Goal: Task Accomplishment & Management: Contribute content

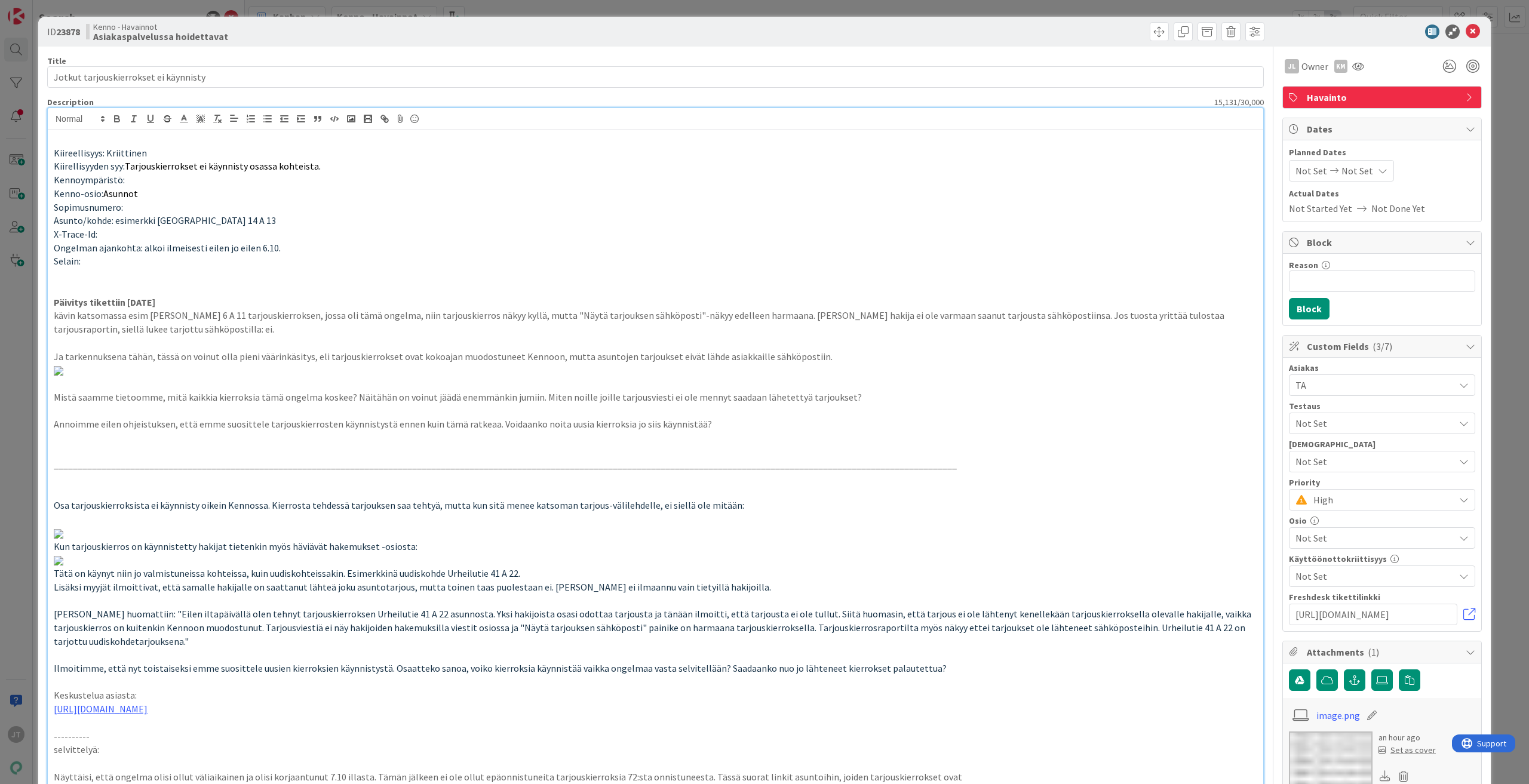
scroll to position [1254, 0]
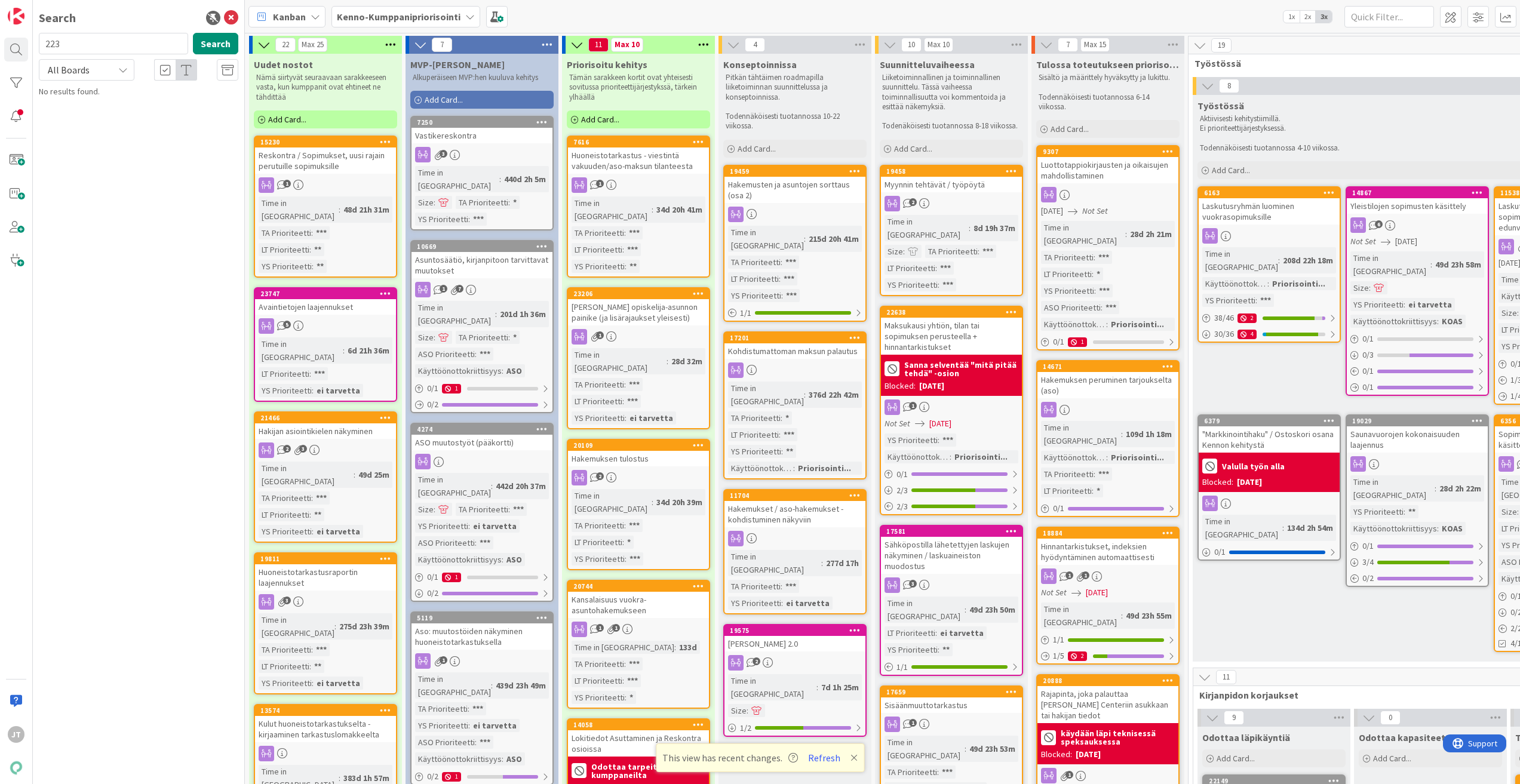
click at [425, 13] on b "Kenno-Kumppanipriorisointi" at bounding box center [398, 16] width 123 height 12
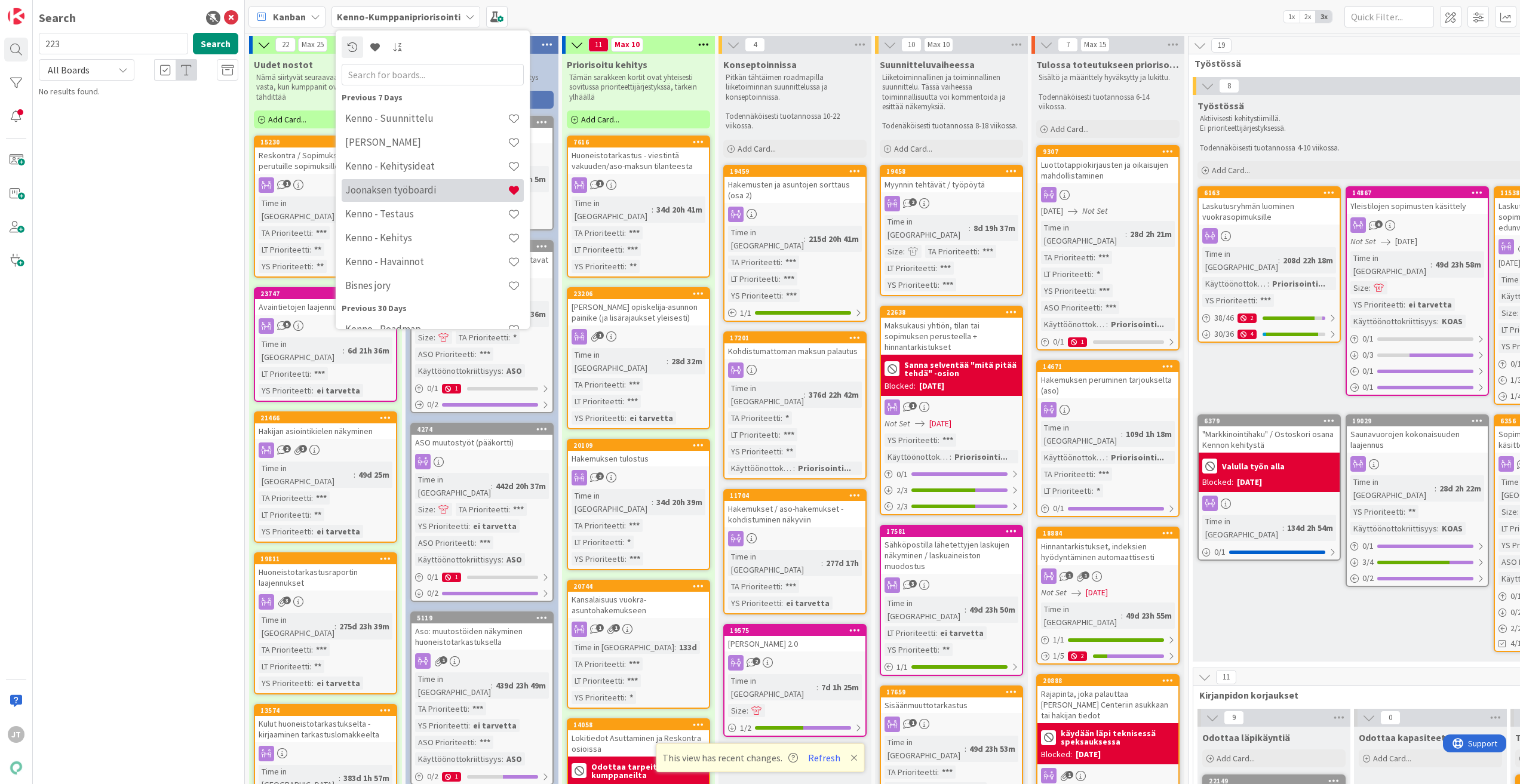
click at [412, 192] on h4 "Joonaksen työboardi" at bounding box center [426, 190] width 162 height 12
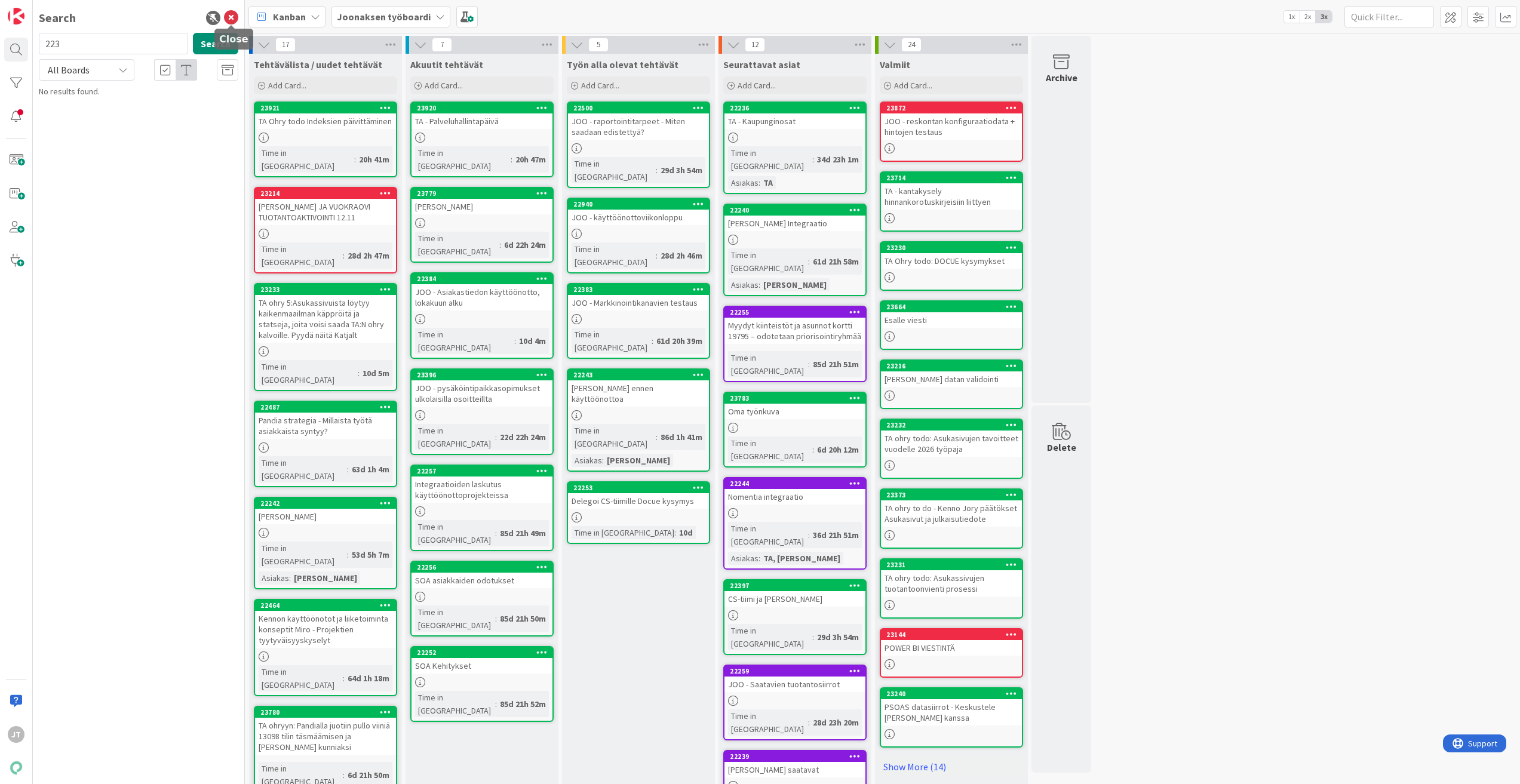
click at [234, 17] on icon at bounding box center [231, 18] width 14 height 14
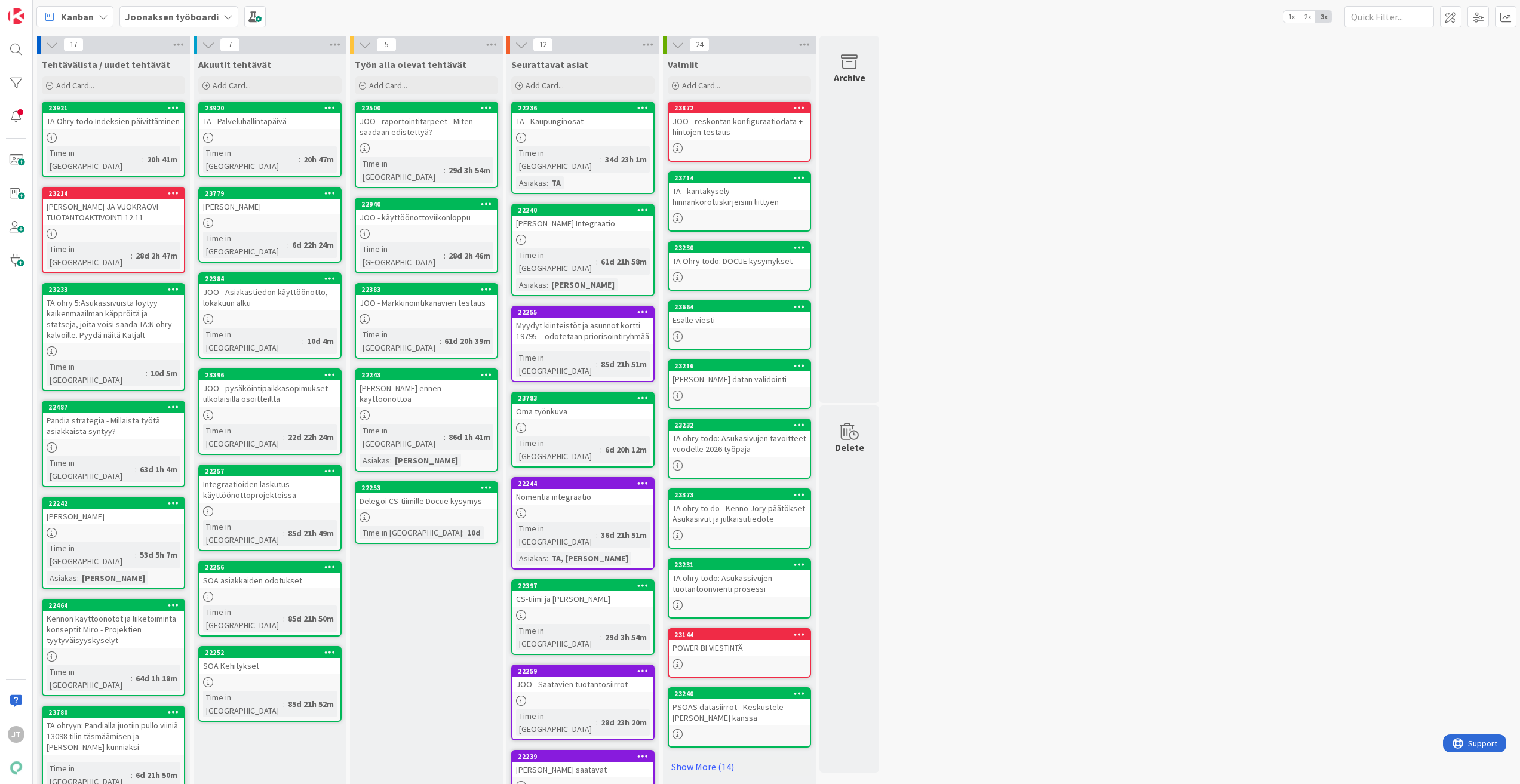
click at [273, 123] on div "TA - Palveluhallintapäivä" at bounding box center [270, 121] width 141 height 16
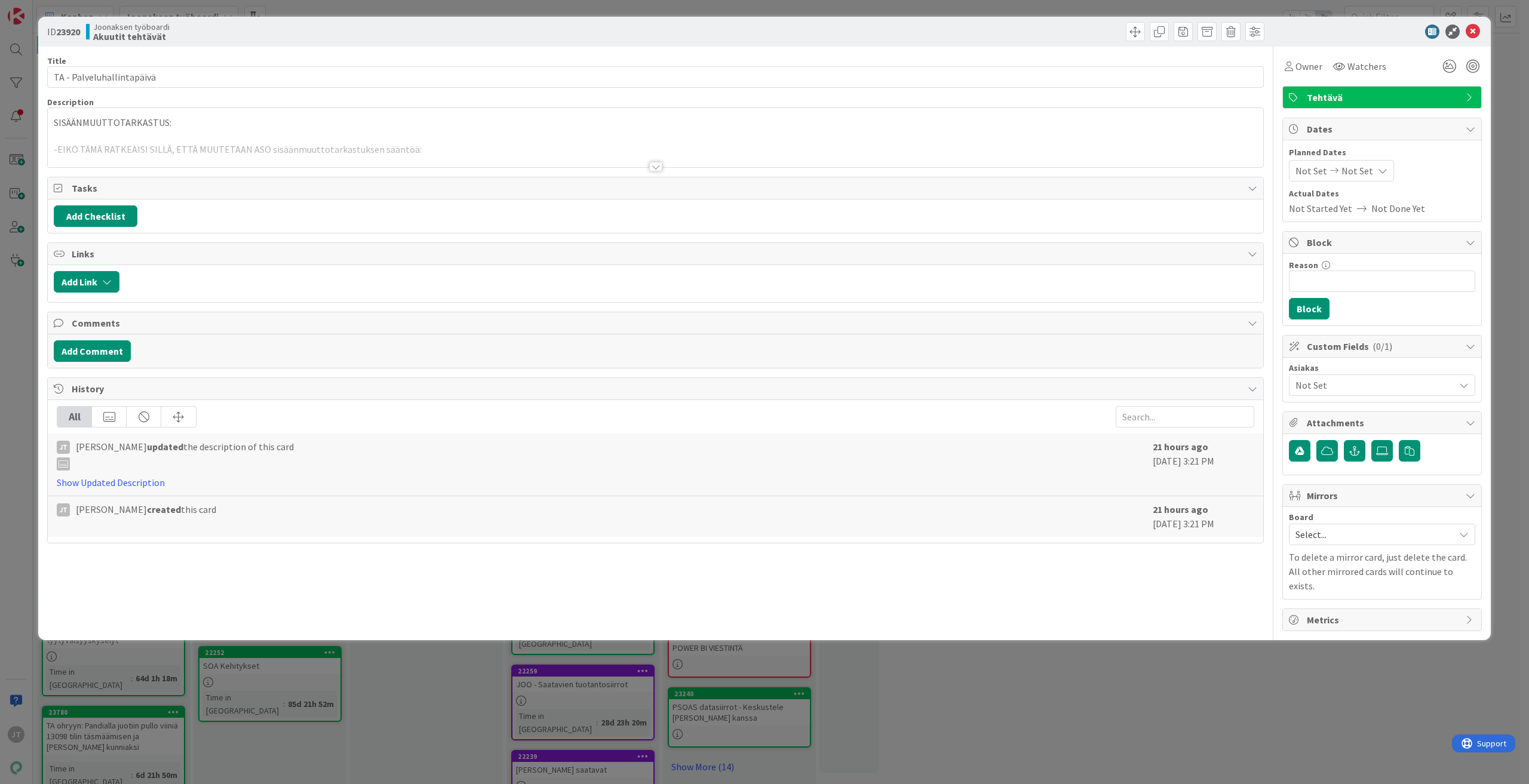
click at [658, 165] on div at bounding box center [655, 166] width 13 height 9
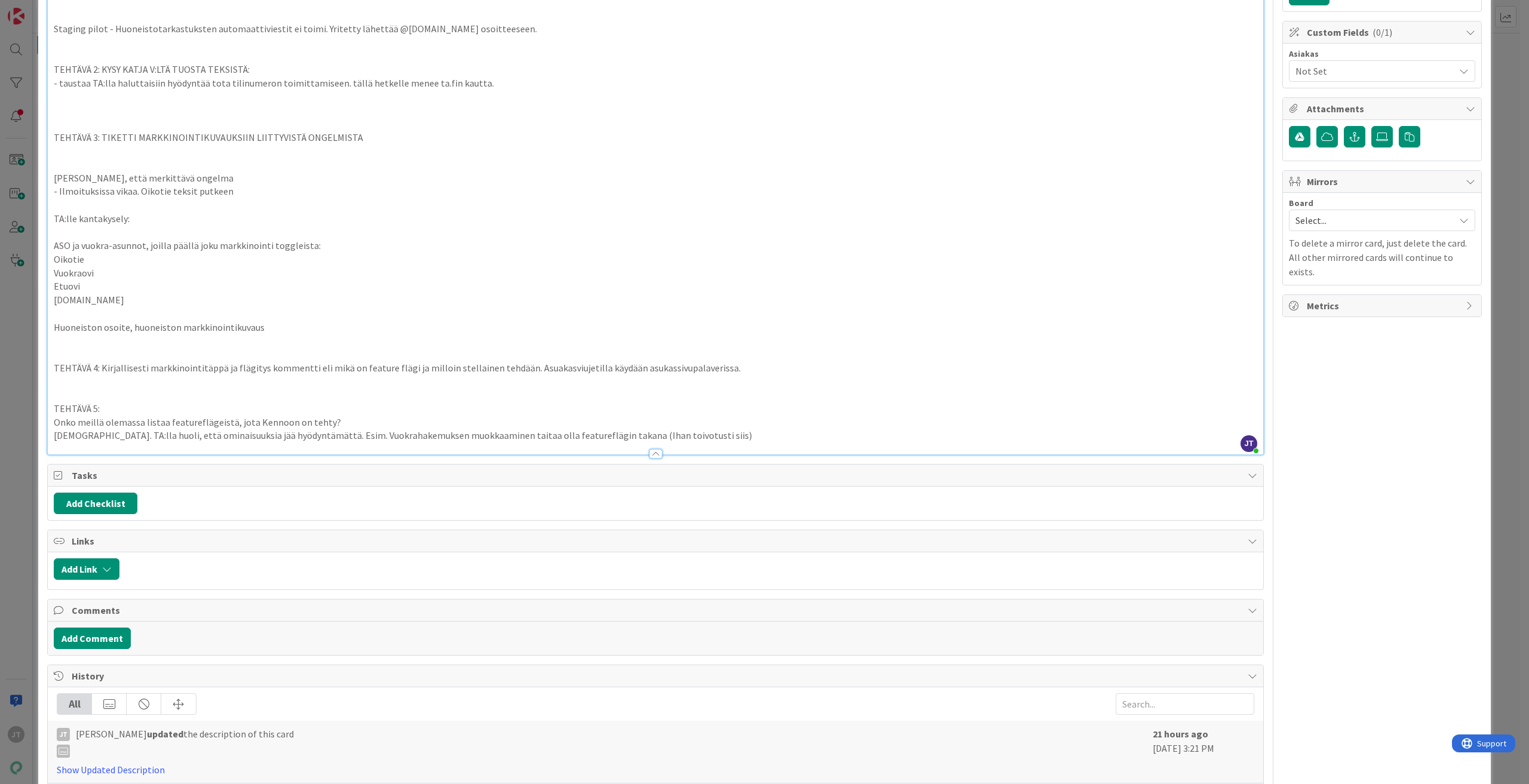
scroll to position [250, 0]
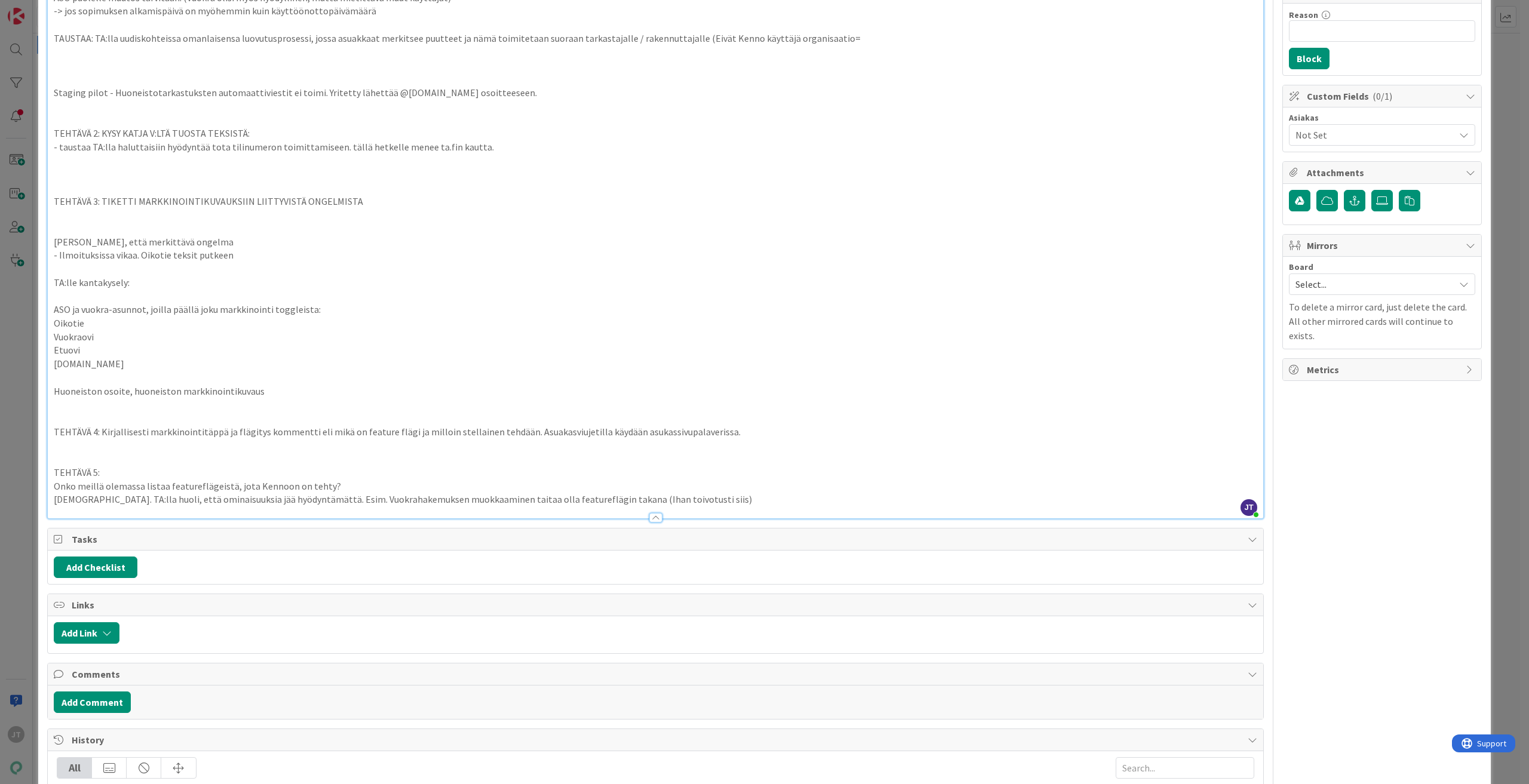
click at [423, 80] on p at bounding box center [655, 79] width 1204 height 13
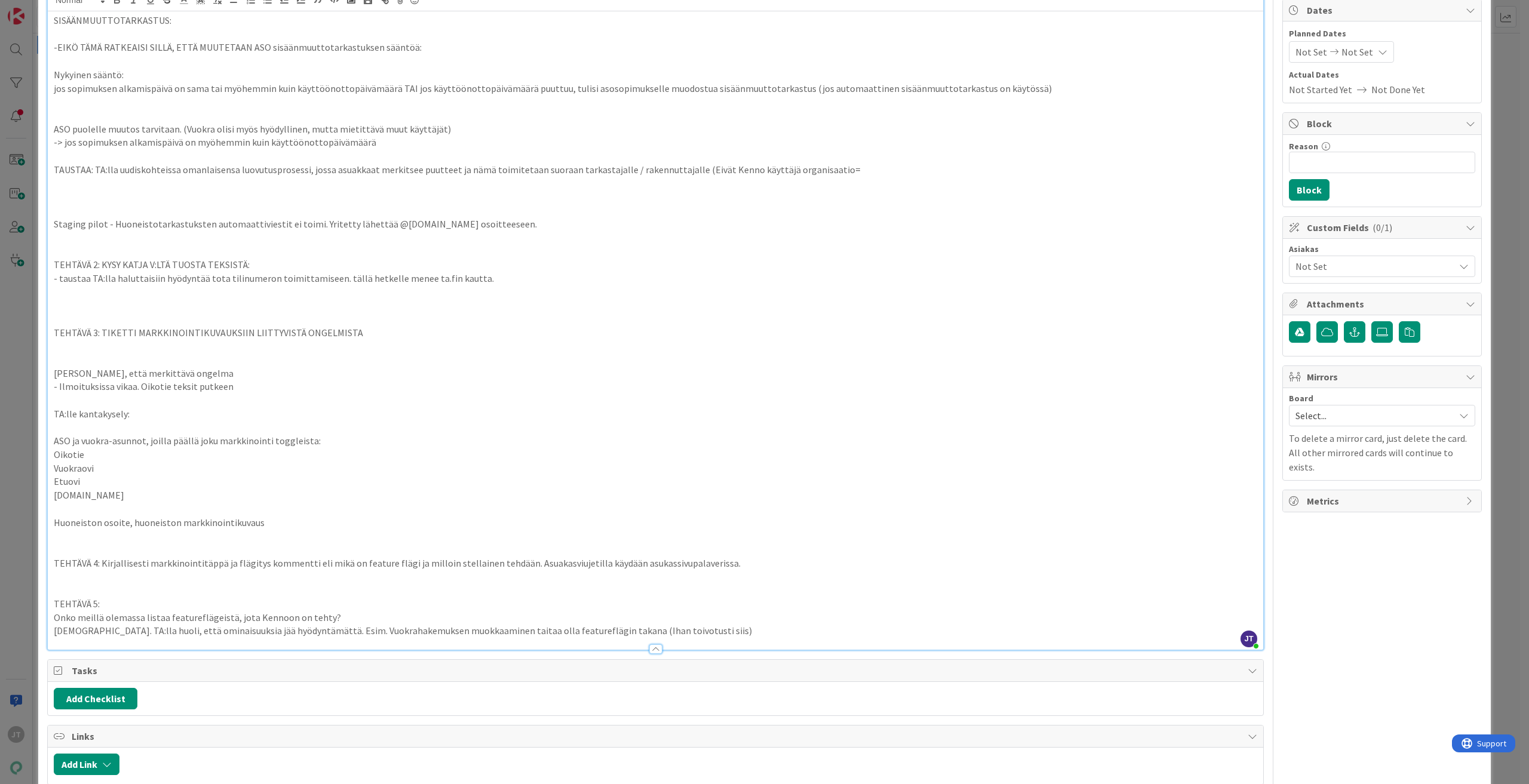
scroll to position [0, 0]
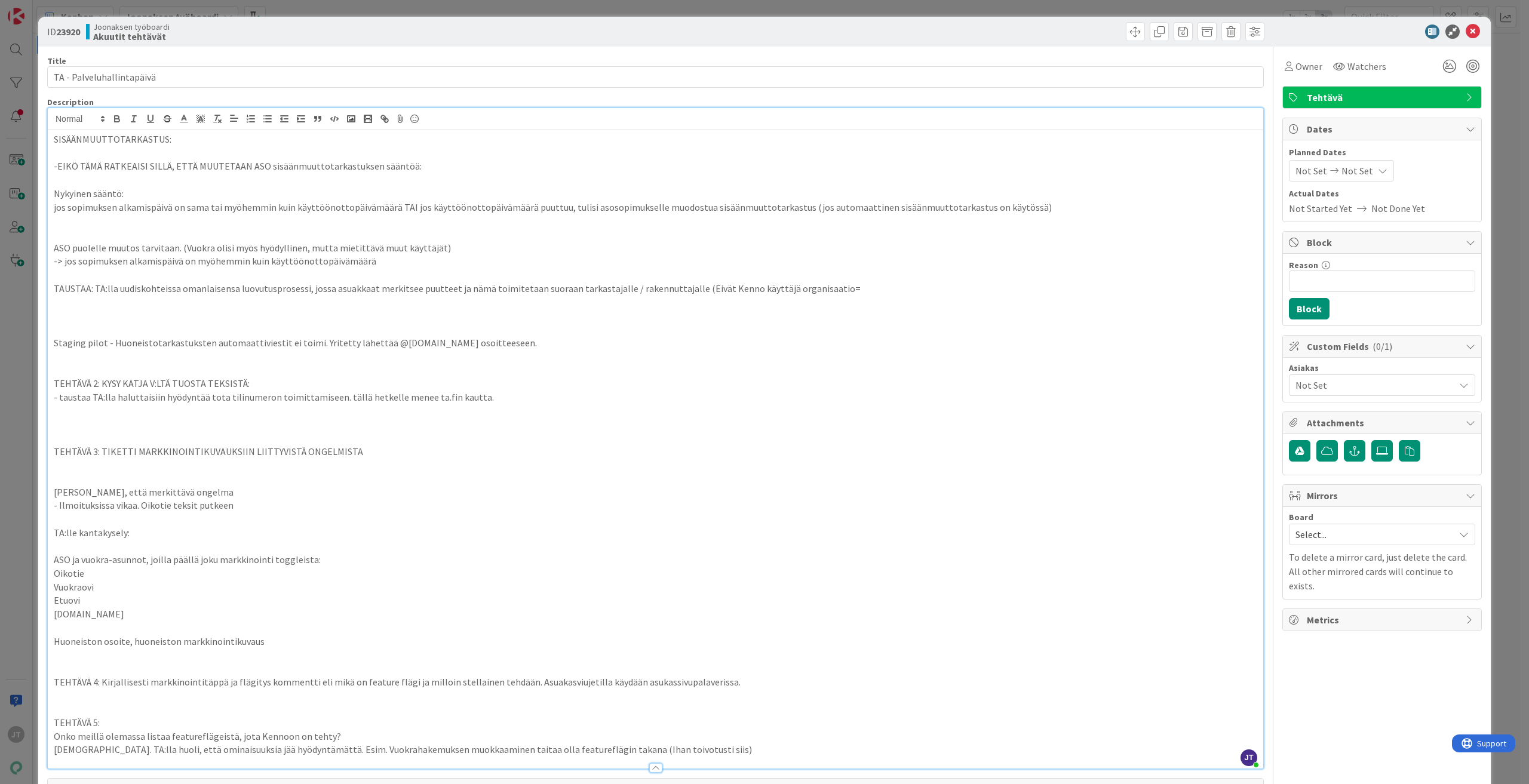
click at [55, 137] on p "SISÄÄNMUUTTOTARKASTUS:" at bounding box center [655, 139] width 1204 height 13
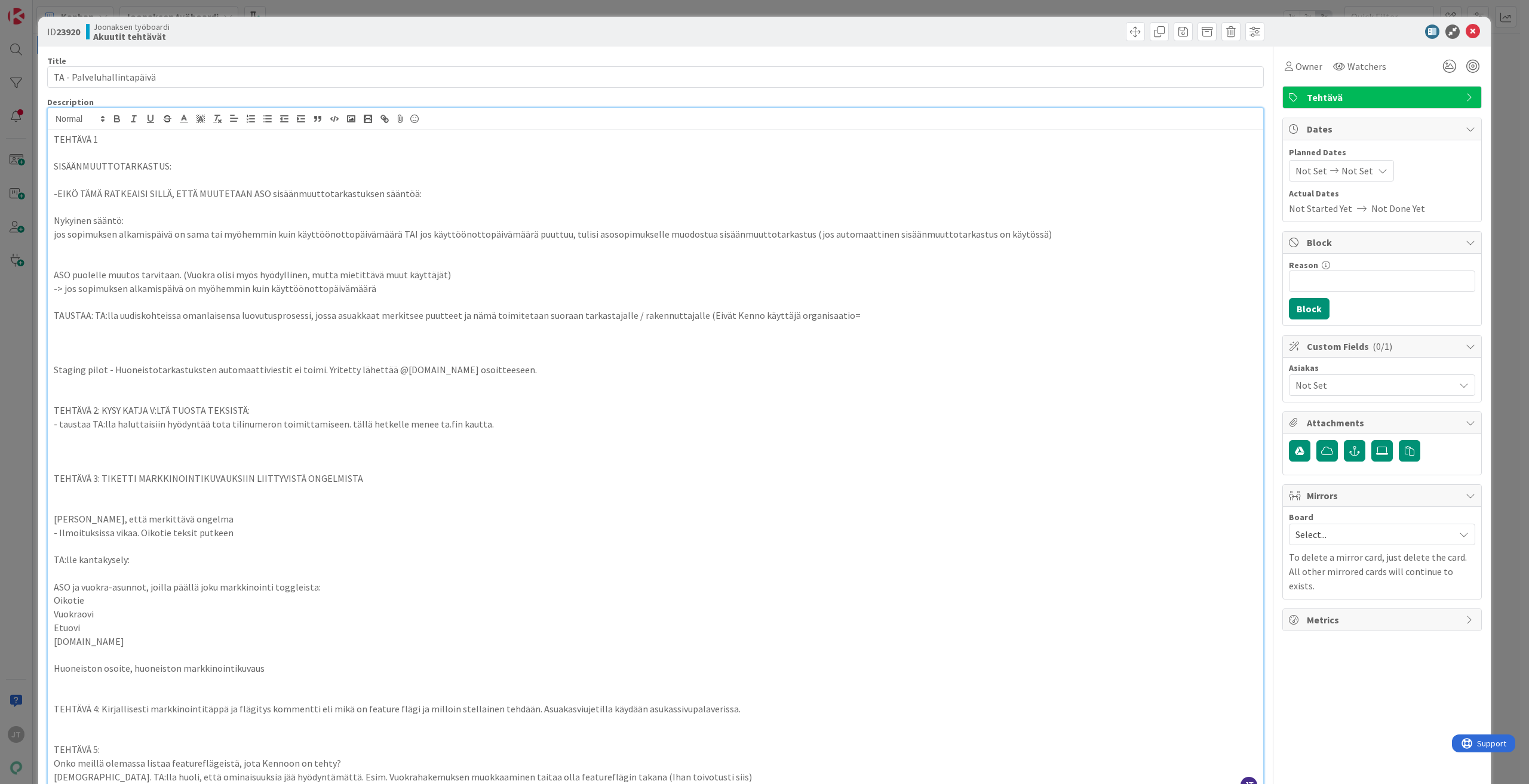
click at [75, 139] on p "TEHTÄVÄ 1" at bounding box center [655, 139] width 1204 height 13
click at [71, 409] on p "TEHTÄVÄ 2: KYSY KATJA V:LTÄ TUOSTA TEKSISTÄ:" at bounding box center [655, 410] width 1204 height 13
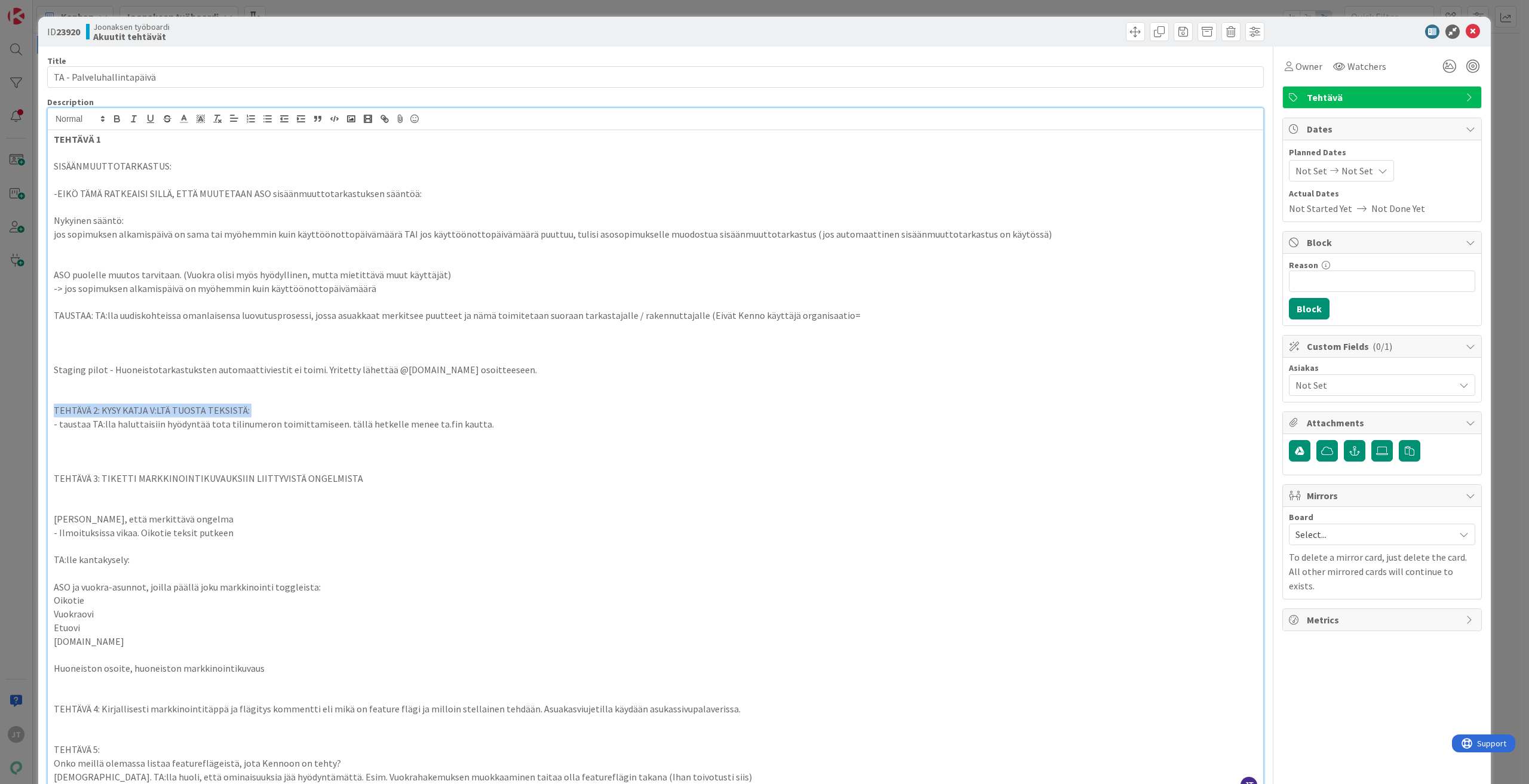
click at [71, 409] on p "TEHTÄVÄ 2: KYSY KATJA V:LTÄ TUOSTA TEKSISTÄ:" at bounding box center [655, 410] width 1204 height 13
click at [72, 479] on p "TEHTÄVÄ 3: TIKETTI MARKKINOINTIKUVAUKSIIN LIITTYVISTÄ ONGELMISTA" at bounding box center [655, 478] width 1204 height 13
click at [72, 478] on p "TEHTÄVÄ 3: TIKETTI MARKKINOINTIKUVAUKSIIN LIITTYVISTÄ ONGELMISTA" at bounding box center [655, 478] width 1204 height 13
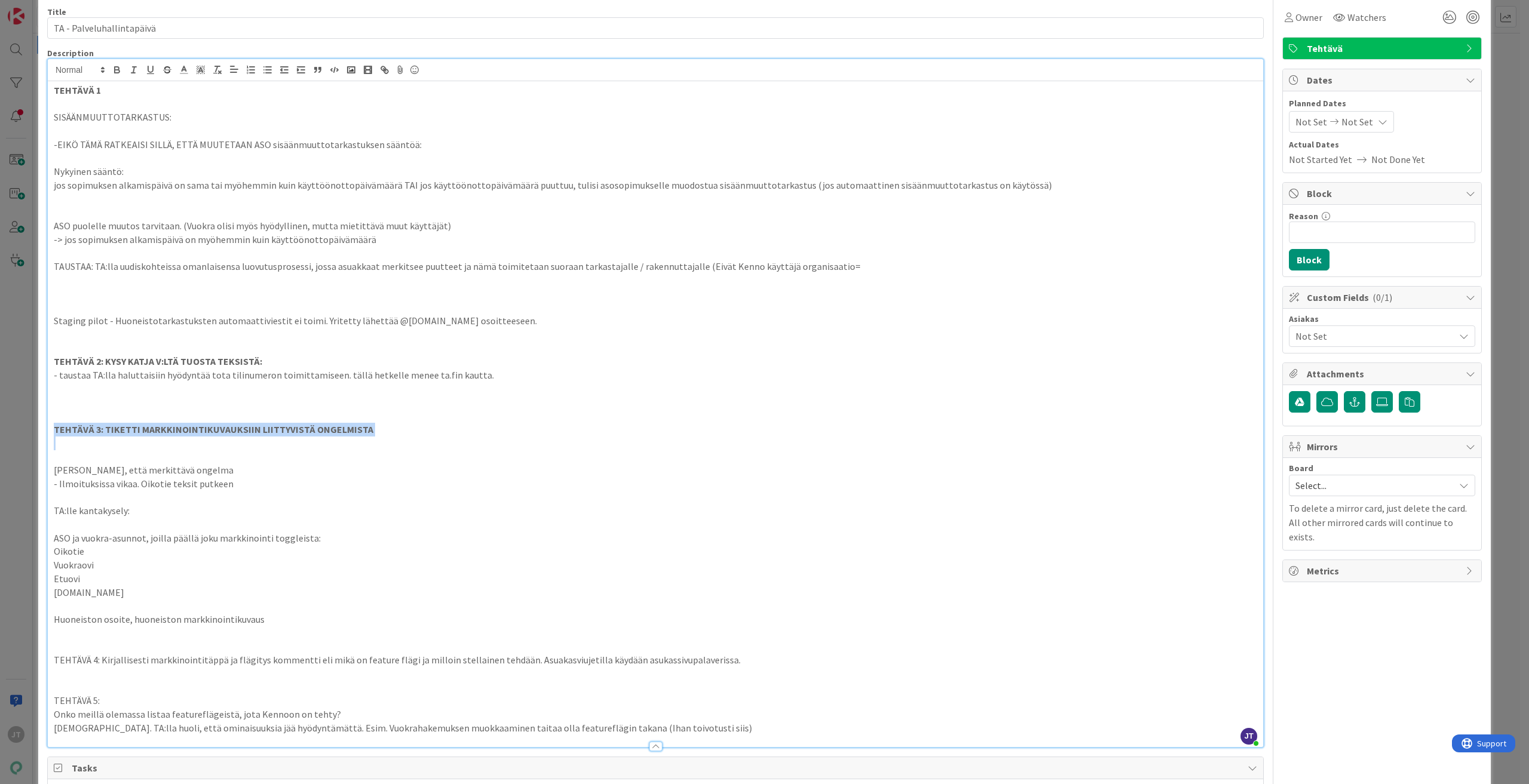
scroll to position [120, 0]
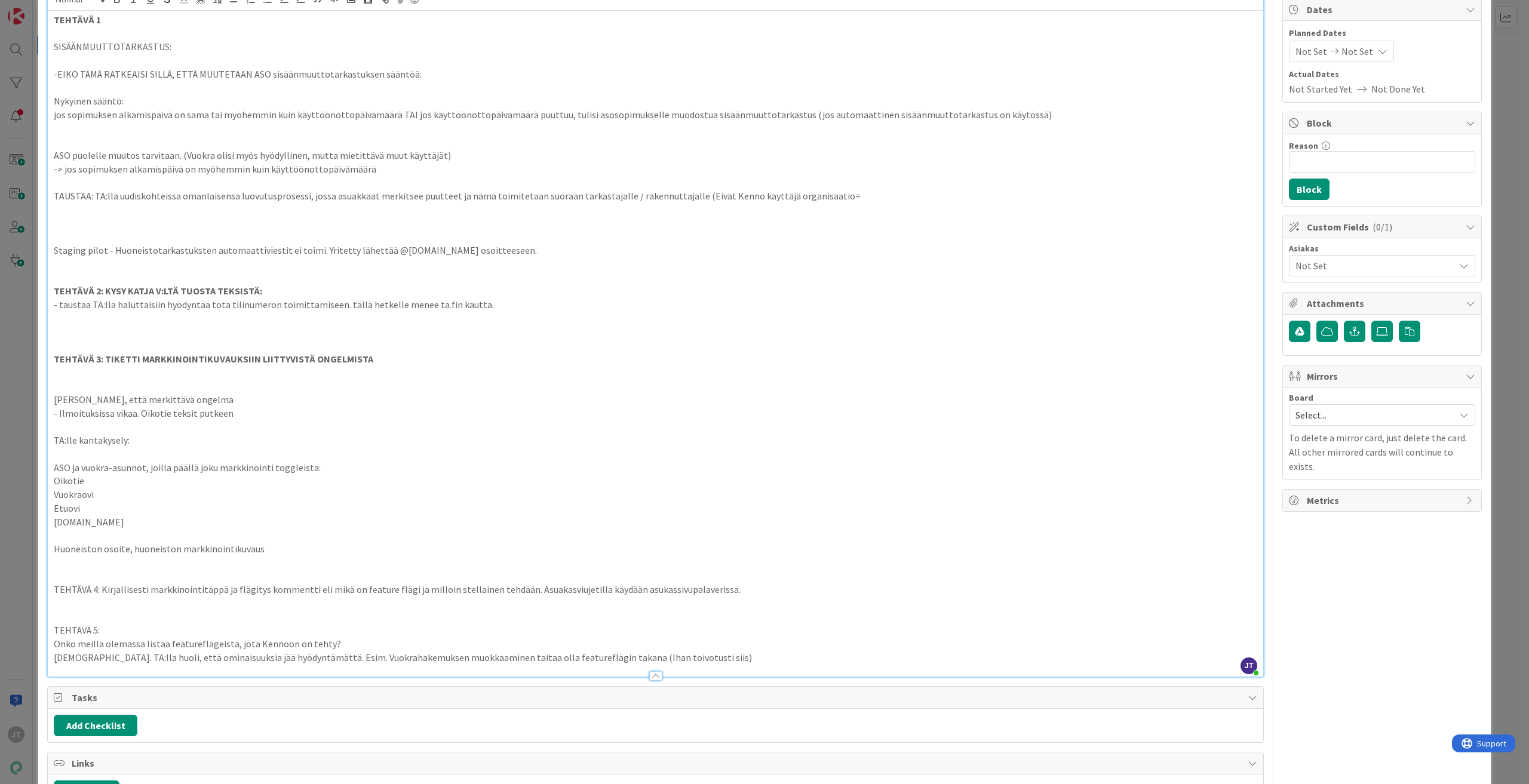
click at [80, 581] on p at bounding box center [655, 575] width 1204 height 13
click at [81, 582] on p at bounding box center [655, 575] width 1204 height 13
click at [84, 587] on p "TEHTÄVÄ 4: Kirjallisesti markkinointitäppä ja flägitys kommentti eli mikä on fe…" at bounding box center [655, 589] width 1204 height 13
click at [85, 587] on p "TEHTÄVÄ 4: Kirjallisesti markkinointitäppä ja flägitys kommentti eli mikä on fe…" at bounding box center [655, 589] width 1204 height 13
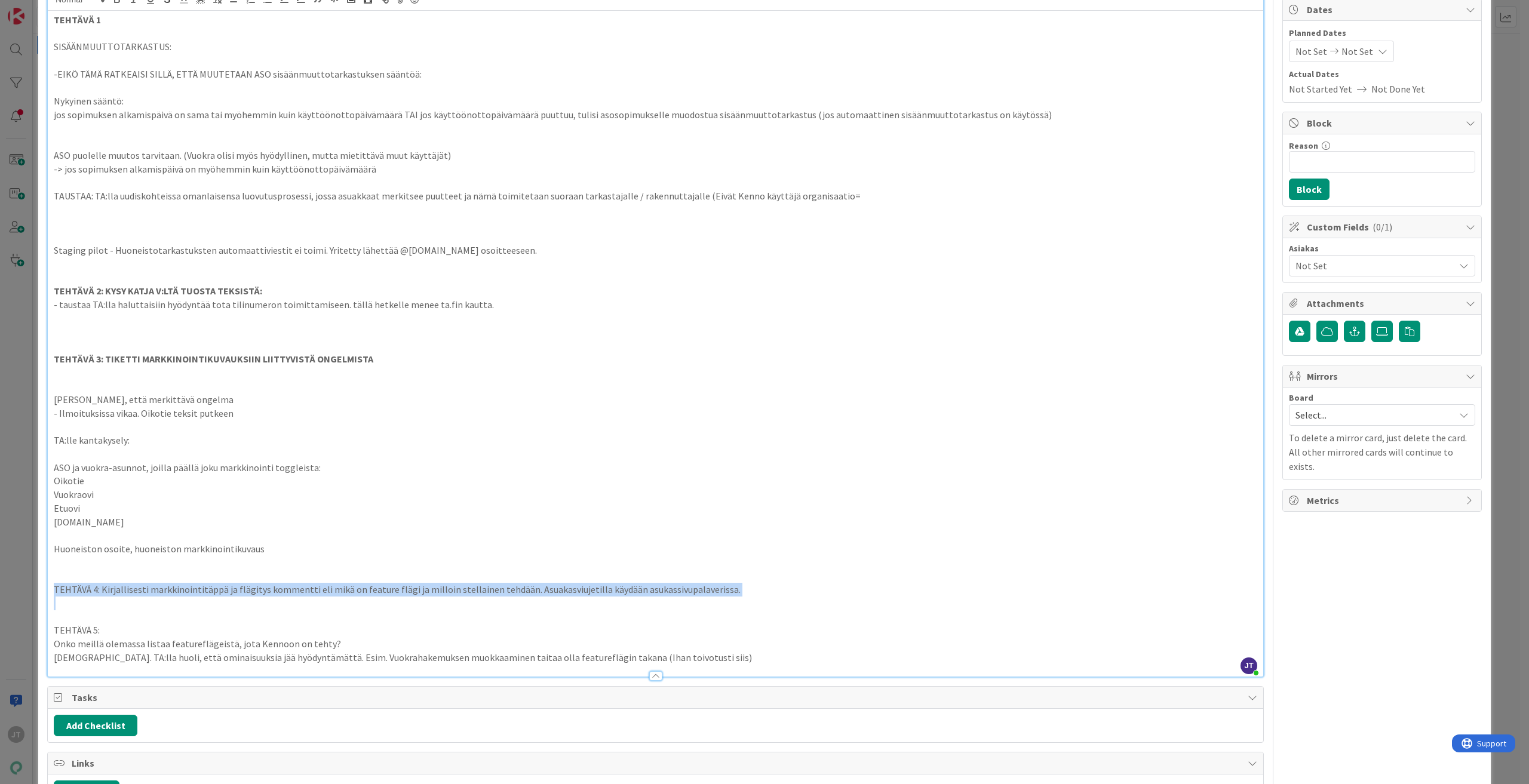
click at [85, 587] on p "TEHTÄVÄ 4: Kirjallisesti markkinointitäppä ja flägitys kommentti eli mikä on fe…" at bounding box center [655, 589] width 1204 height 13
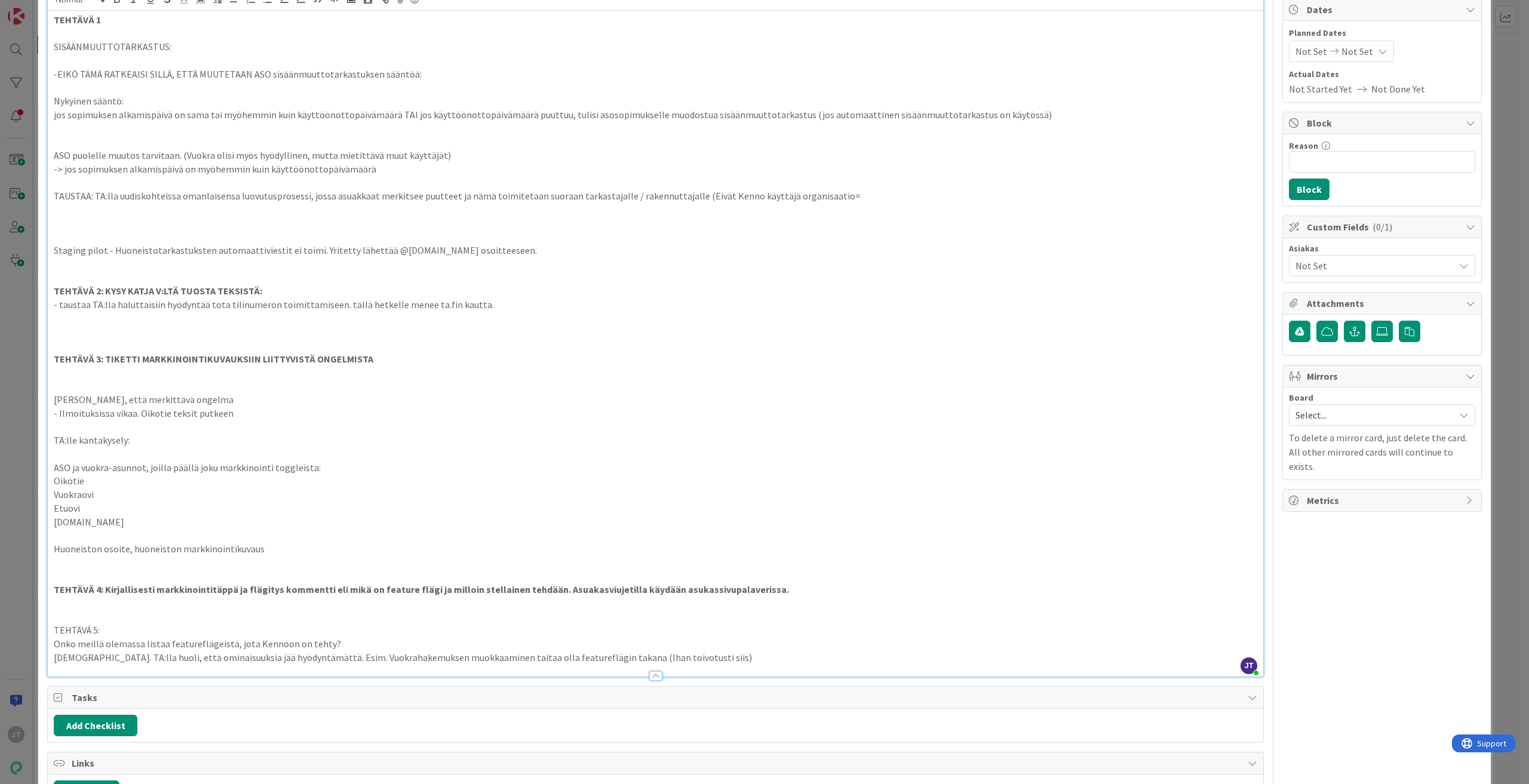
click at [69, 630] on p "TEHTÄVÄ 5:" at bounding box center [655, 630] width 1204 height 13
click at [69, 630] on p "TEHTÄVÄ 5:" at bounding box center [655, 630] width 1204 height 13
click at [166, 603] on p at bounding box center [655, 603] width 1204 height 13
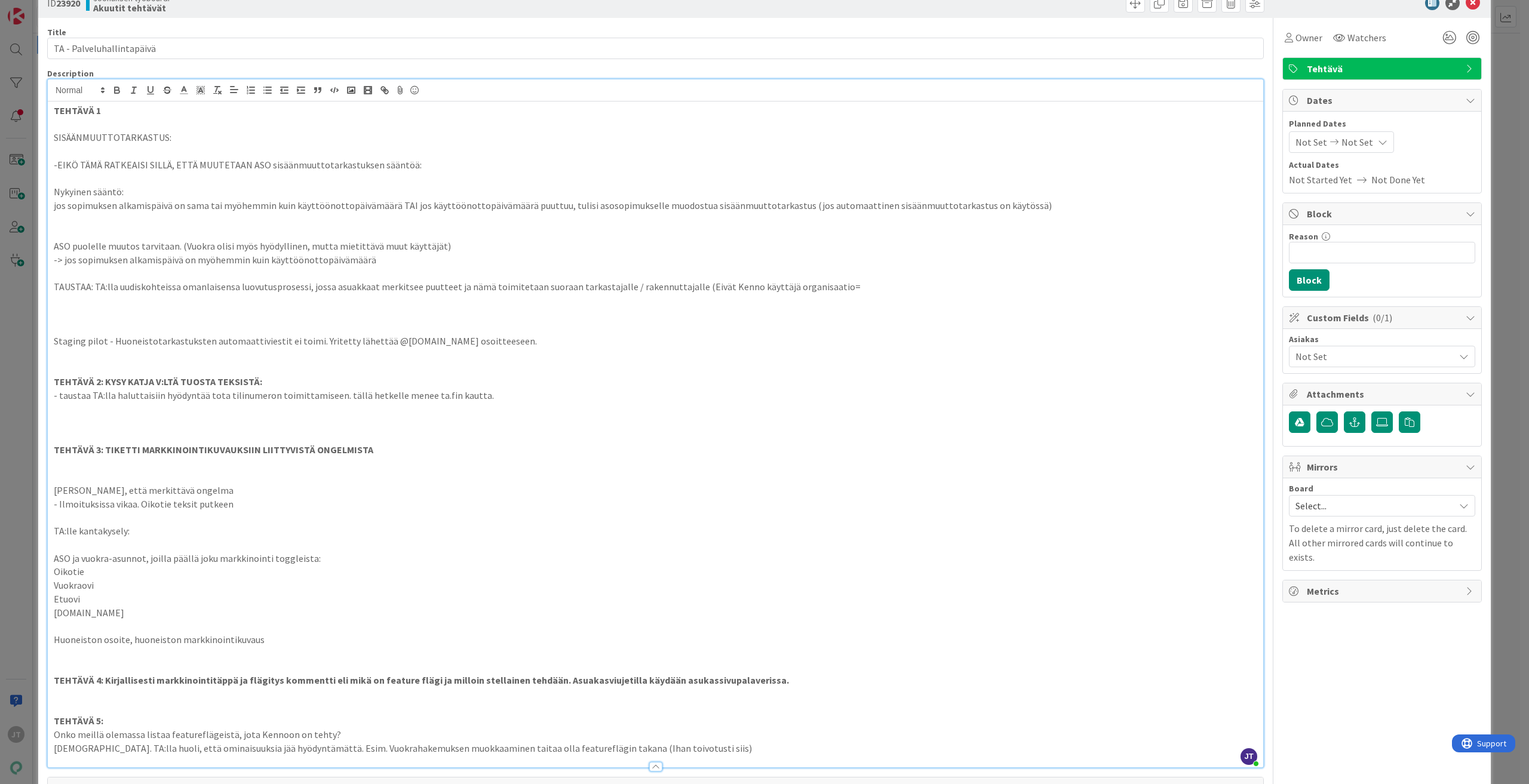
scroll to position [0, 0]
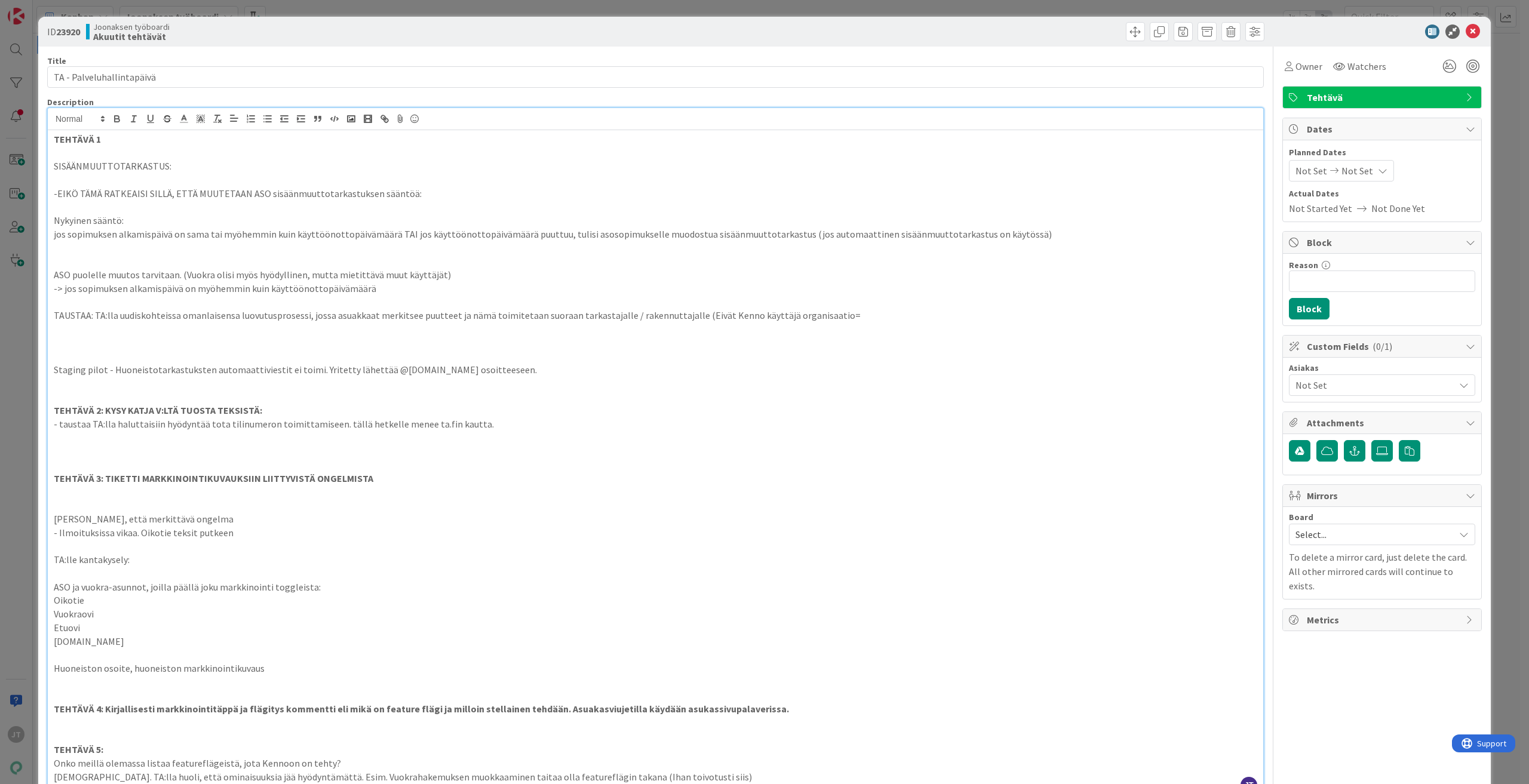
click at [309, 341] on p at bounding box center [655, 343] width 1204 height 13
click at [150, 137] on p "TEHTÄVÄ 1" at bounding box center [655, 139] width 1204 height 13
drag, startPoint x: 101, startPoint y: 141, endPoint x: 191, endPoint y: 133, distance: 90.4
click at [209, 141] on p "TEHTÄVÄ 1 - ETENEE SYNKASSA" at bounding box center [655, 139] width 1204 height 13
click at [149, 120] on icon "button" at bounding box center [150, 118] width 5 height 6
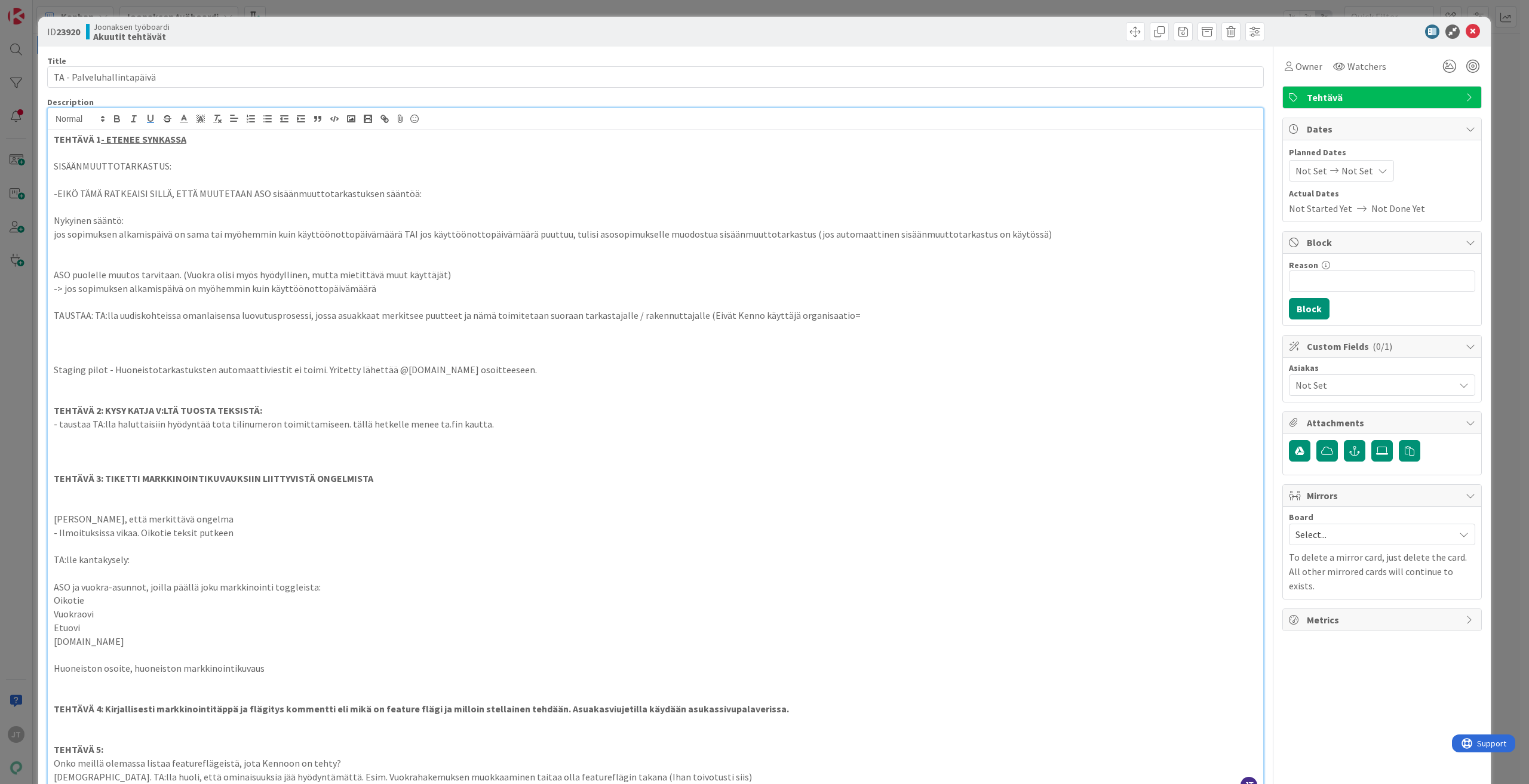
click at [210, 387] on p at bounding box center [655, 383] width 1204 height 13
click at [222, 409] on strong "TEHTÄVÄ 2: KYSY KATJA V:LTÄ TUOSTA TEKSISTÄ:" at bounding box center [158, 410] width 208 height 12
drag, startPoint x: 318, startPoint y: 409, endPoint x: 47, endPoint y: 407, distance: 271.0
click at [47, 407] on div "TEHTÄVÄ 1 - ETENEE SYNKASSA SISÄÄNMUUTTOTARKASTUS: -EIKÖ TÄMÄ RATKEAISI SILLÄ, …" at bounding box center [655, 463] width 1215 height 666
click at [166, 121] on icon "button" at bounding box center [167, 121] width 6 height 3
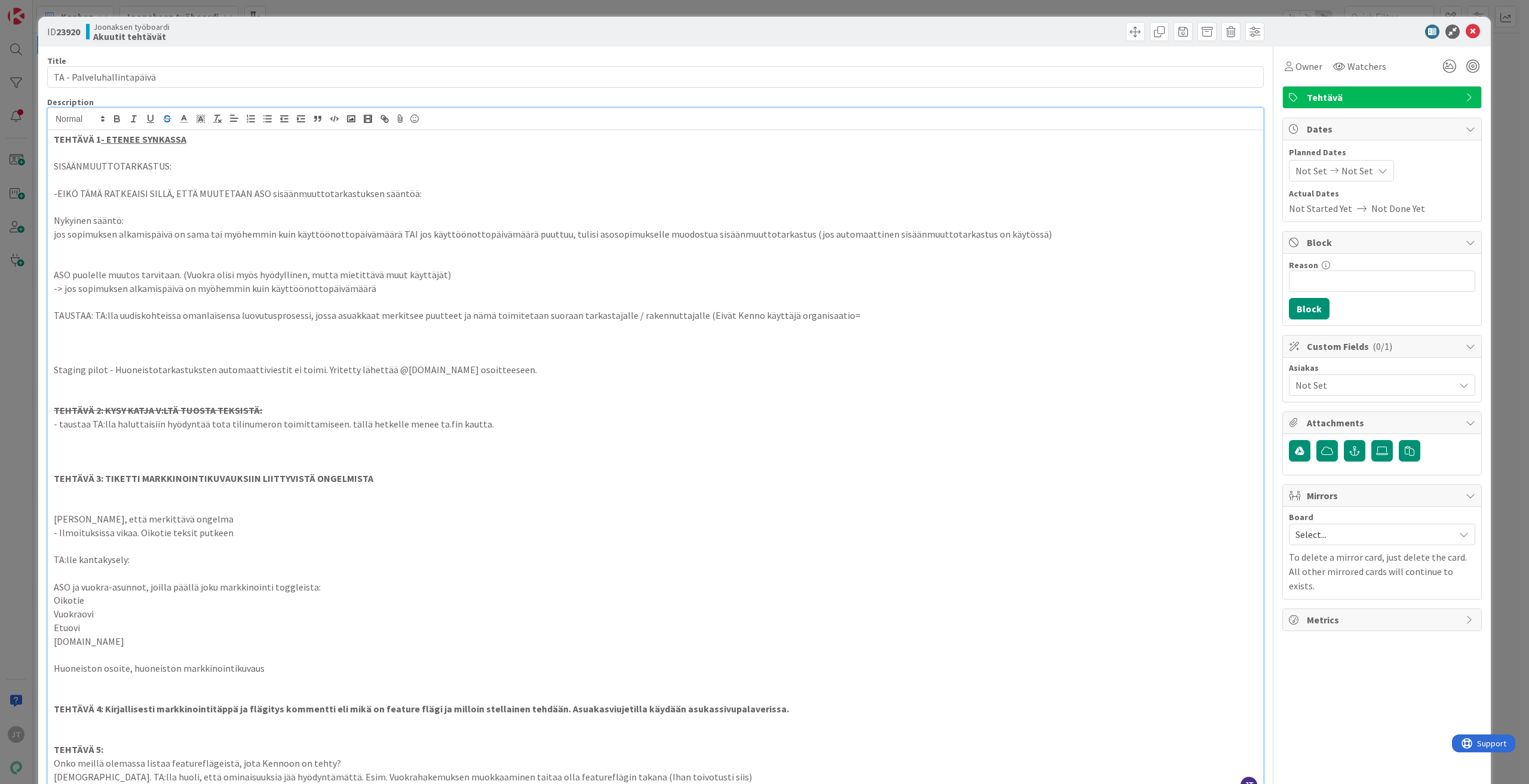
click at [271, 466] on p at bounding box center [655, 465] width 1204 height 13
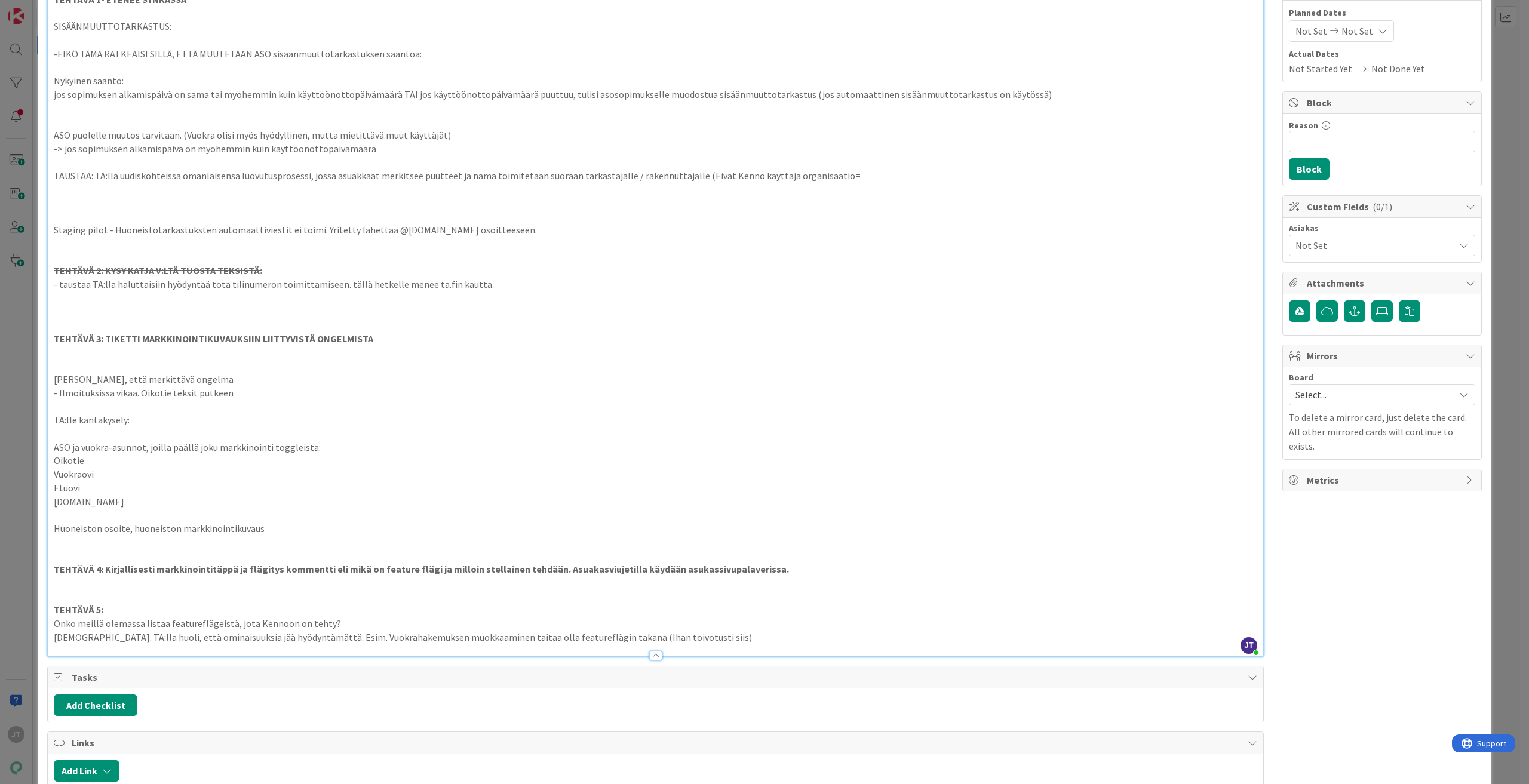
scroll to position [120, 0]
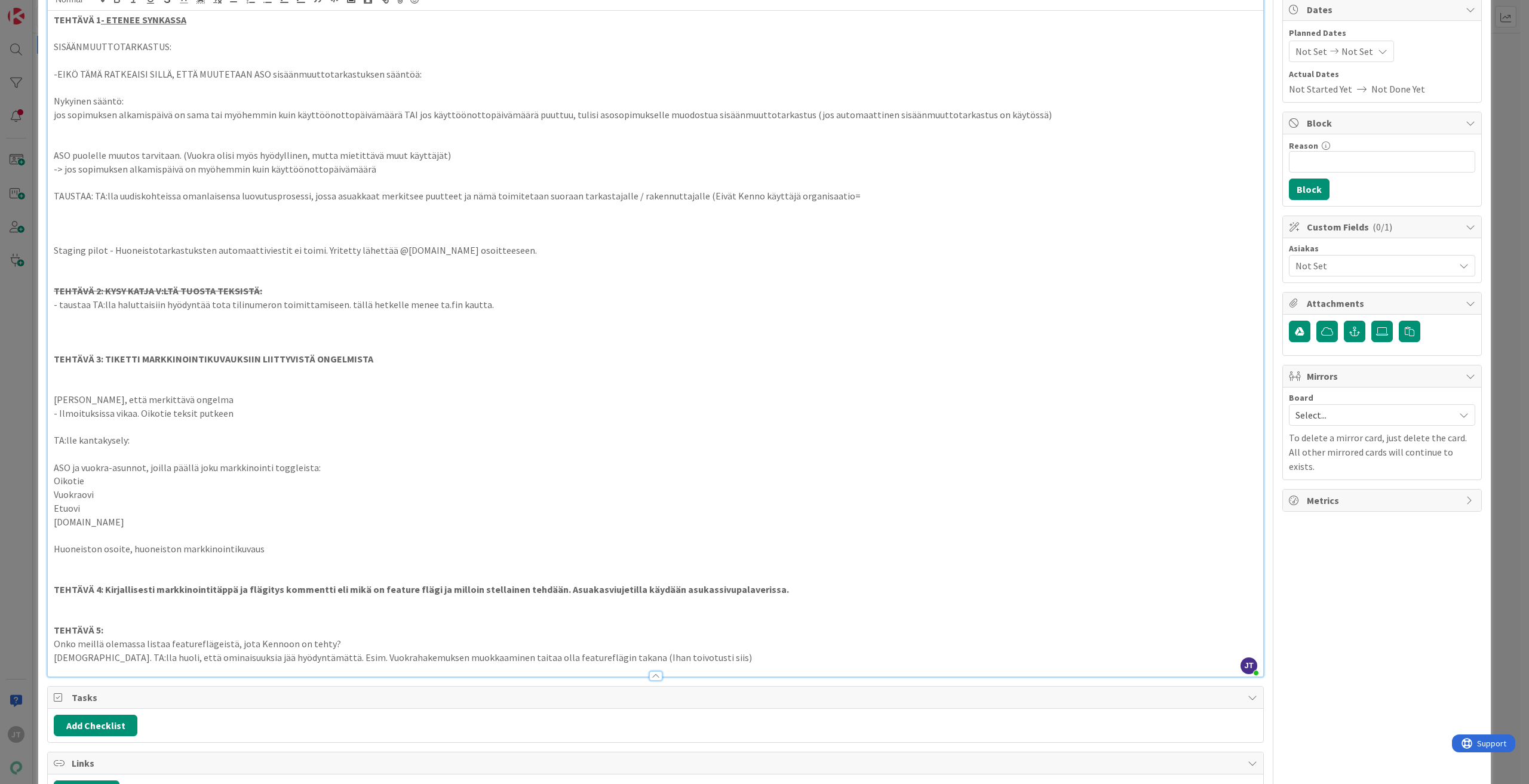
click at [152, 386] on p at bounding box center [655, 385] width 1204 height 13
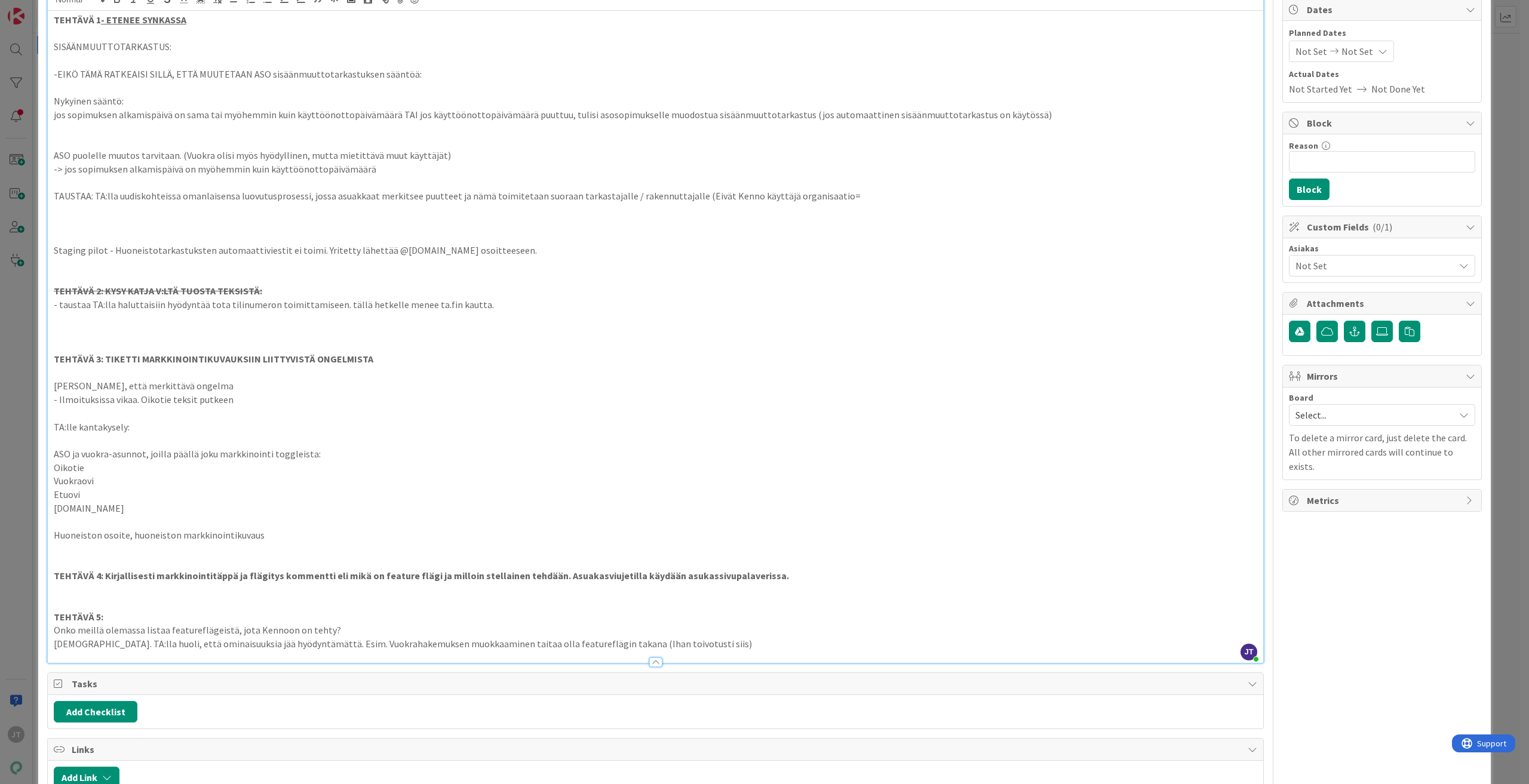
click at [451, 319] on p at bounding box center [655, 318] width 1204 height 13
click at [424, 356] on p "TEHTÄVÄ 3: TIKETTI MARKKINOINTIKUVAUKSIIN LIITTYVISTÄ ONGELMISTA" at bounding box center [655, 358] width 1204 height 13
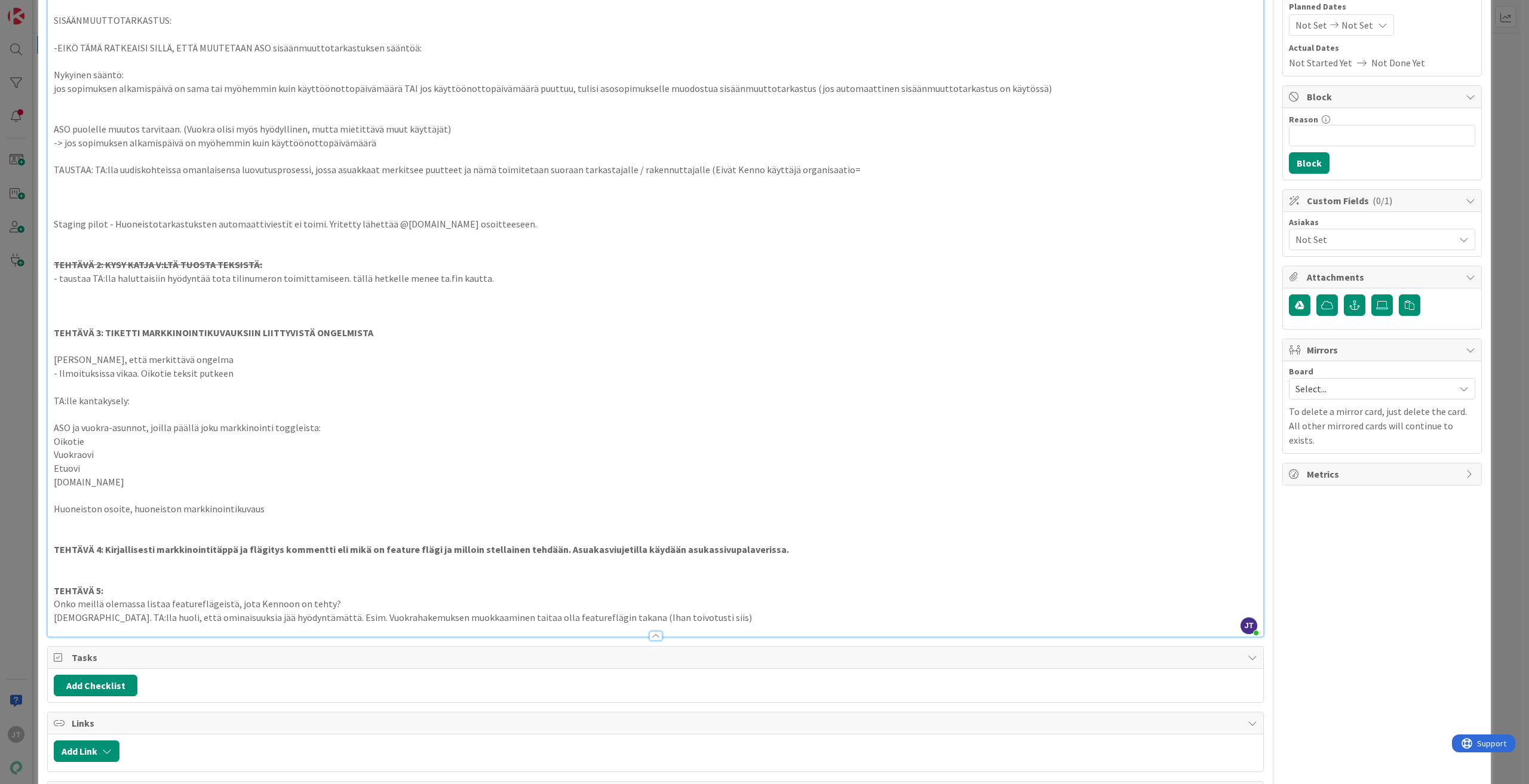
scroll to position [179, 0]
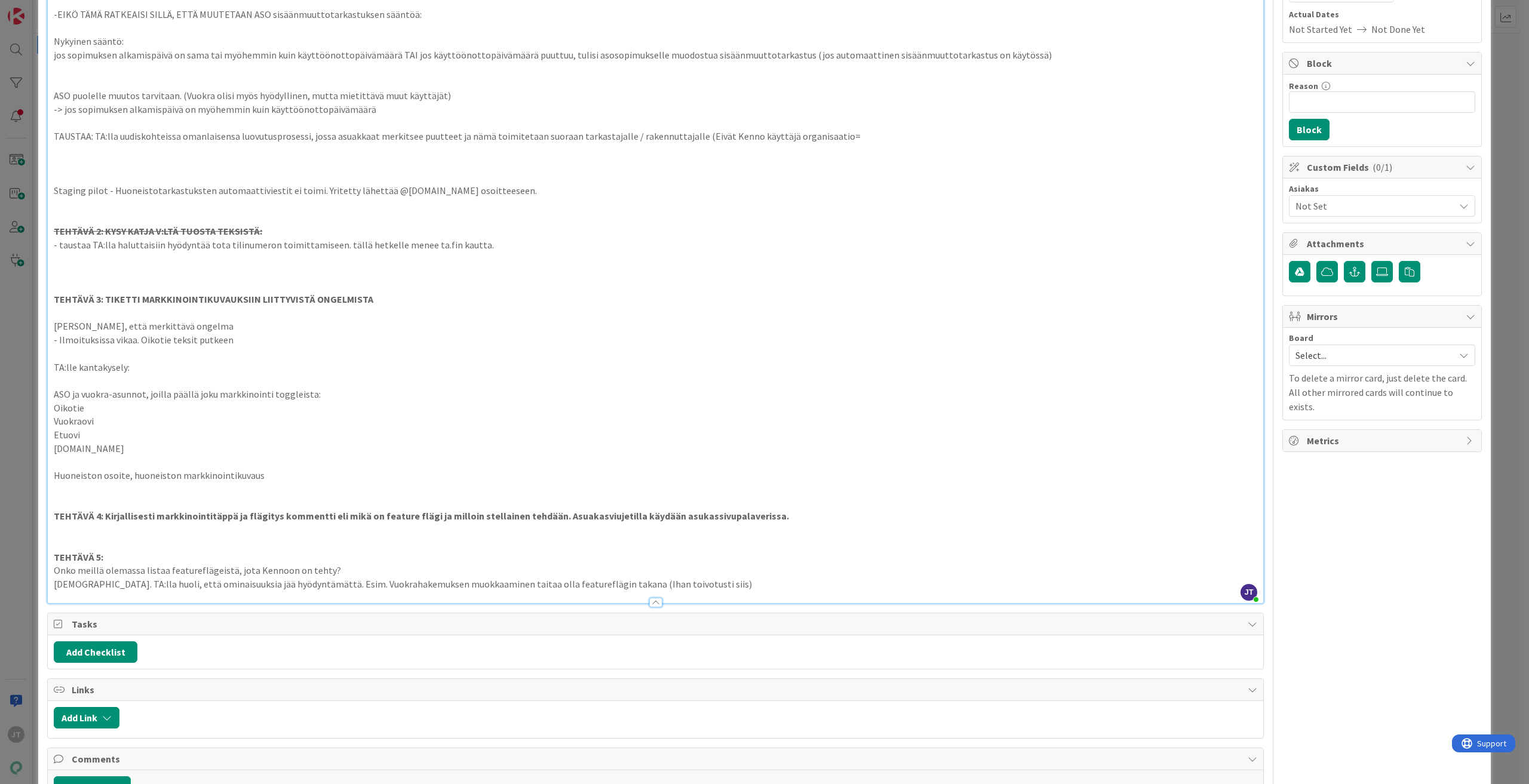
click at [296, 580] on p "[DEMOGRAPHIC_DATA]. TA:lla huoli, että ominaisuuksia jää hyödyntämättä. Esim. V…" at bounding box center [655, 584] width 1204 height 13
click at [351, 572] on p "Onko meillä olemassa listaa featureflägeistä, jota Kennoon on tehty?" at bounding box center [655, 570] width 1204 height 13
drag, startPoint x: 380, startPoint y: 568, endPoint x: 38, endPoint y: 572, distance: 342.0
click at [38, 572] on div "ID 23920 Joonaksen työboardi Akuutit tehtävät Title 25 / 128 TA - Palveluhallin…" at bounding box center [764, 413] width 1452 height 1150
click at [165, 557] on p "TEHTÄVÄ 5:" at bounding box center [655, 557] width 1204 height 13
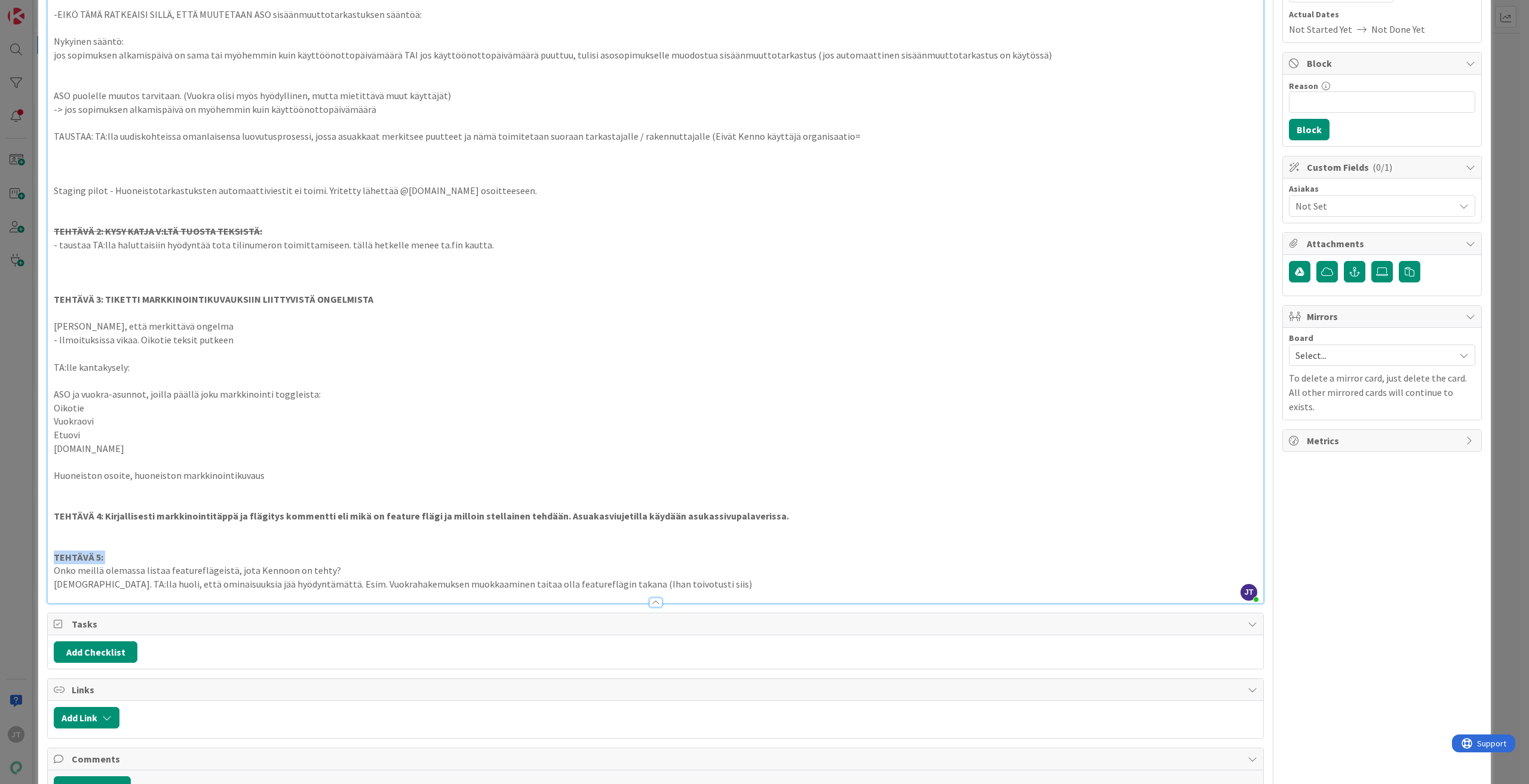
drag, startPoint x: 165, startPoint y: 557, endPoint x: 12, endPoint y: 559, distance: 153.0
click at [12, 559] on div "ID 23920 Joonaksen työboardi Akuutit tehtävät Title 25 / 128 TA - Palveluhallin…" at bounding box center [764, 392] width 1529 height 784
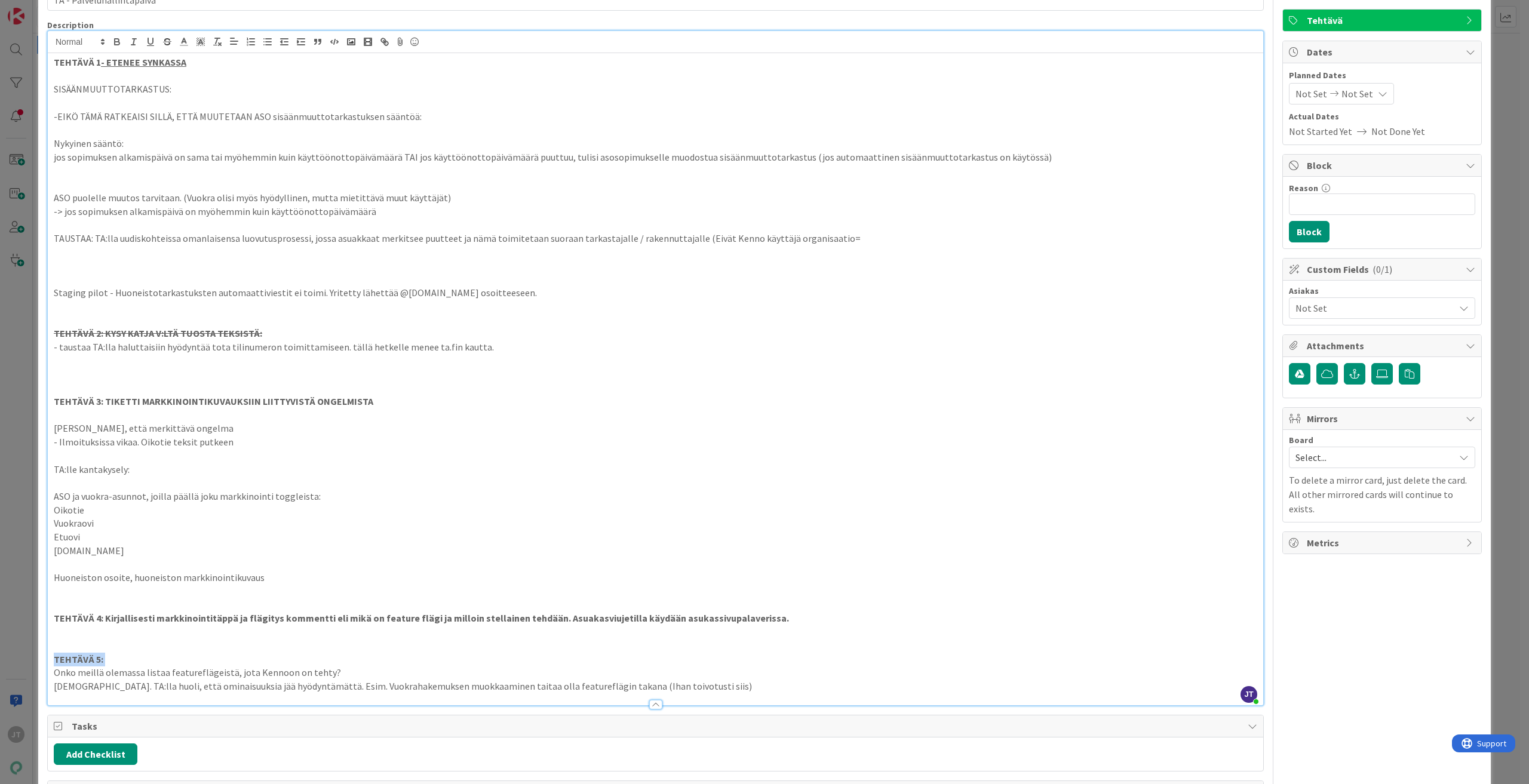
scroll to position [0, 0]
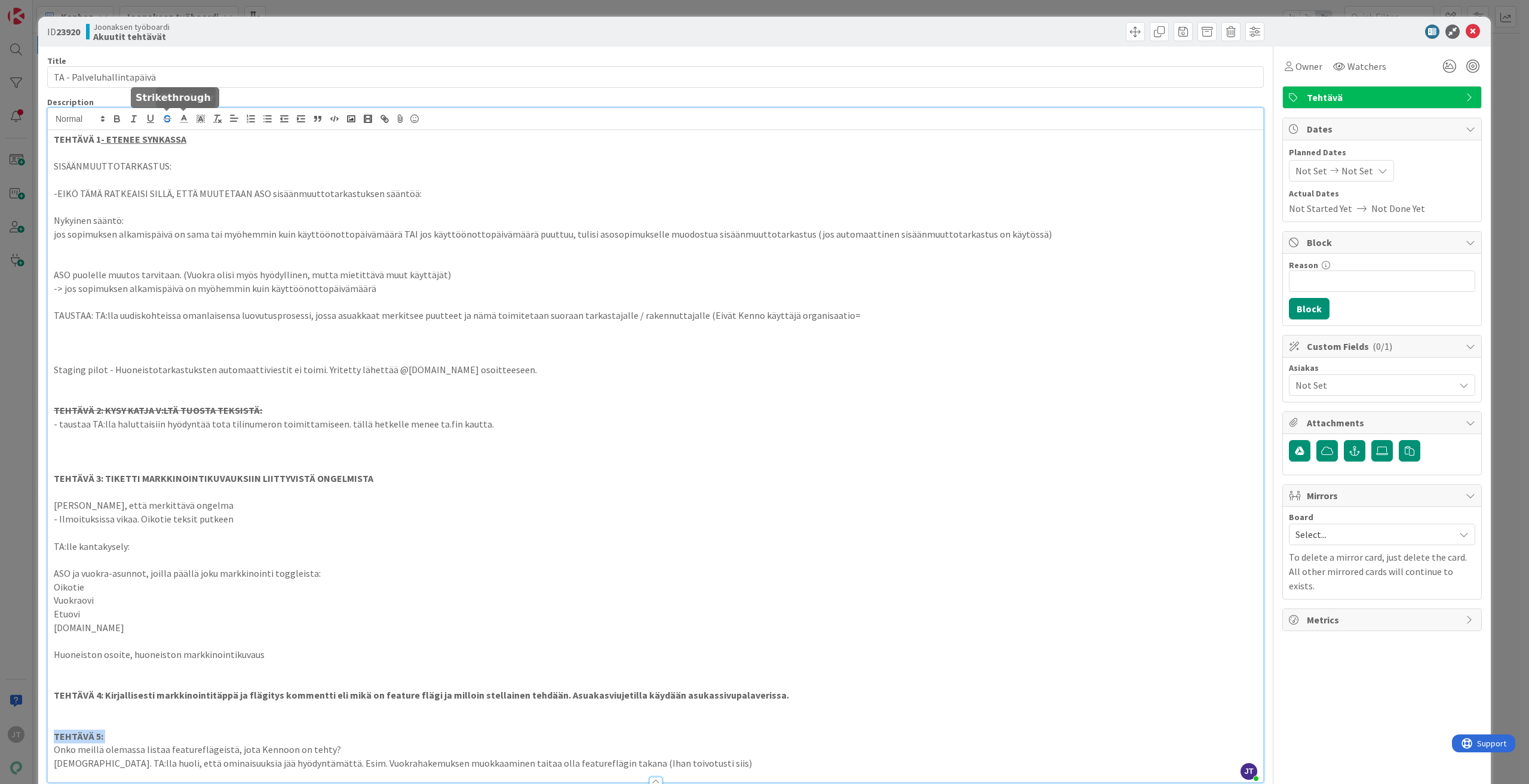
click at [167, 116] on icon "button" at bounding box center [167, 117] width 6 height 3
click at [393, 695] on strong "TEHTÄVÄ 4: Kirjallisesti markkinointitäppä ja flägitys kommentti eli mikä on fe…" at bounding box center [422, 695] width 735 height 12
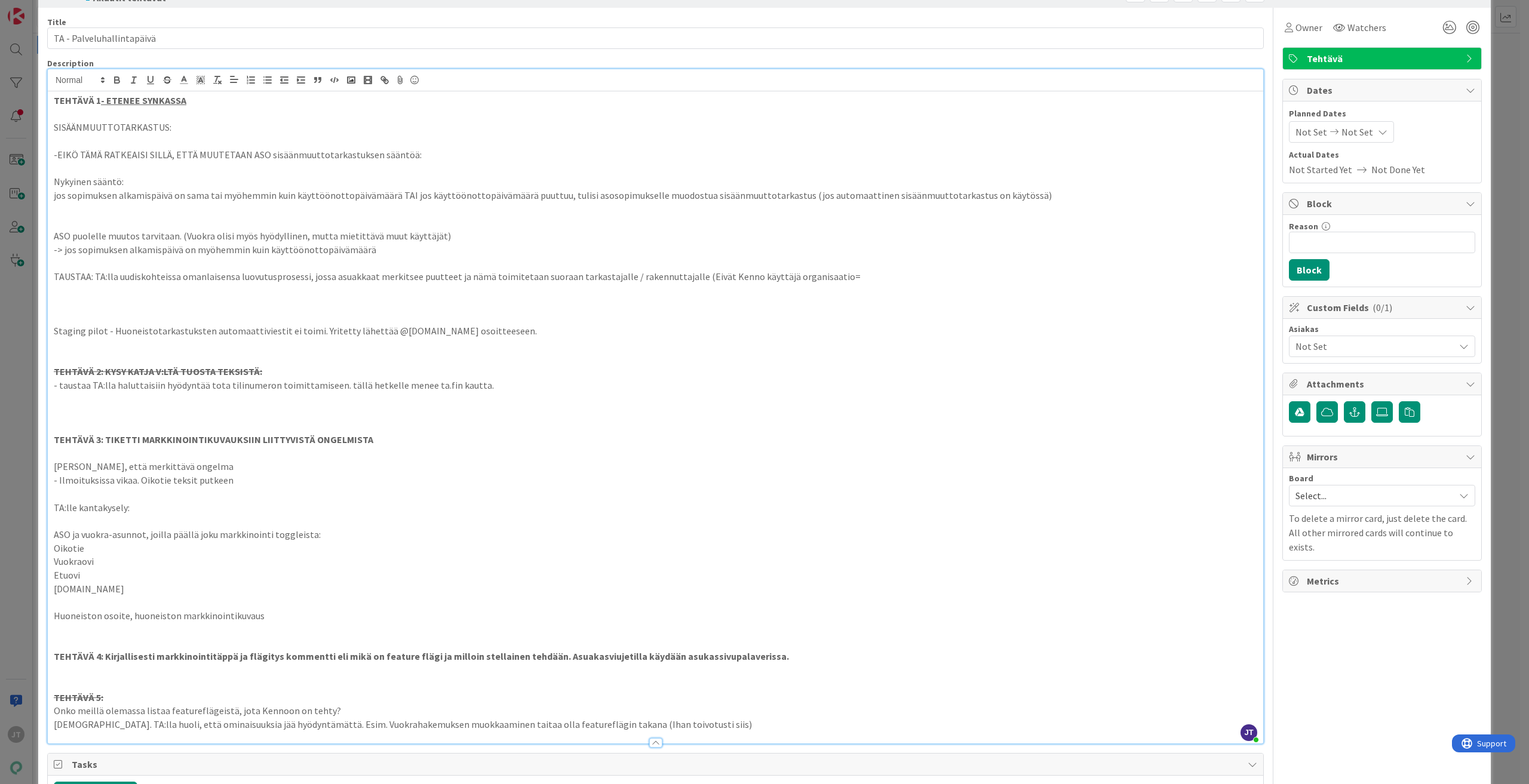
scroll to position [59, 0]
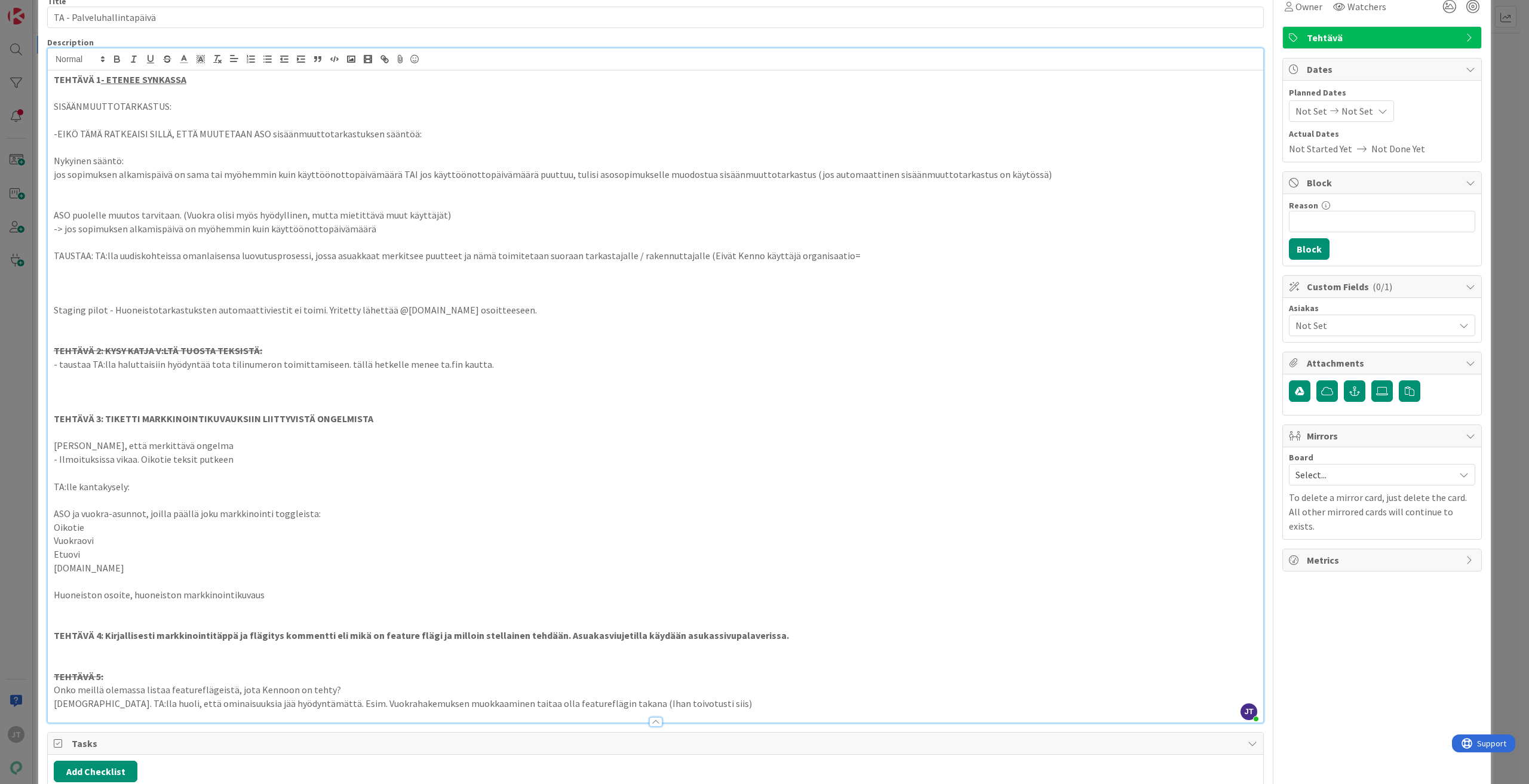
click at [363, 633] on strong "TEHTÄVÄ 4: Kirjallisesti markkinointitäppä ja flägitys kommentti eli mikä on fe…" at bounding box center [422, 635] width 735 height 12
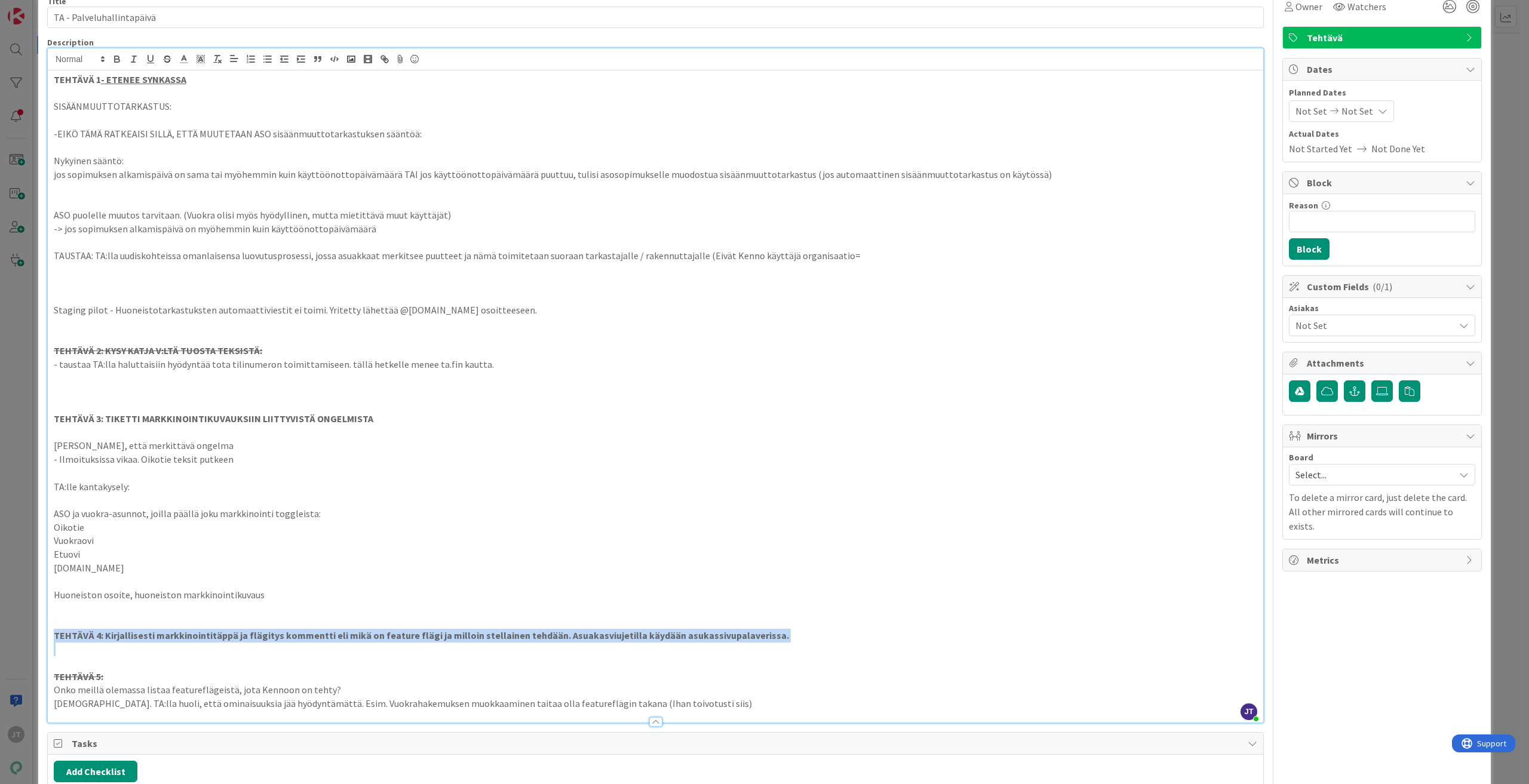
click at [363, 633] on strong "TEHTÄVÄ 4: Kirjallisesti markkinointitäppä ja flägitys kommentti eli mikä on fe…" at bounding box center [422, 635] width 735 height 12
click at [166, 60] on icon "button" at bounding box center [167, 59] width 11 height 11
click at [419, 627] on p at bounding box center [655, 622] width 1204 height 13
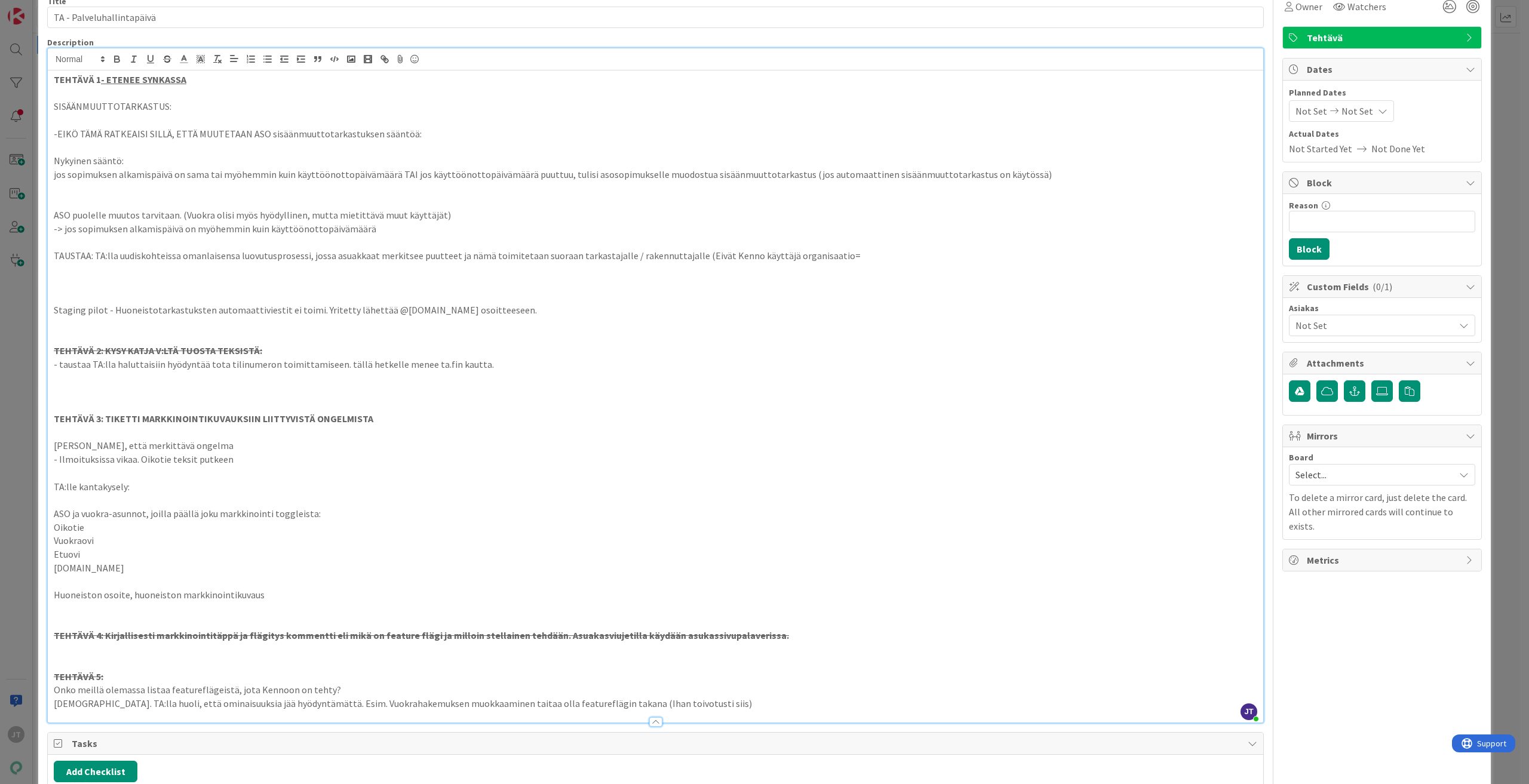
scroll to position [0, 0]
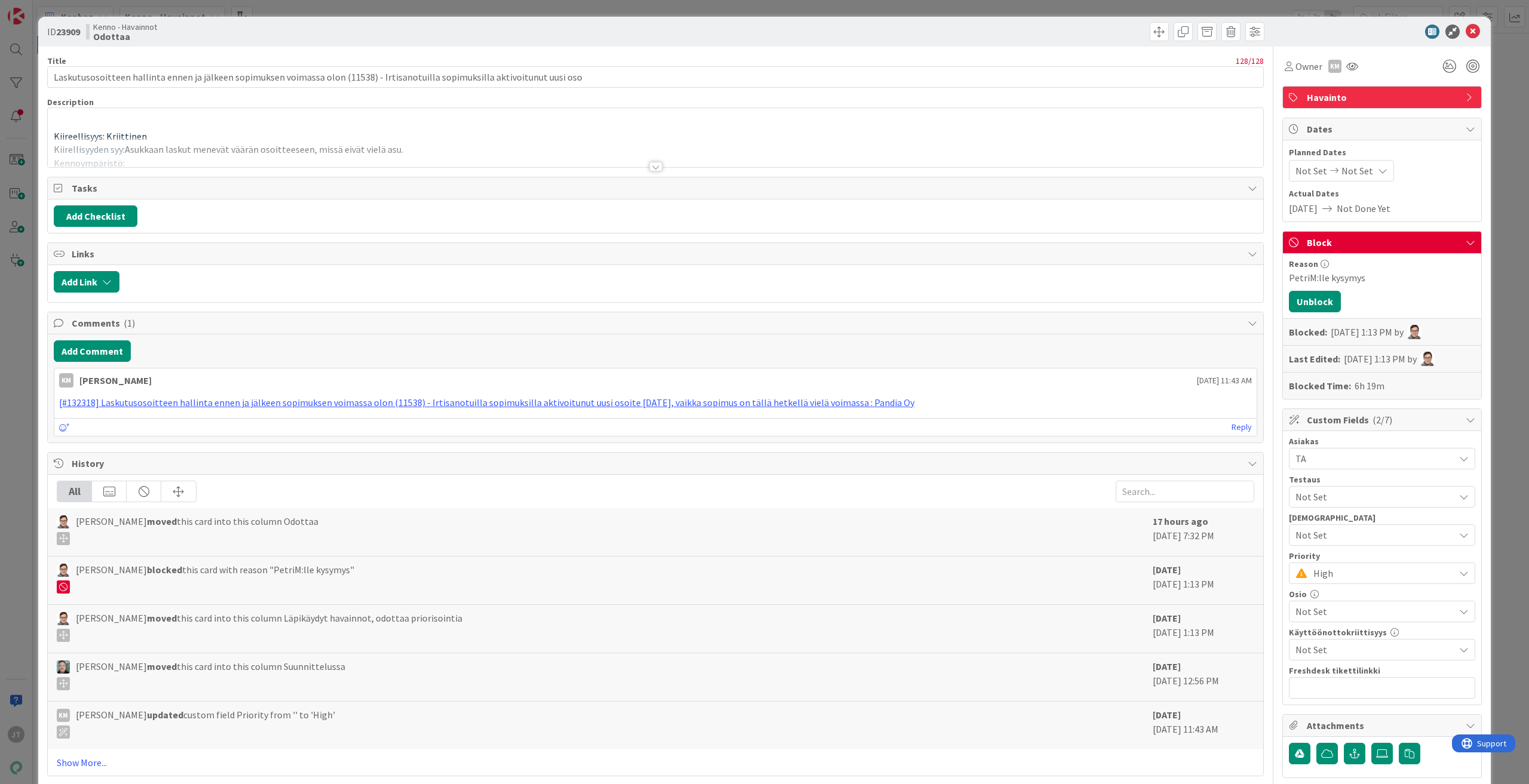
click at [649, 169] on div at bounding box center [655, 166] width 13 height 9
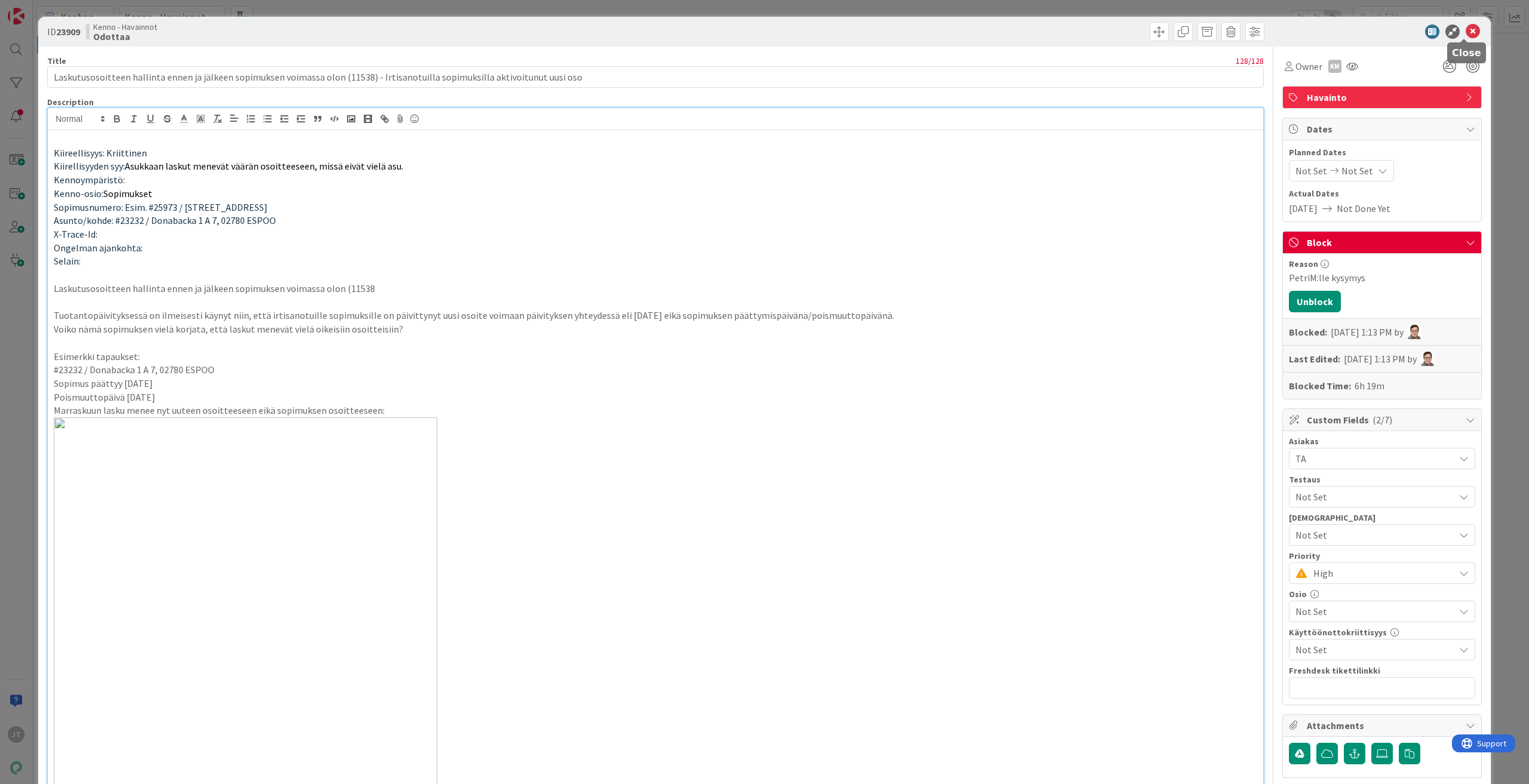
click at [1466, 25] on icon at bounding box center [1473, 32] width 14 height 14
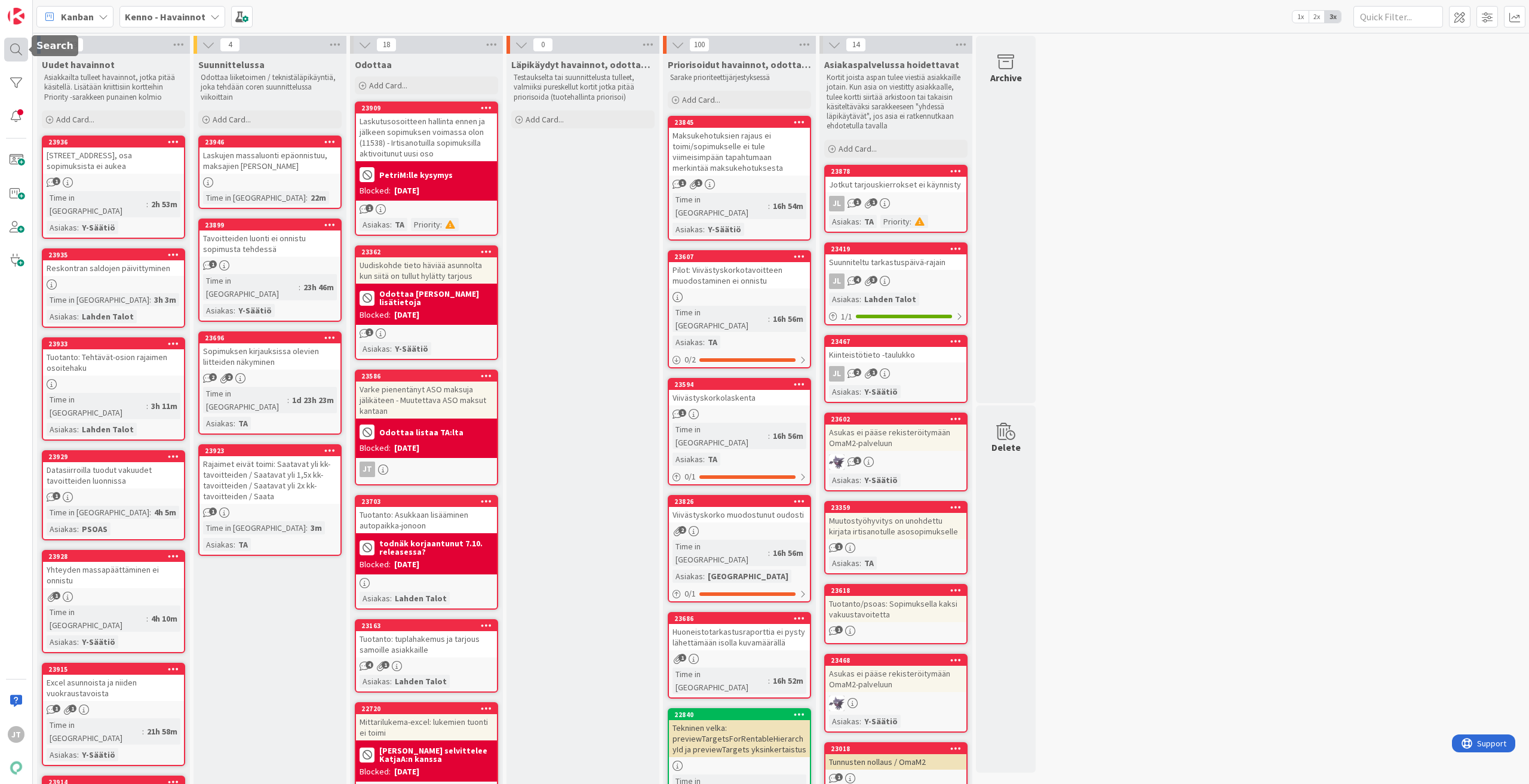
click at [17, 40] on div at bounding box center [16, 50] width 24 height 24
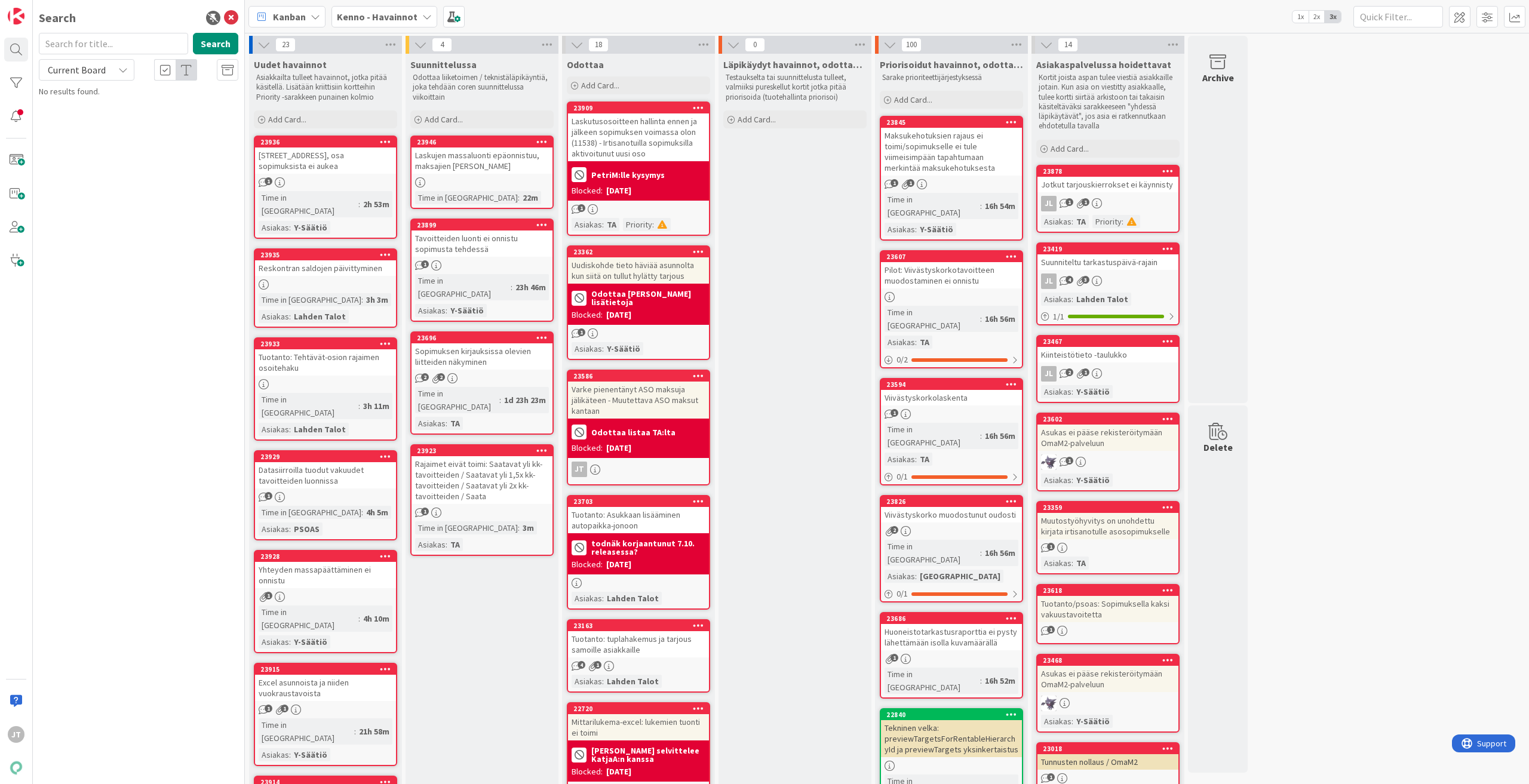
click at [79, 71] on span "Current Board" at bounding box center [77, 69] width 58 height 12
click at [96, 116] on span "All Boards" at bounding box center [107, 119] width 124 height 18
click at [100, 47] on input "text" at bounding box center [113, 43] width 149 height 21
paste input "22363"
click at [251, 47] on div at bounding box center [251, 45] width 4 height 18
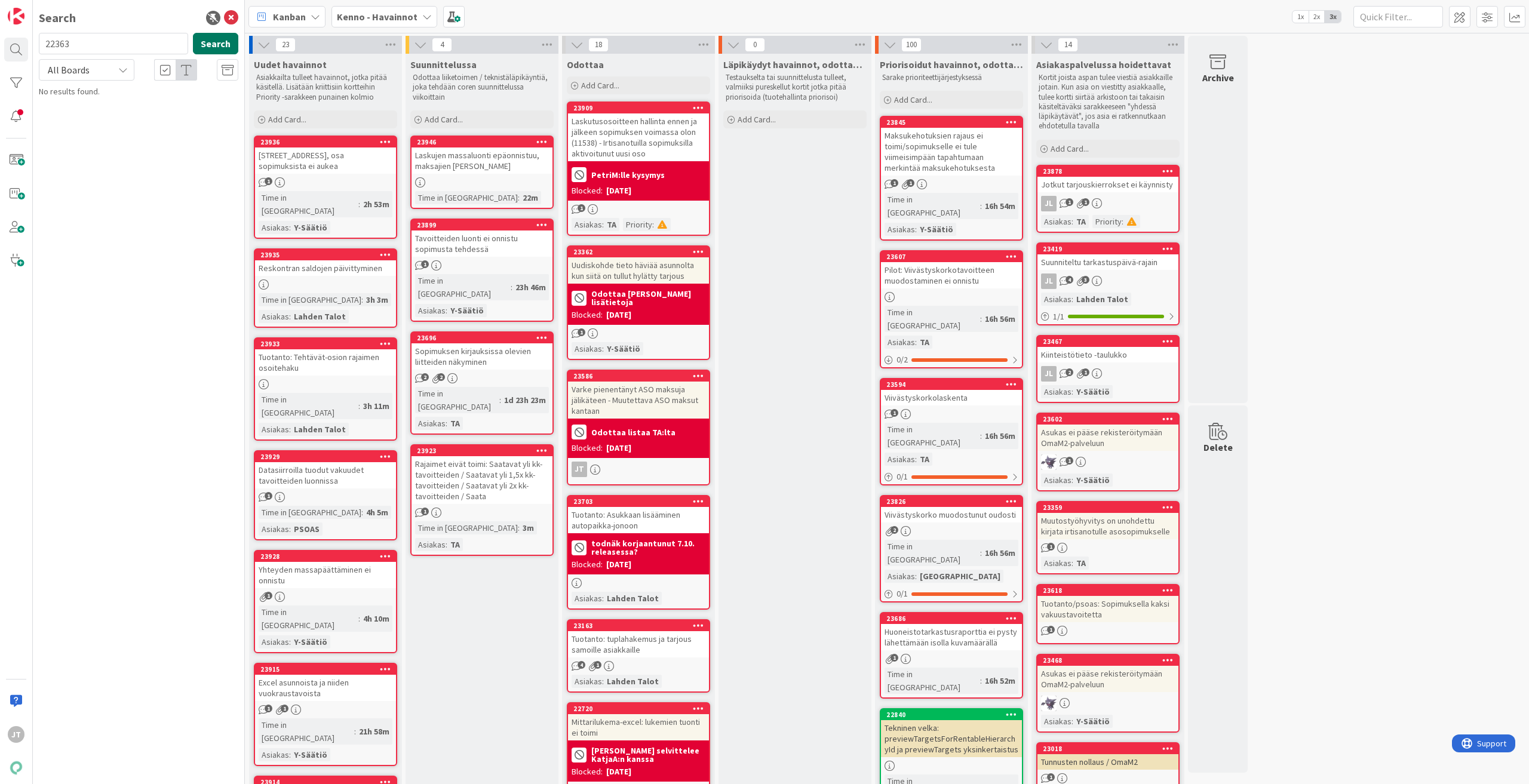
click at [232, 47] on button "Search" at bounding box center [215, 43] width 45 height 21
click at [140, 118] on p "PDF-raportin luonti liitteeksi raporttia lähettäessä BE" at bounding box center [147, 111] width 183 height 25
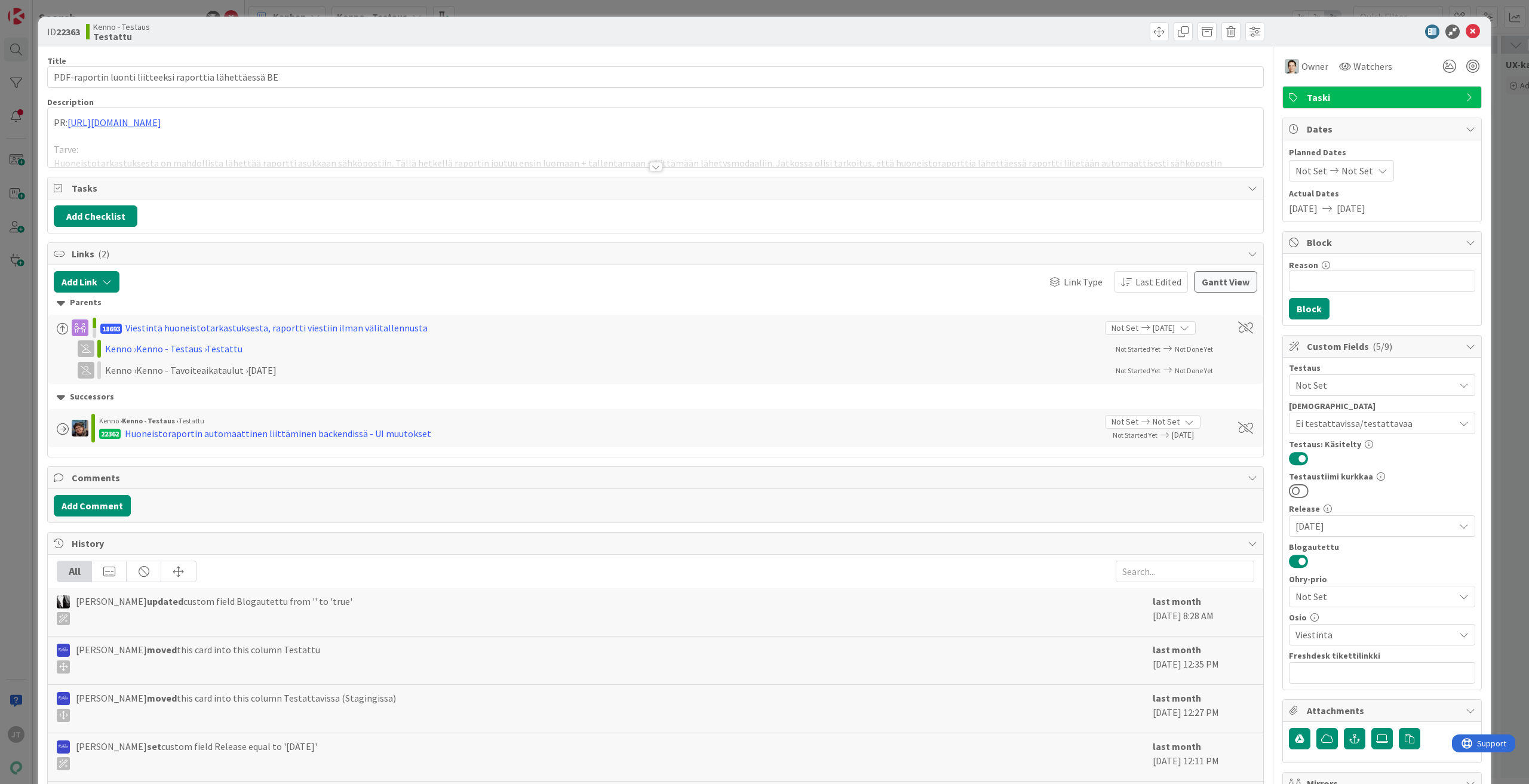
click at [655, 166] on div at bounding box center [655, 166] width 13 height 9
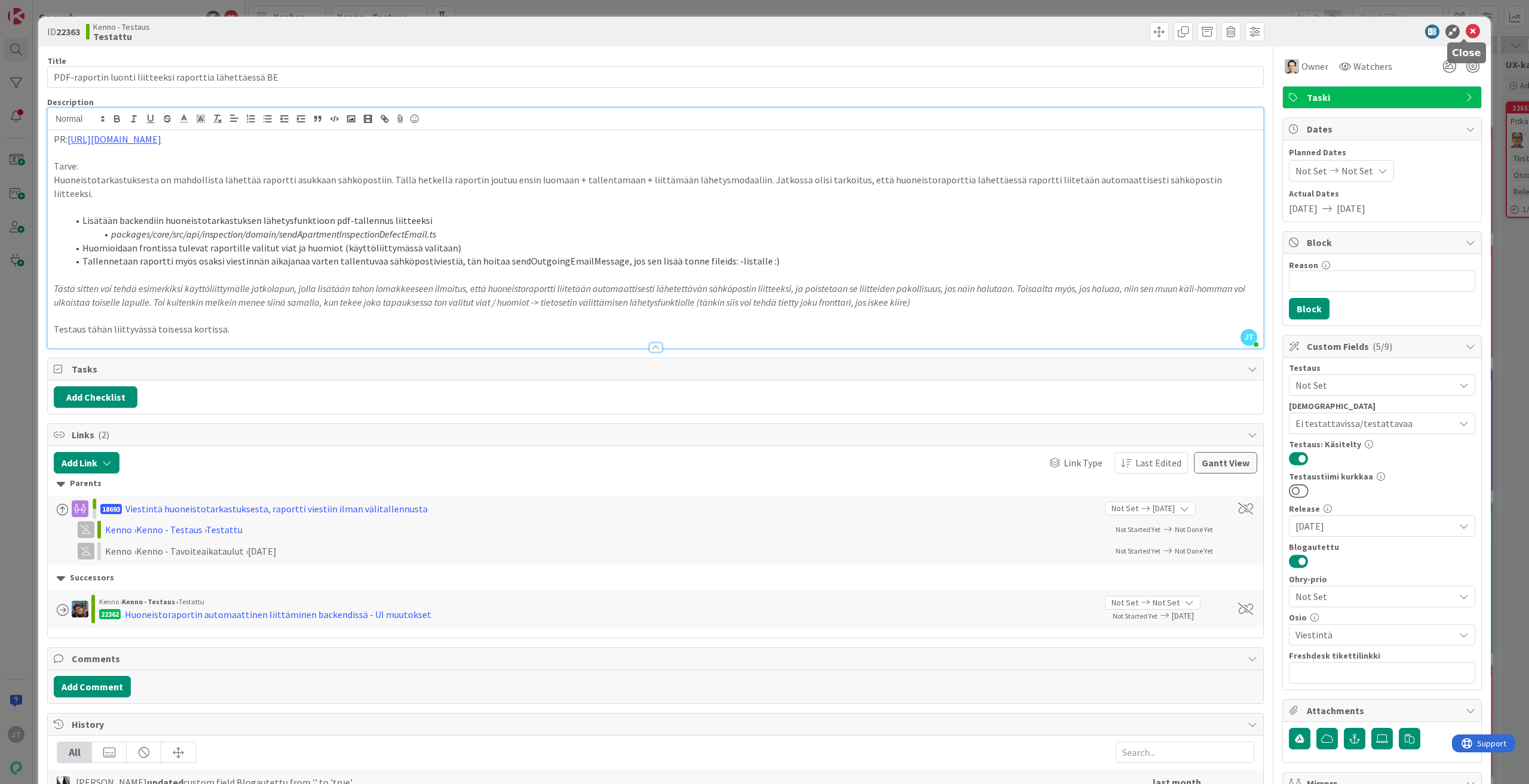
click at [1466, 32] on icon at bounding box center [1473, 32] width 14 height 14
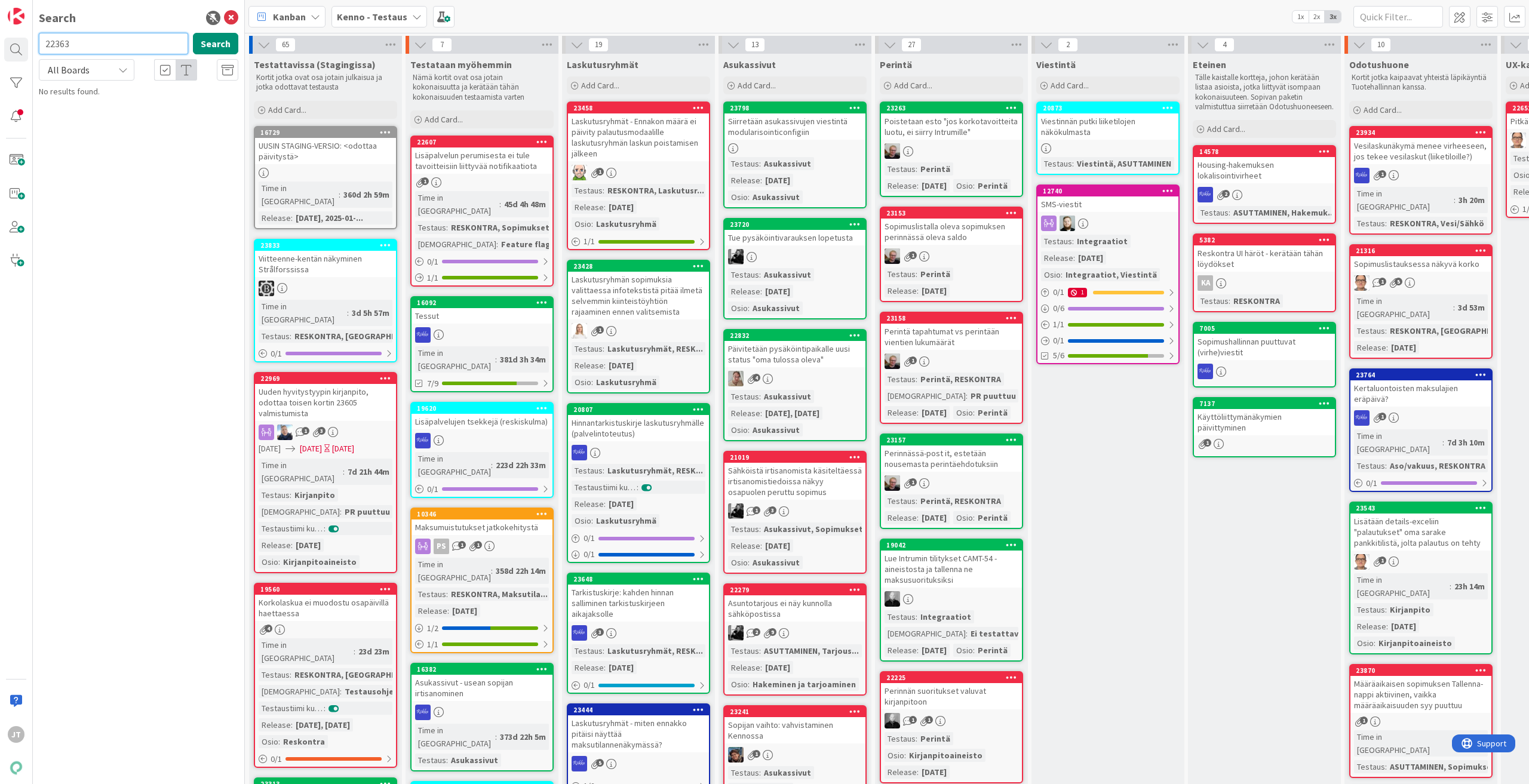
click at [125, 35] on input "22363" at bounding box center [113, 43] width 149 height 21
paste input "2"
click at [214, 38] on button "Search" at bounding box center [215, 43] width 45 height 21
click at [98, 47] on input "22362" at bounding box center [113, 43] width 149 height 21
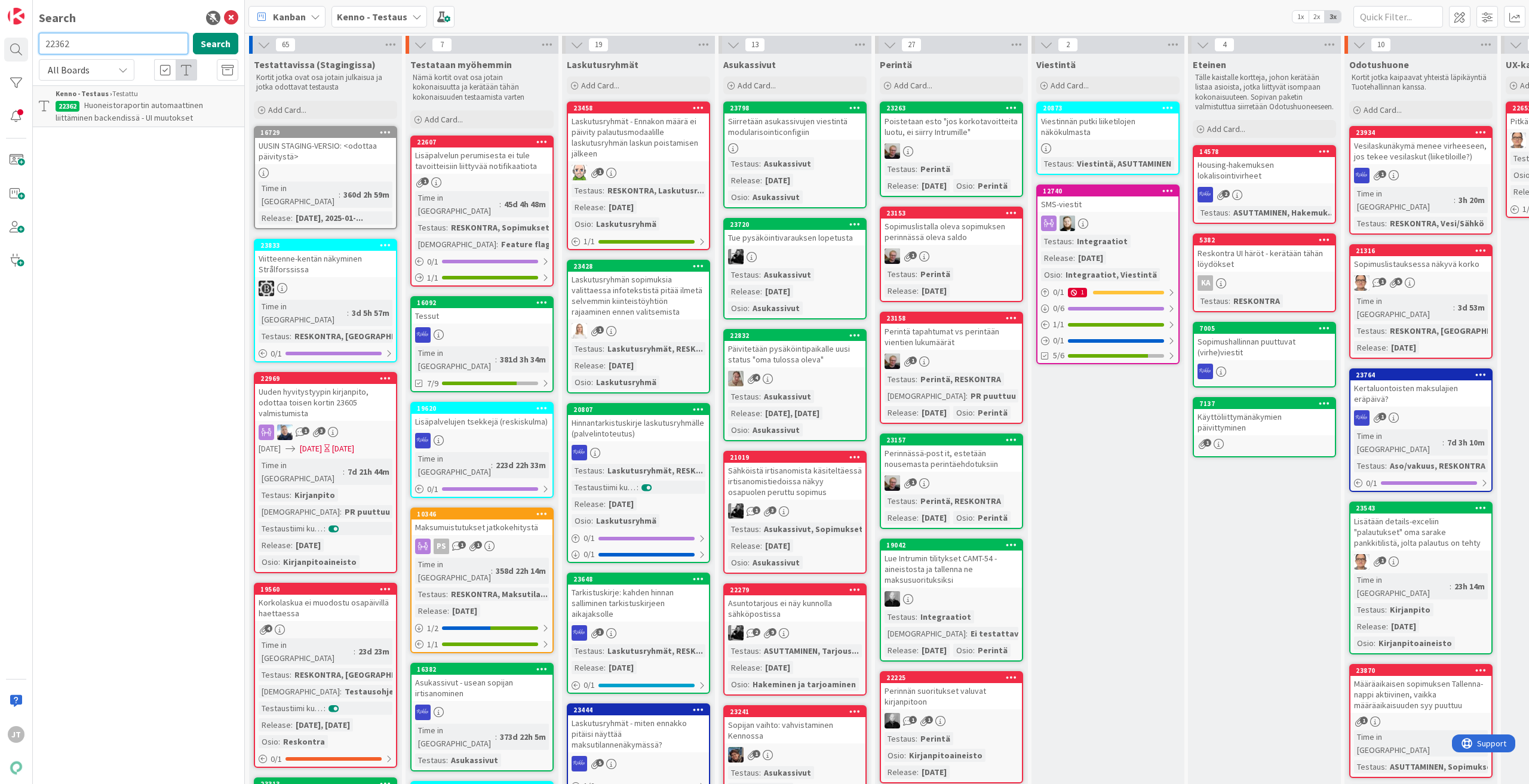
click at [98, 47] on input "22362" at bounding box center [113, 43] width 149 height 21
click at [98, 47] on input "22362" at bounding box center [113, 43] width 149 height 21
paste input "18693"
click at [224, 40] on button "Search" at bounding box center [215, 43] width 45 height 21
click at [131, 103] on span "Viestintä huoneistotarkastuksesta, raportti viestiin ilman välitallennusta" at bounding box center [132, 111] width 154 height 23
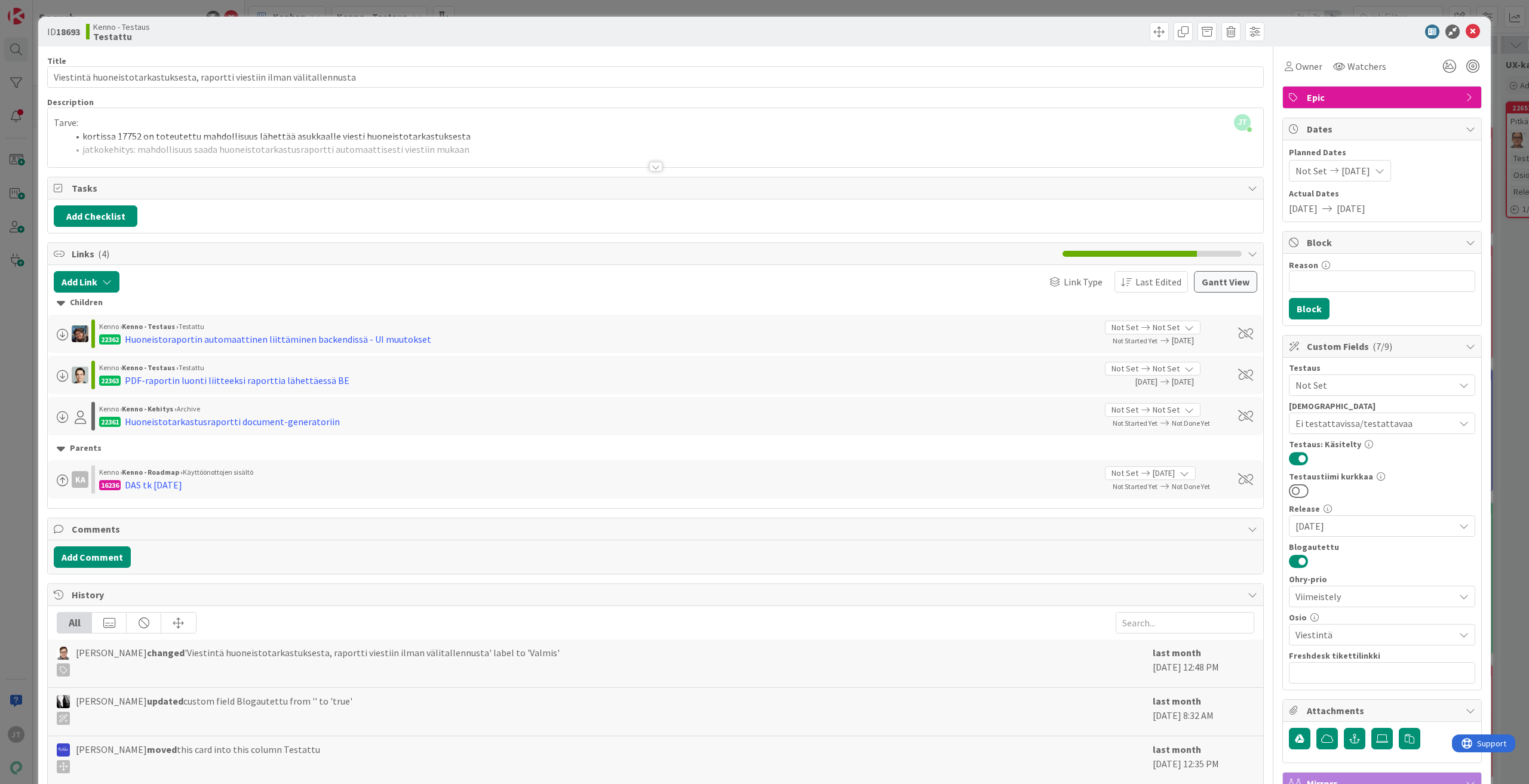
click at [655, 166] on div at bounding box center [655, 166] width 13 height 9
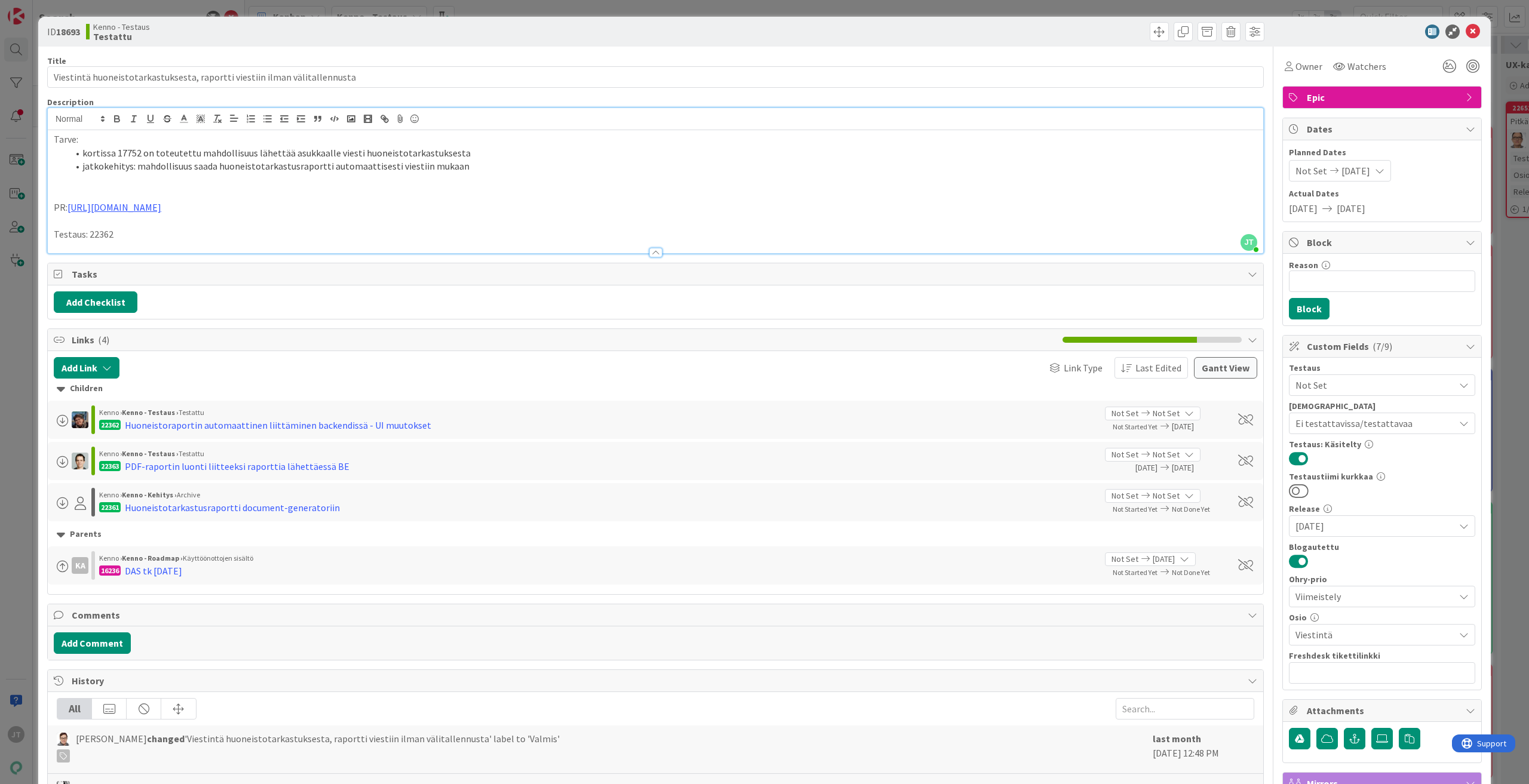
click at [118, 150] on li "kortissa 17752 on toteutettu mahdollisuus lähettää asukkaalle viesti huoneistot…" at bounding box center [662, 153] width 1189 height 13
copy li "17752"
click at [1466, 30] on icon at bounding box center [1473, 32] width 14 height 14
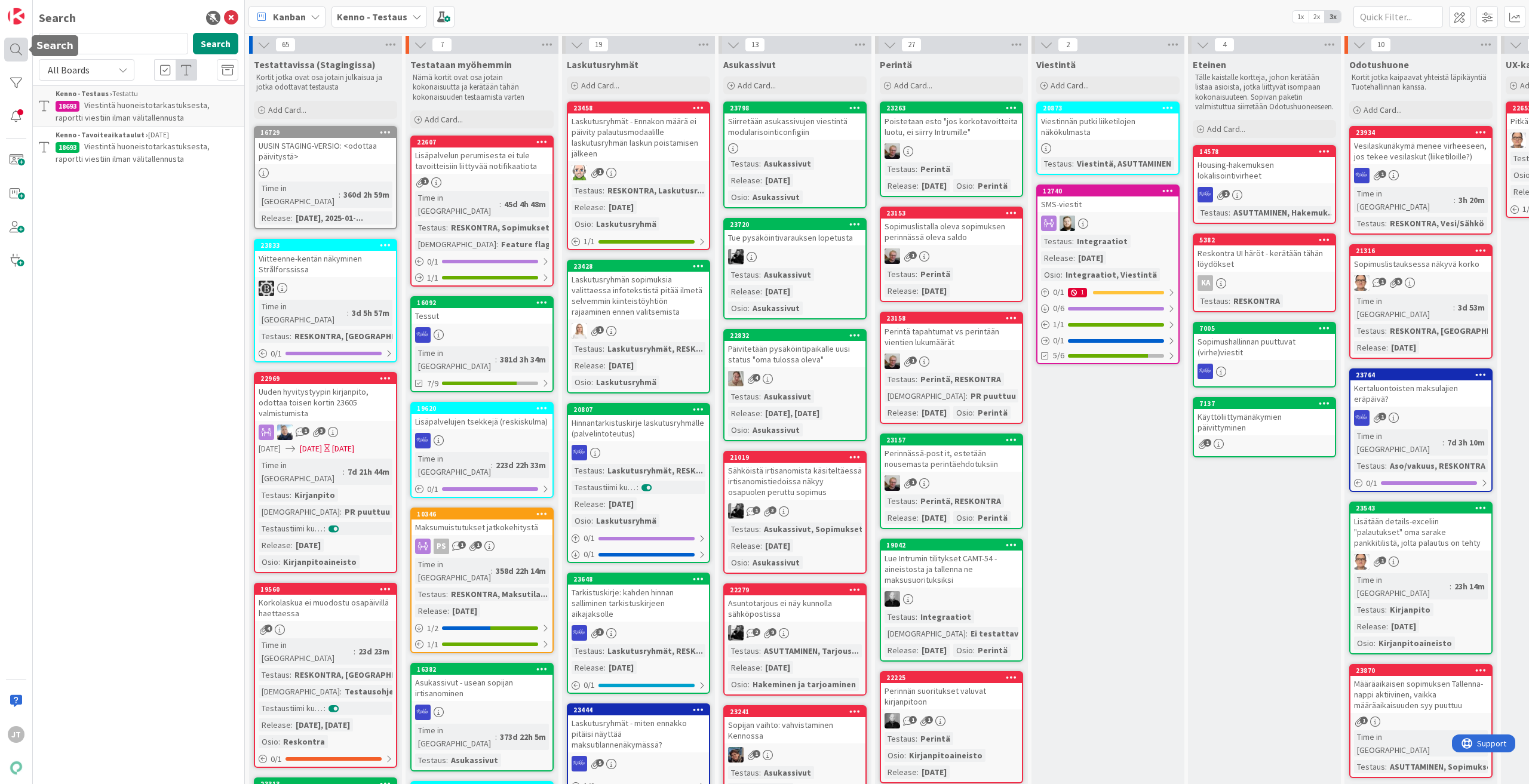
click at [24, 44] on div at bounding box center [16, 50] width 24 height 24
click at [115, 42] on input "18693" at bounding box center [113, 43] width 149 height 21
paste input "7752"
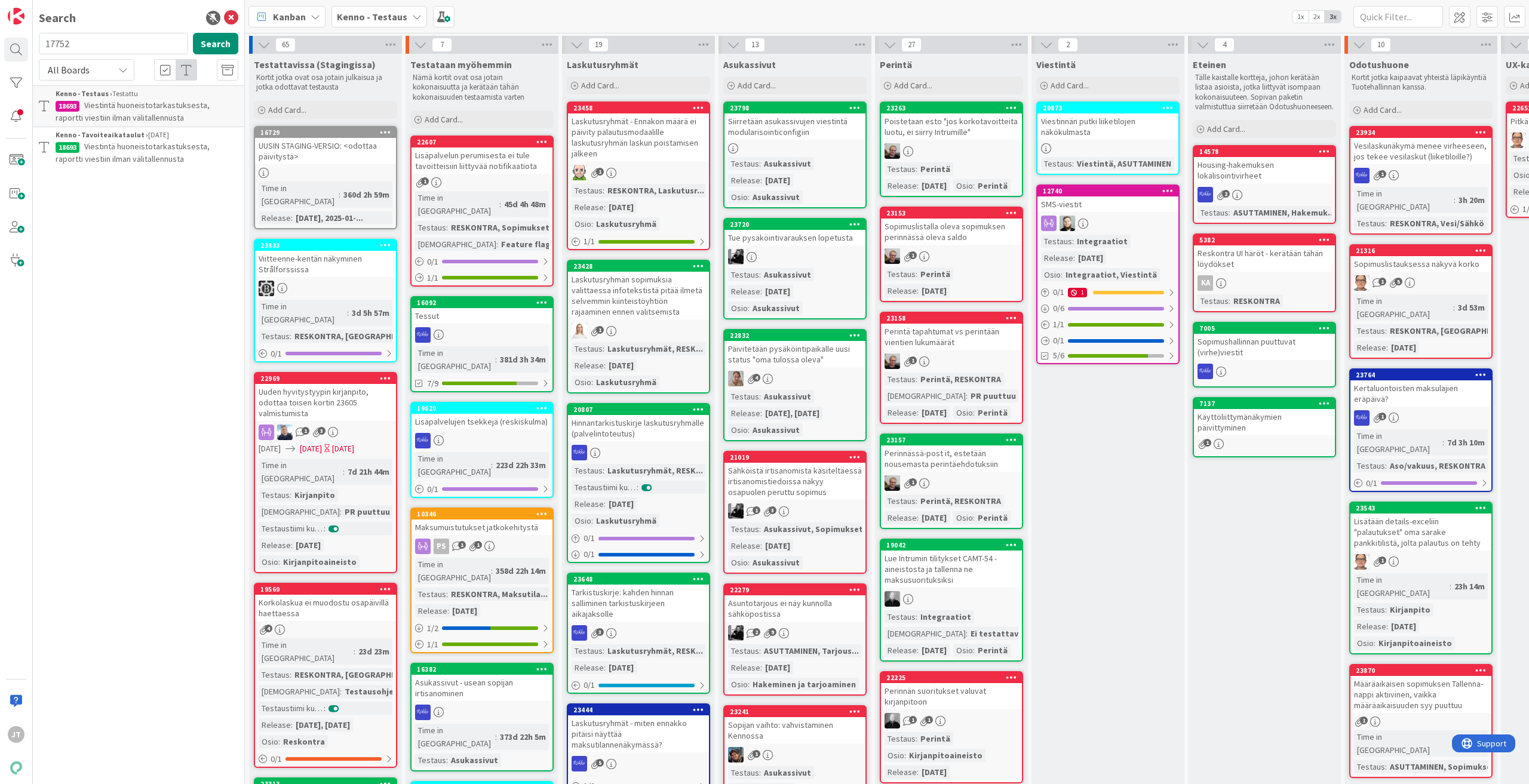
drag, startPoint x: 254, startPoint y: 46, endPoint x: 241, endPoint y: 46, distance: 13.0
click at [252, 46] on div "65" at bounding box center [326, 45] width 153 height 18
click at [225, 44] on button "Search" at bounding box center [215, 43] width 45 height 21
type input "17752"
click at [131, 105] on span "Huoneistotarkastuksesta viestintä" at bounding box center [146, 105] width 123 height 11
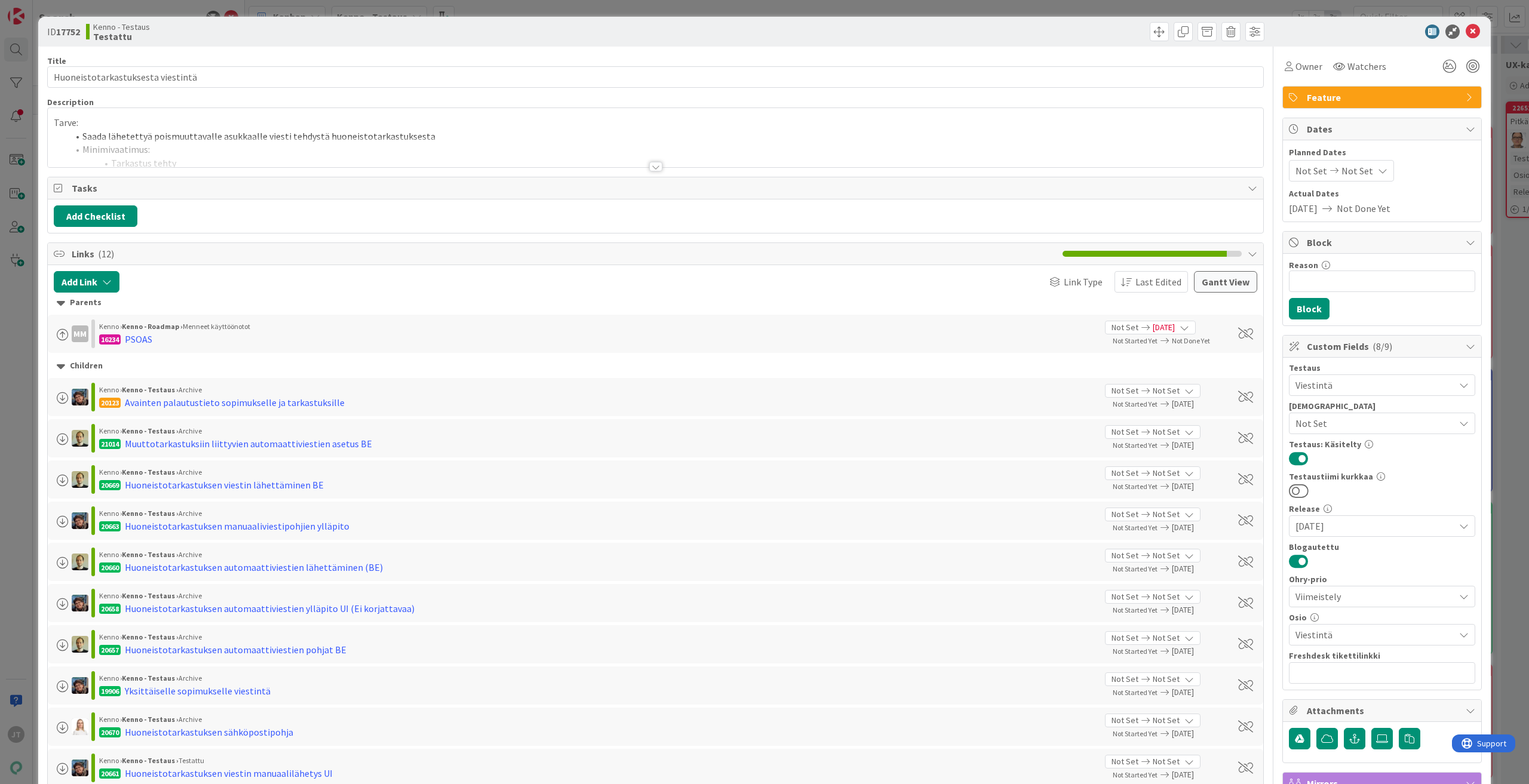
click at [654, 166] on div at bounding box center [655, 166] width 13 height 9
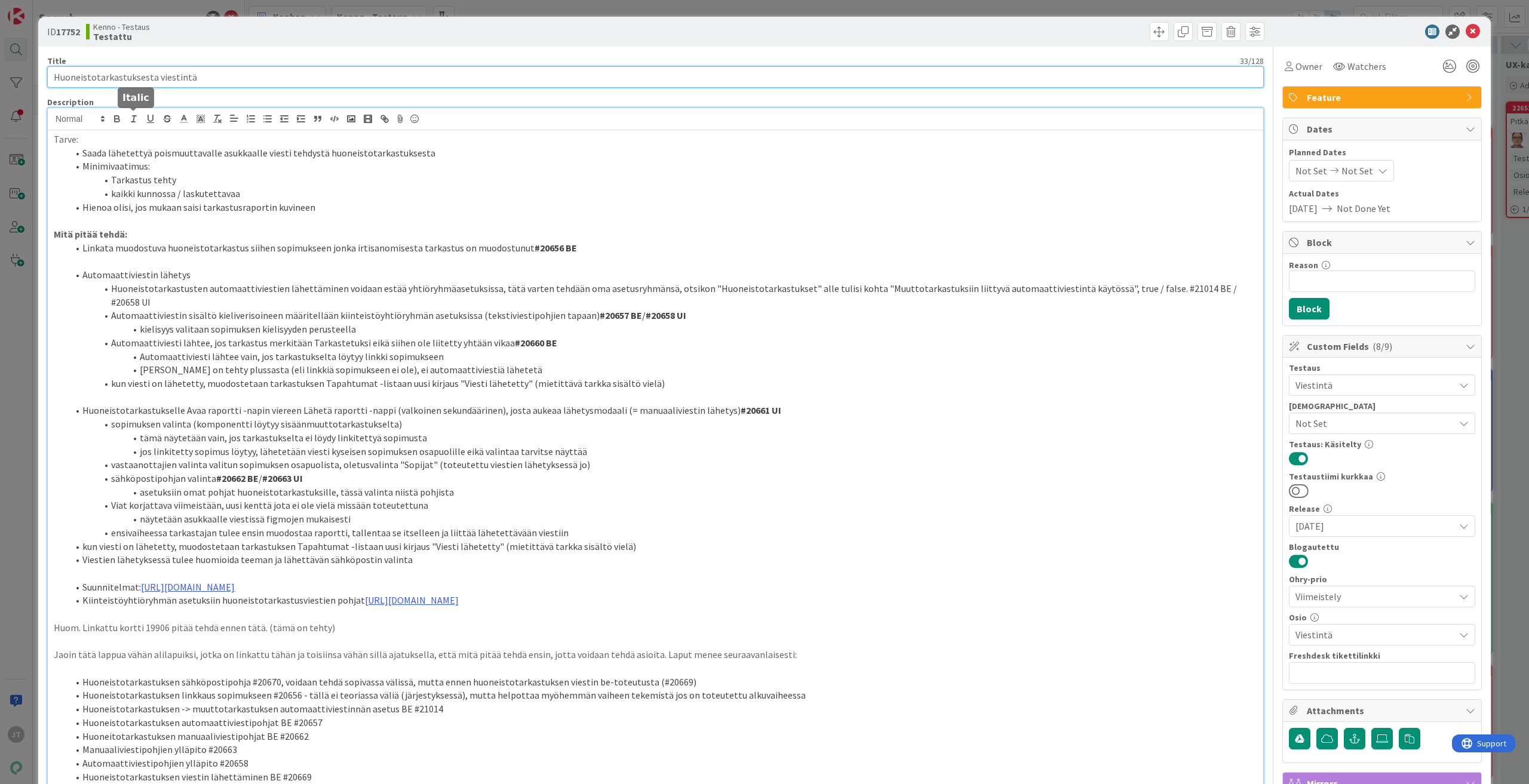
click at [125, 84] on input "Huoneistotarkastuksesta viestintä" at bounding box center [655, 77] width 1217 height 21
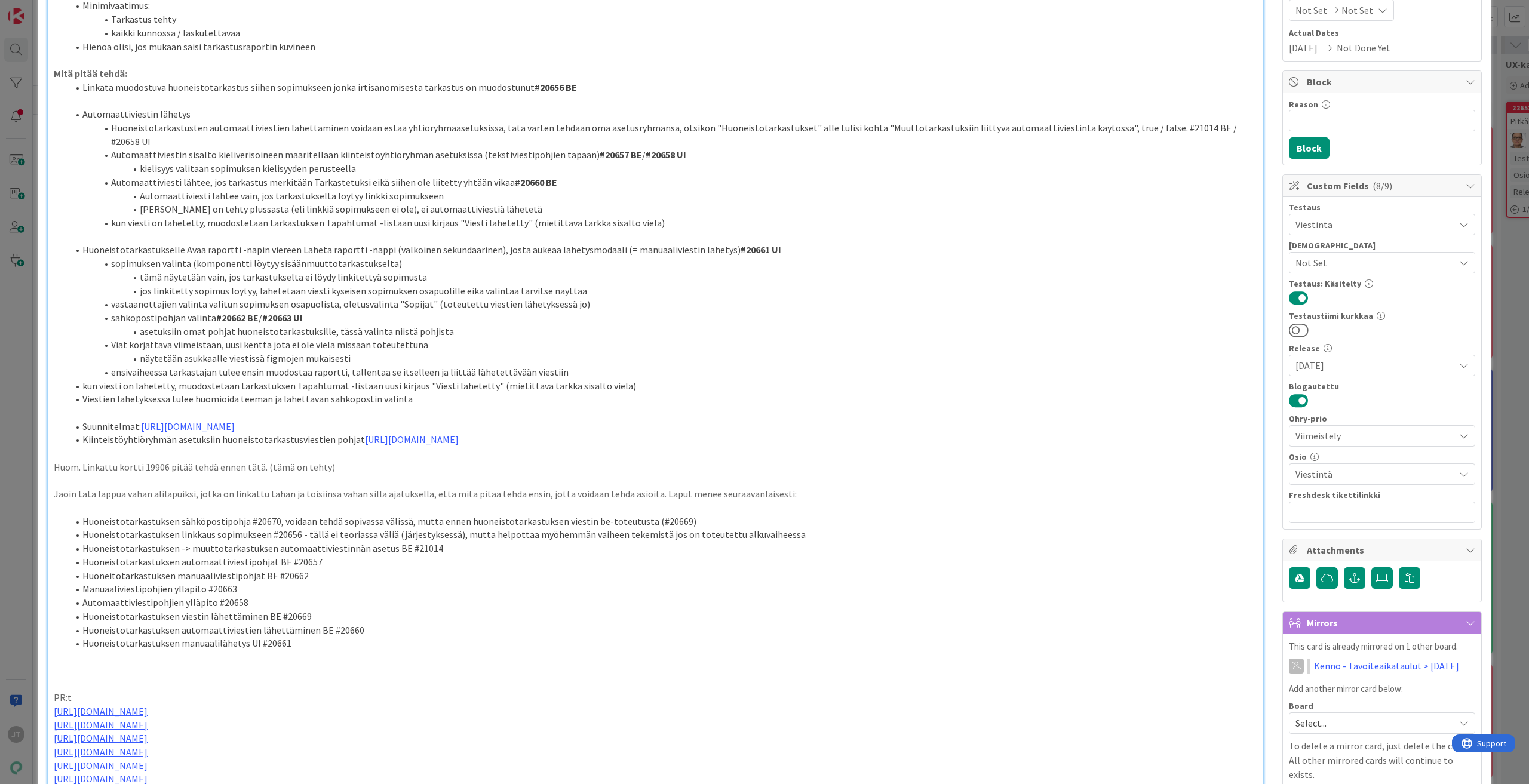
scroll to position [179, 0]
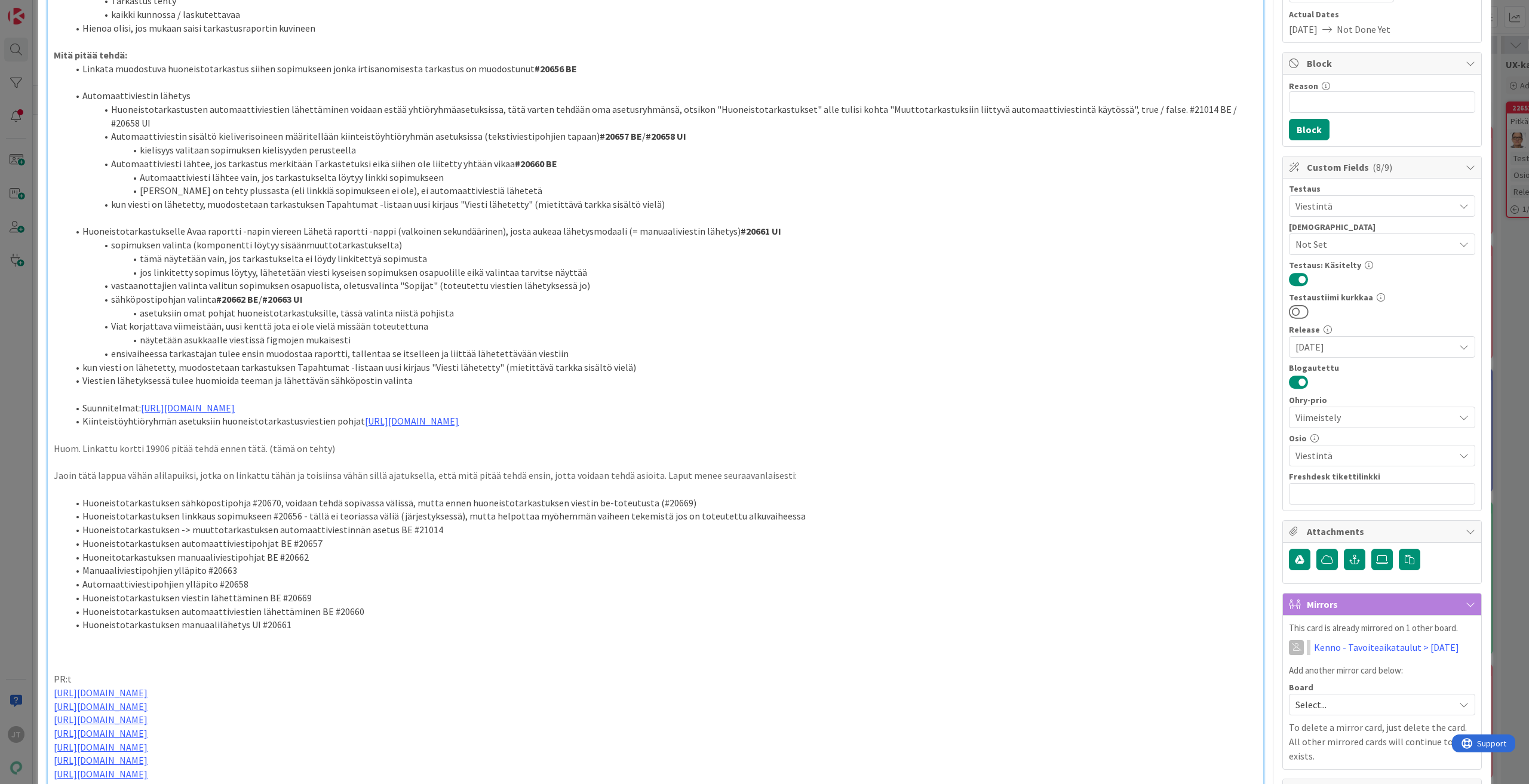
click at [236, 198] on li "kun viesti on lähetetty, muodostetaan tarkastuksen Tapahtumat -listaan uusi kir…" at bounding box center [662, 204] width 1189 height 13
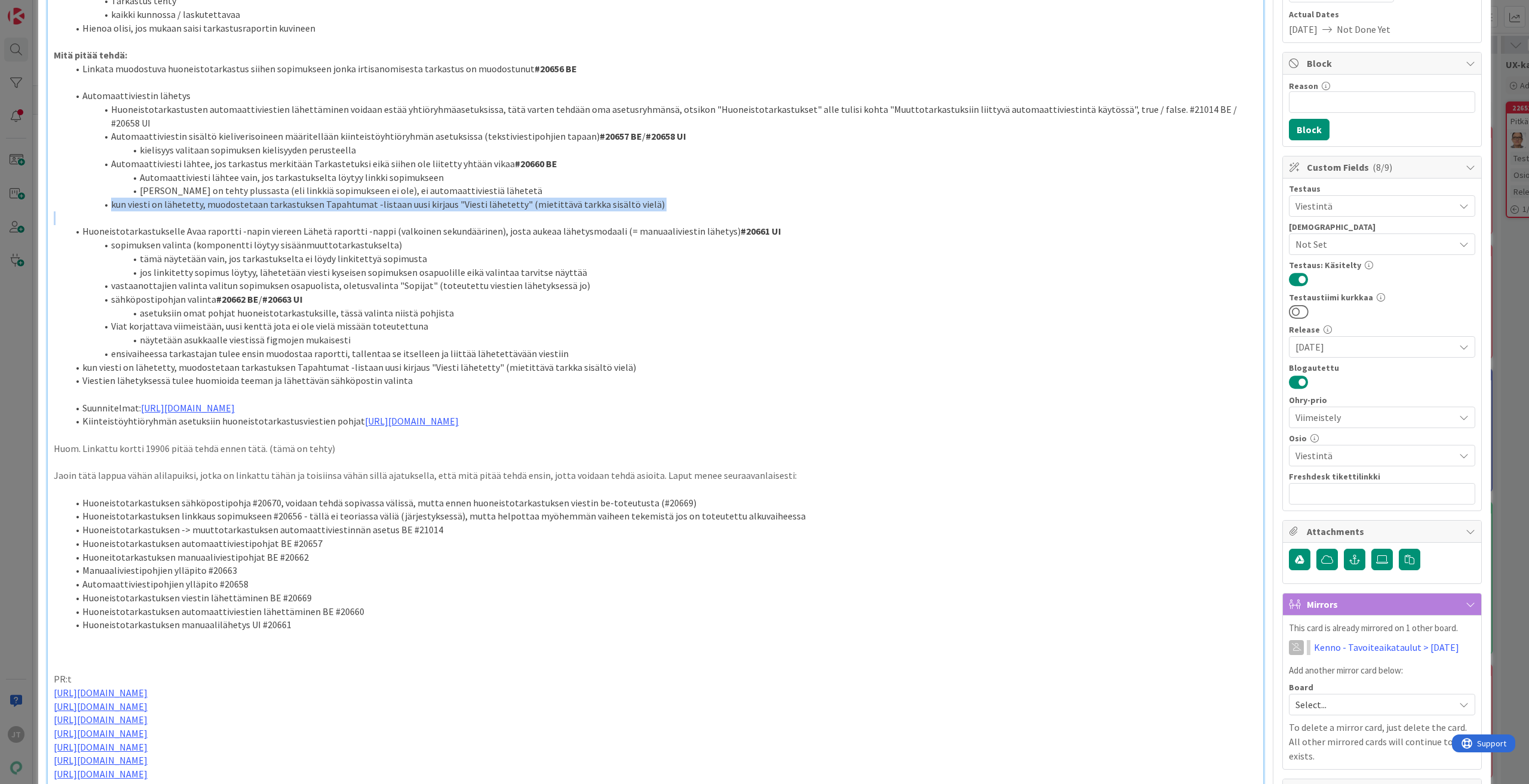
click at [210, 198] on li "kun viesti on lähetetty, muodostetaan tarkastuksen Tapahtumat -listaan uusi kir…" at bounding box center [662, 204] width 1189 height 13
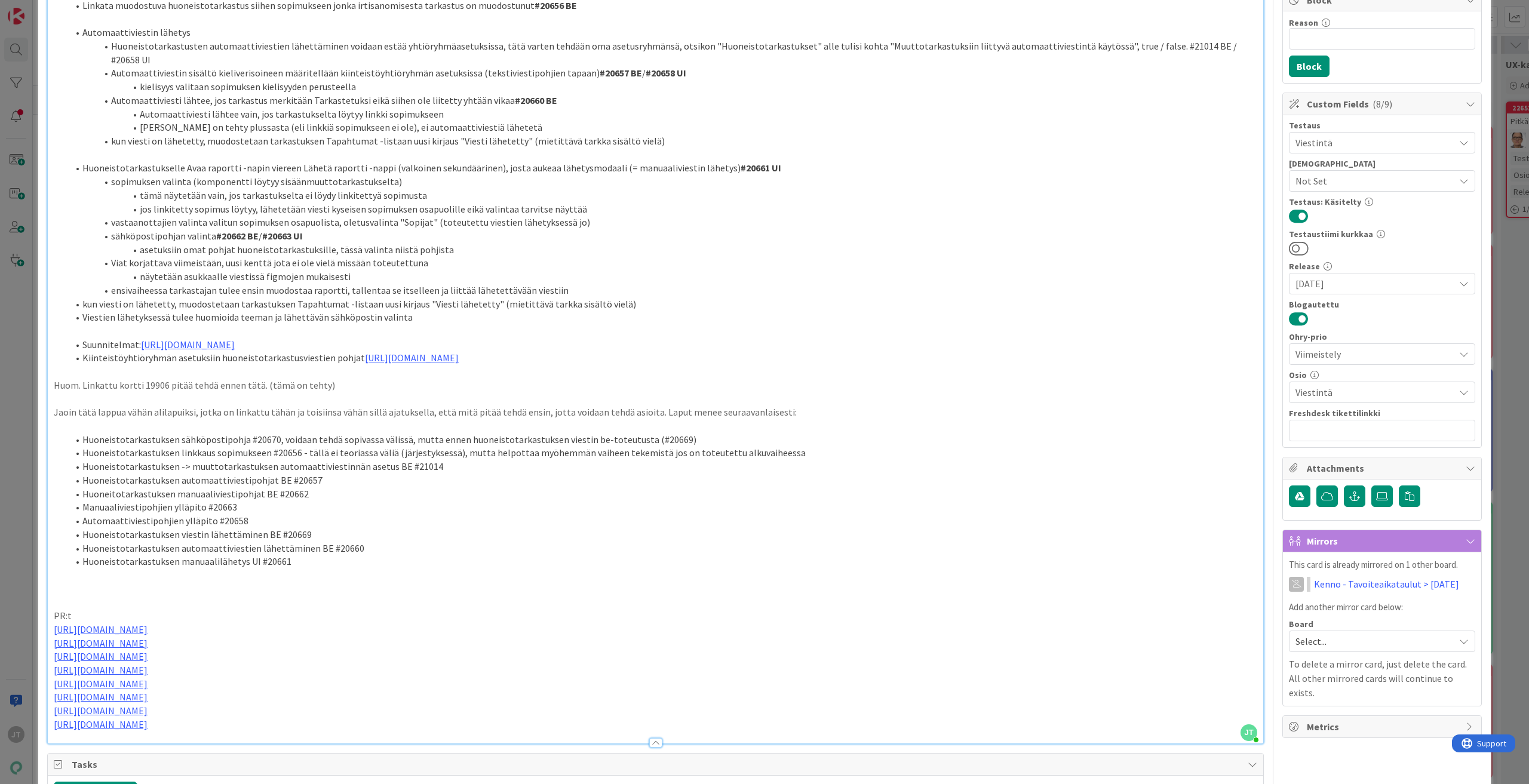
scroll to position [0, 0]
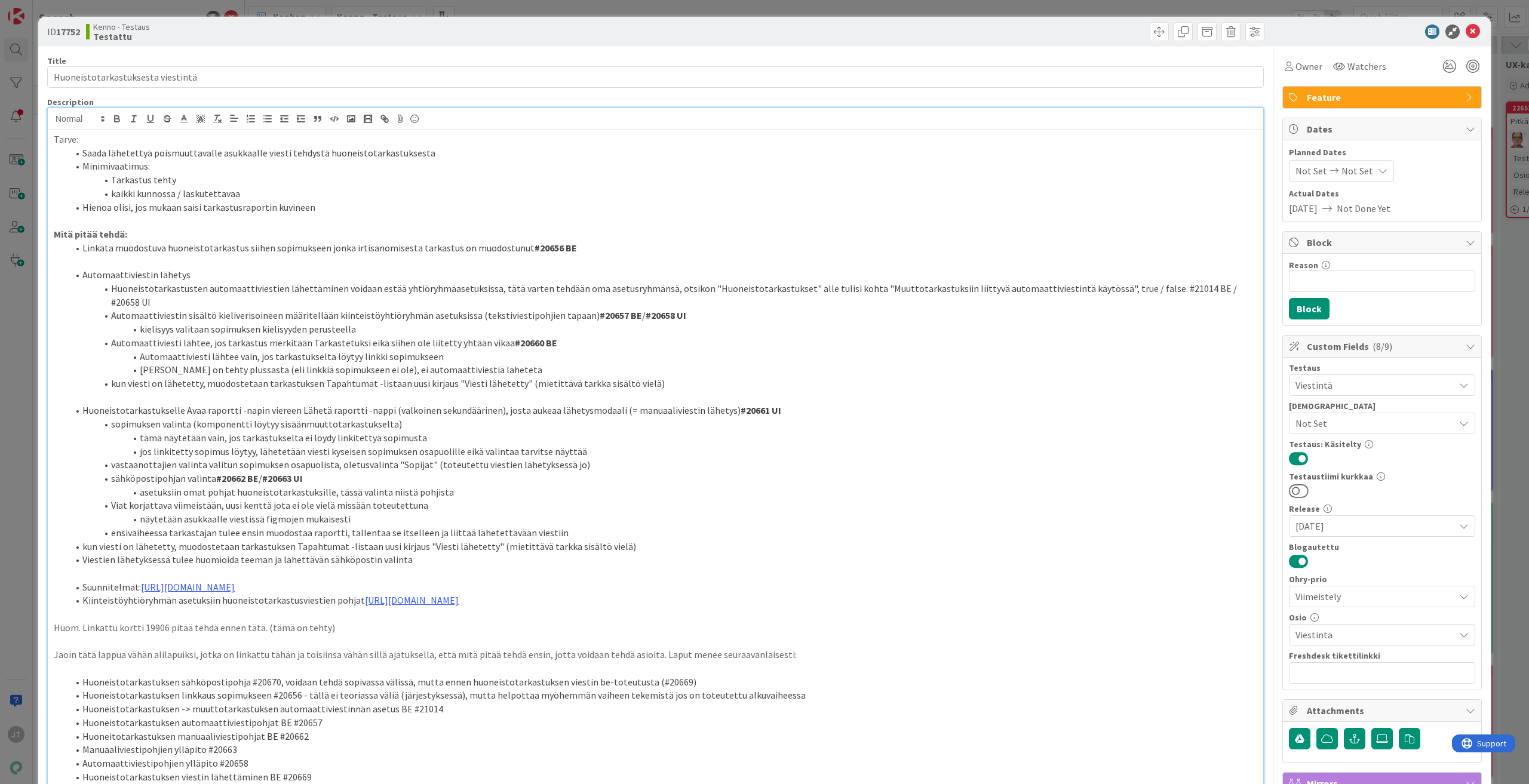
click at [434, 377] on li "kun viesti on lähetetty, muodostetaan tarkastuksen Tapahtumat -listaan uusi kir…" at bounding box center [662, 383] width 1189 height 13
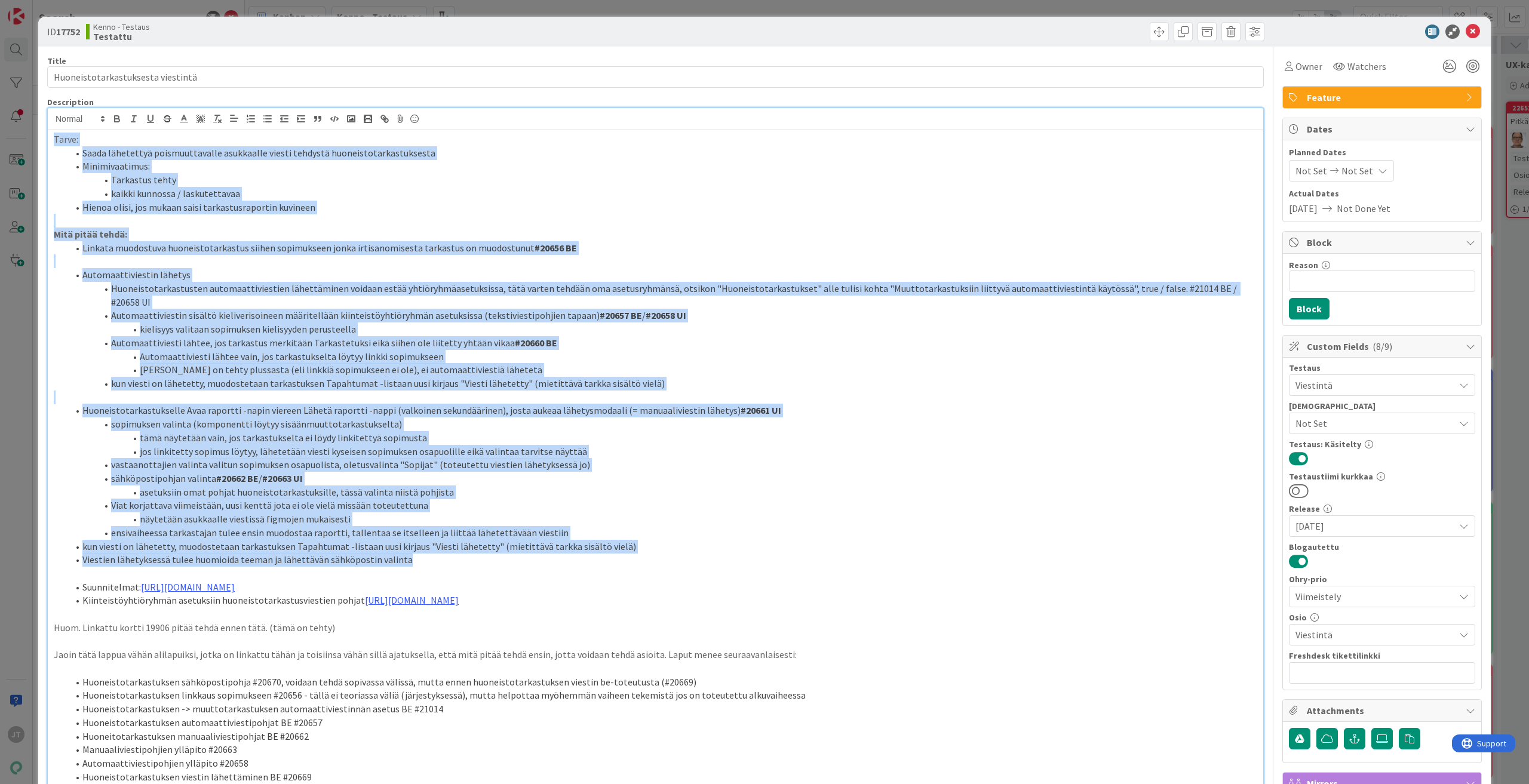
drag, startPoint x: 465, startPoint y: 545, endPoint x: 47, endPoint y: 116, distance: 599.0
click at [47, 116] on div "JT Joonas Taina joined 4 m ago Tarve: Saada lähetettyä poismuuttavalle asukkaal…" at bounding box center [655, 547] width 1215 height 877
click at [167, 192] on li "kaikki kunnossa / laskutettavaa" at bounding box center [662, 193] width 1189 height 13
drag, startPoint x: 51, startPoint y: 138, endPoint x: 990, endPoint y: 550, distance: 1025.4
click at [990, 550] on div "Tarve: Saada lähetettyä poismuuttavalle asukkaalle viesti tehdystä huoneistotar…" at bounding box center [655, 558] width 1215 height 856
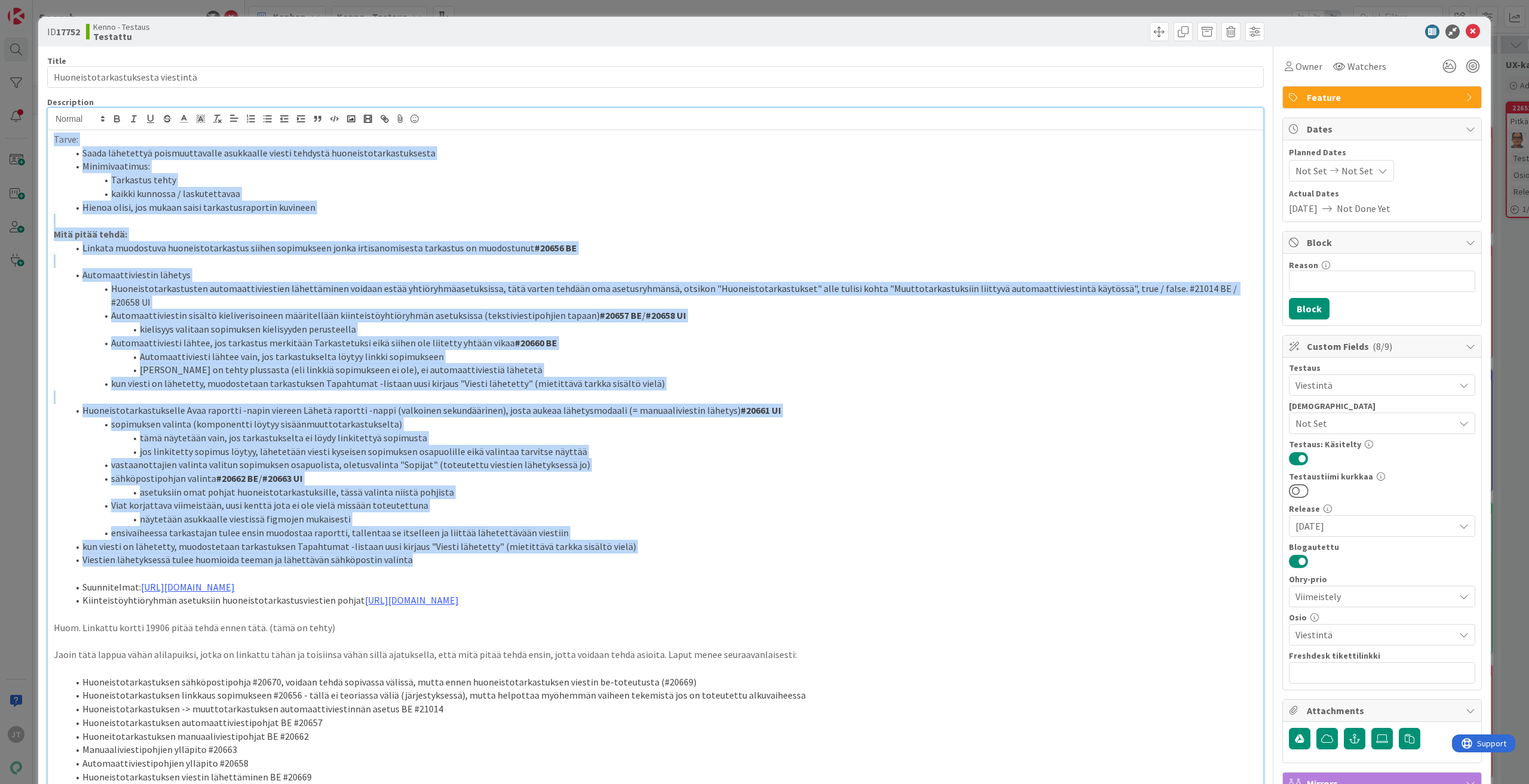
click at [355, 512] on li "näytetään asukkaalle viestissä figmojen mukaisesti" at bounding box center [662, 518] width 1189 height 13
drag, startPoint x: 413, startPoint y: 545, endPoint x: 49, endPoint y: 136, distance: 547.5
click at [49, 136] on div "Tarve: Saada lähetettyä poismuuttavalle asukkaalle viesti tehdystä huoneistotar…" at bounding box center [655, 558] width 1215 height 856
copy div "Tarve: Saada lähetettyä poismuuttavalle asukkaalle viesti tehdystä huoneistotar…"
click at [359, 472] on li "sähköpostipohjan valinta #20662 BE / #20663 UI" at bounding box center [662, 478] width 1189 height 13
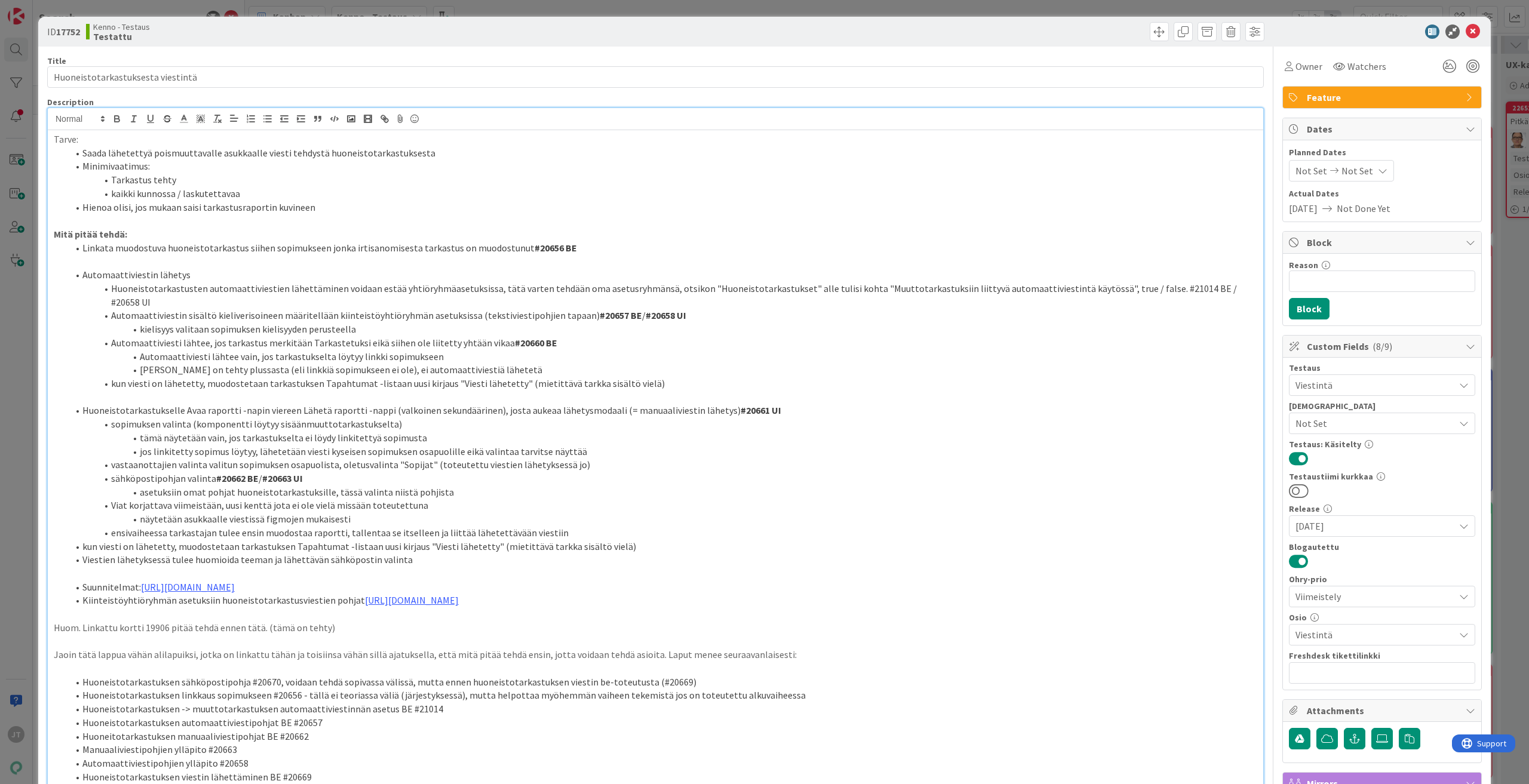
click at [69, 31] on b "17752" at bounding box center [68, 31] width 24 height 12
copy b "17752"
drag, startPoint x: 1462, startPoint y: 33, endPoint x: 1436, endPoint y: 36, distance: 26.2
click at [1466, 33] on icon at bounding box center [1473, 32] width 14 height 14
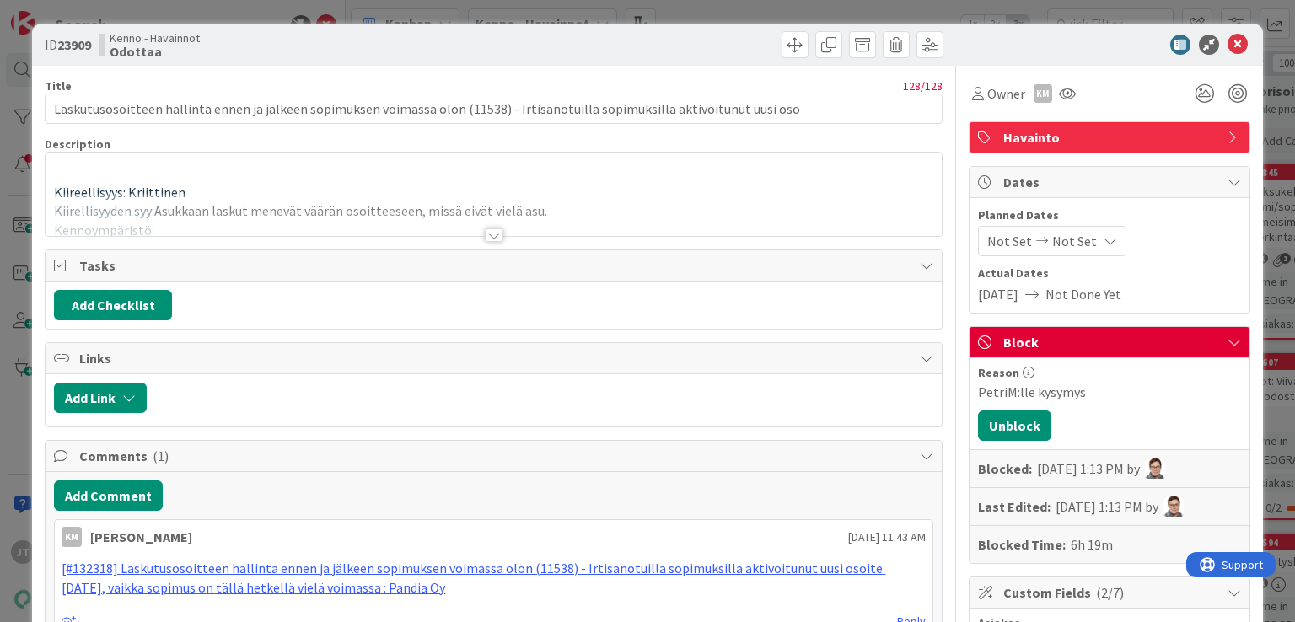
click at [489, 237] on div at bounding box center [494, 234] width 19 height 13
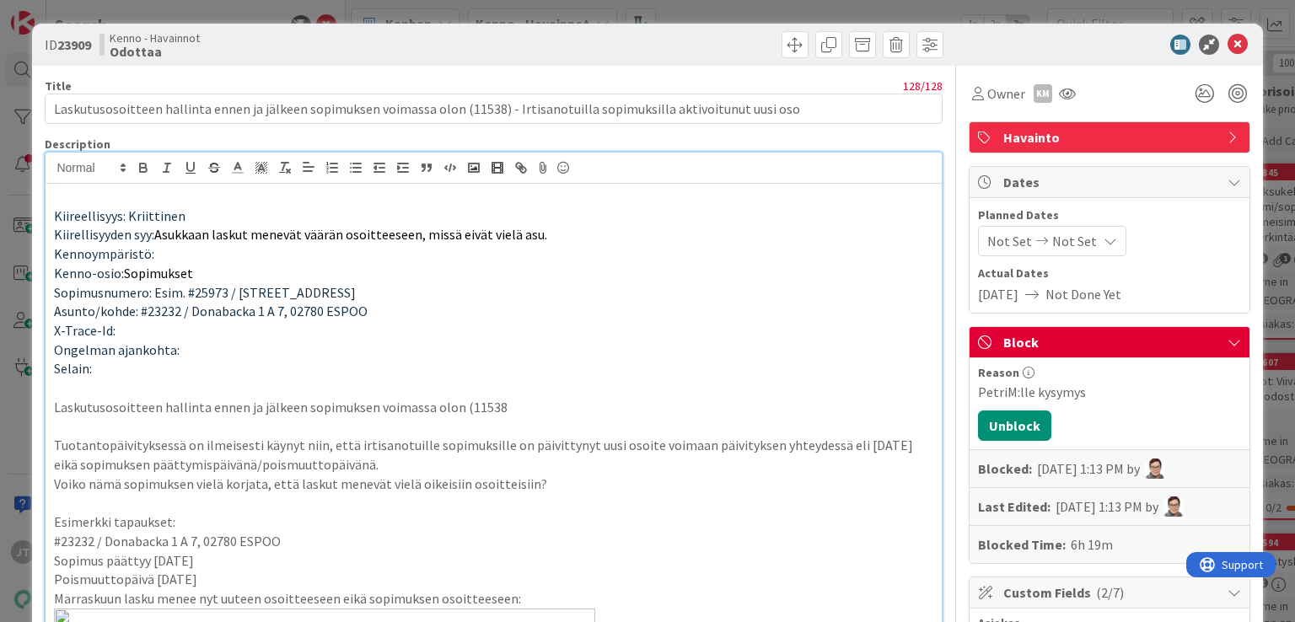
click at [439, 310] on p "Asunto/kohde: #23232 / Donabacka 1 A 7, 02780 ESPOO" at bounding box center [493, 311] width 878 height 19
drag, startPoint x: 56, startPoint y: 439, endPoint x: 394, endPoint y: 457, distance: 338.5
click at [394, 457] on p "Tuotantopäivityksessä on ilmeisesti käynyt niin, että irtisanotuille sopimuksil…" at bounding box center [493, 455] width 878 height 38
copy p "Tuotantopäivityksessä on ilmeisesti käynyt niin, että irtisanotuille sopimuksil…"
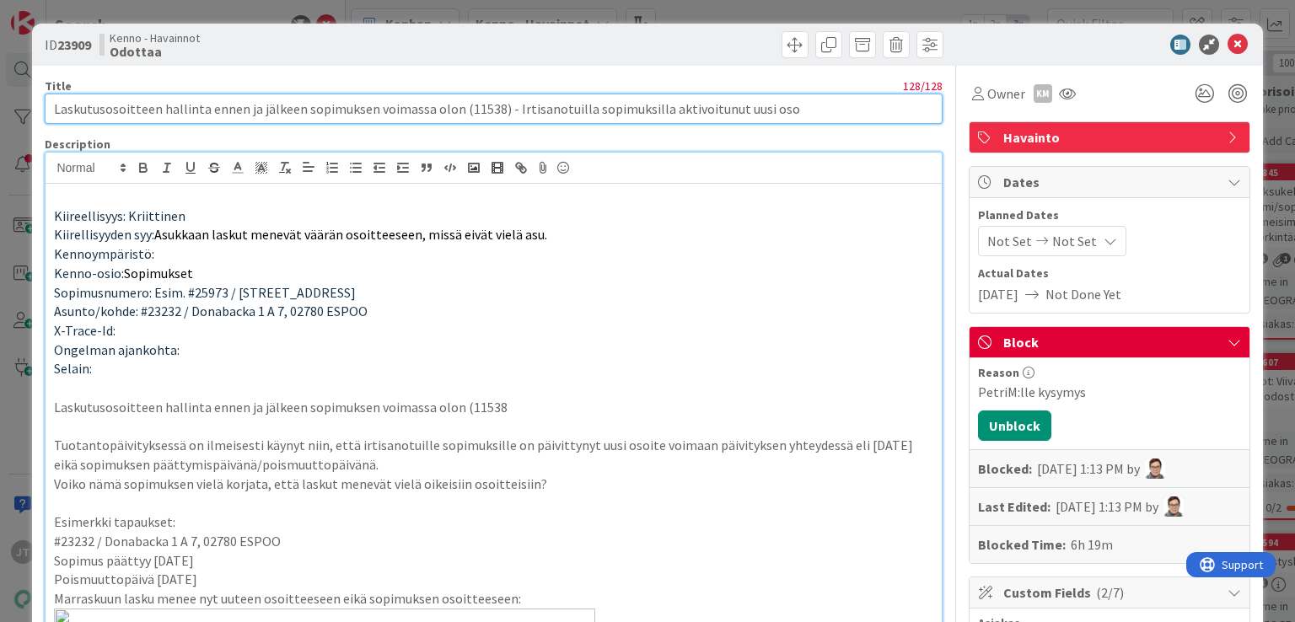
click at [241, 105] on input "Laskutusosoitteen hallinta ennen ja jälkeen sopimuksen voimassa olon (11538) - …" at bounding box center [493, 109] width 897 height 30
drag, startPoint x: 792, startPoint y: 109, endPoint x: 53, endPoint y: 136, distance: 739.8
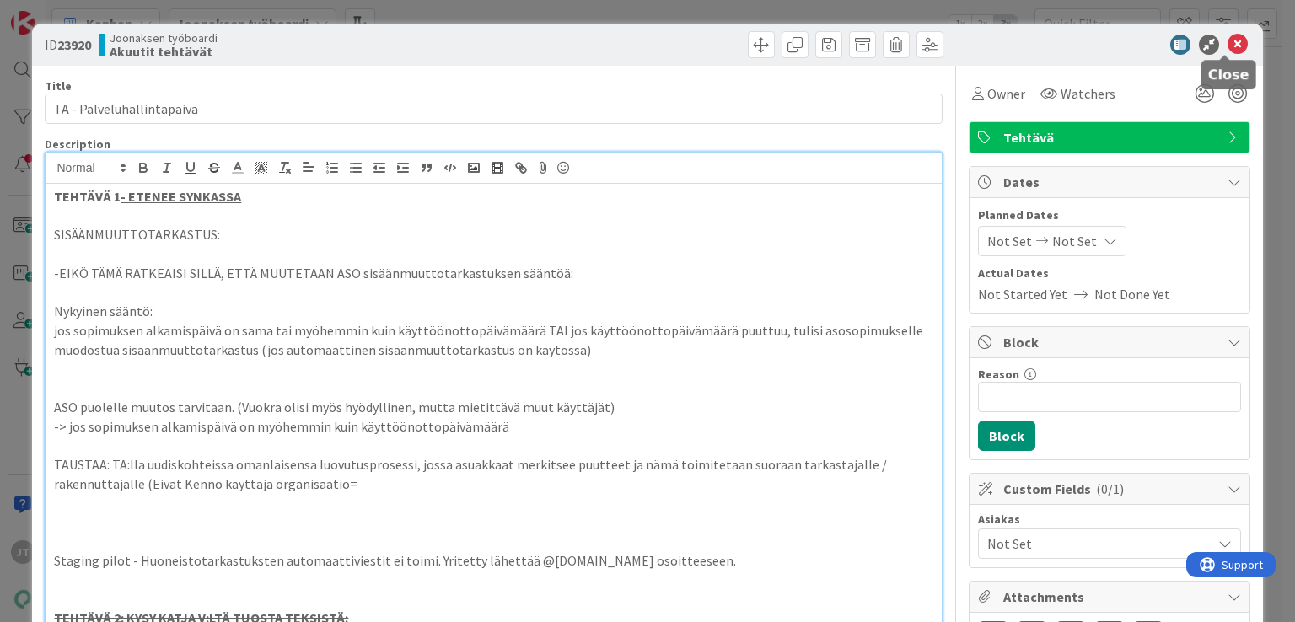
click at [1227, 38] on icon at bounding box center [1237, 45] width 20 height 20
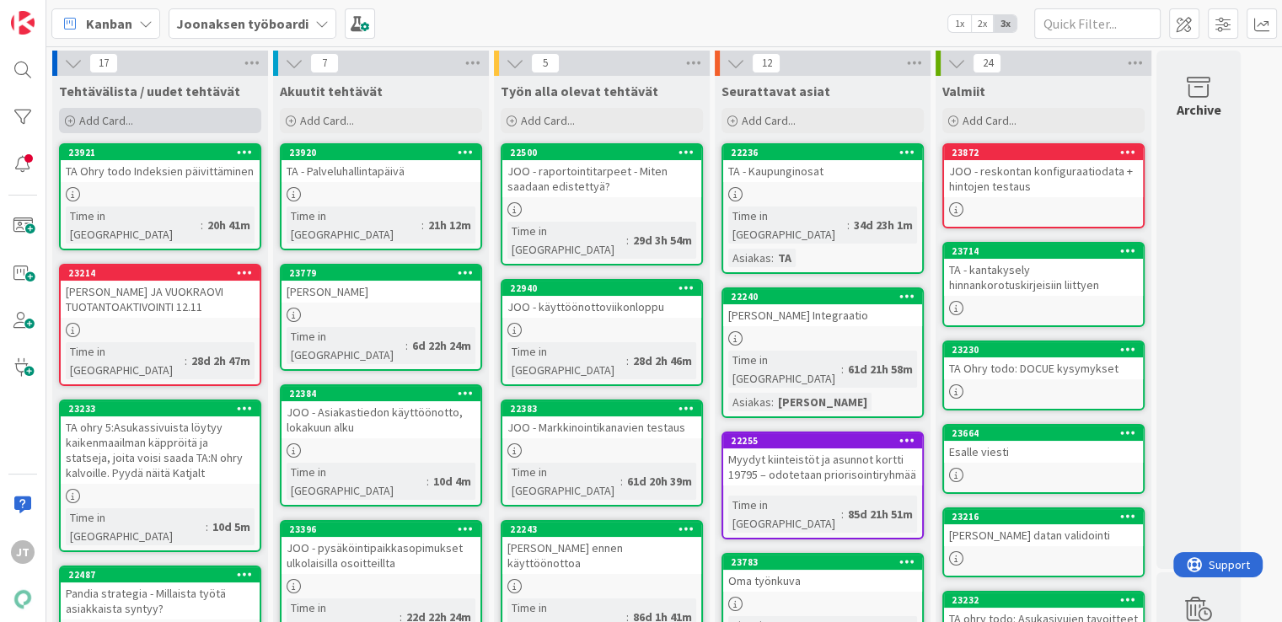
click at [169, 119] on div "Add Card..." at bounding box center [160, 120] width 202 height 25
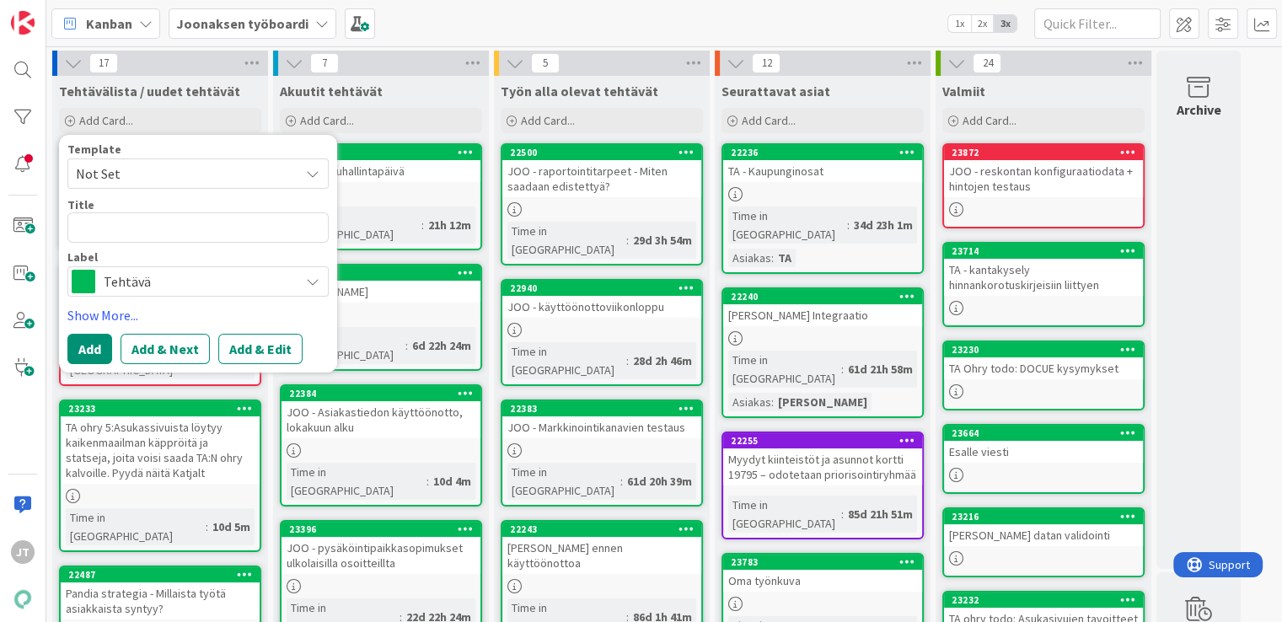
type textarea "x"
type textarea "T"
type textarea "x"
type textarea "TE"
type textarea "x"
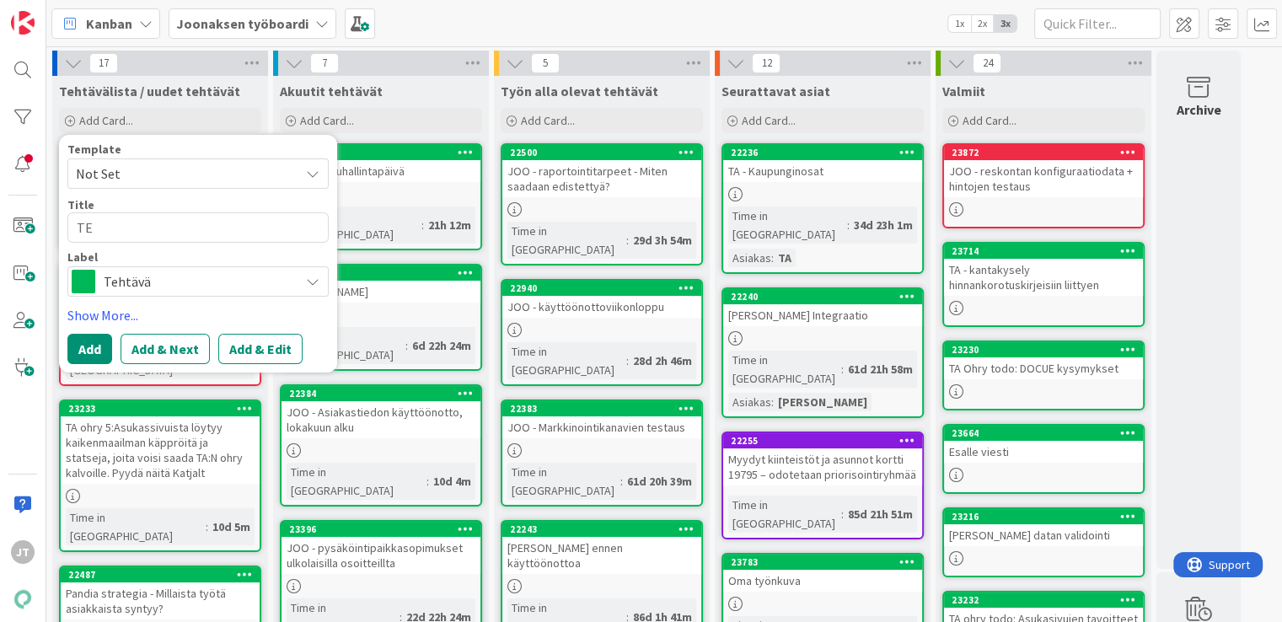
type textarea "TEe"
type textarea "x"
type textarea "TEe"
type textarea "x"
type textarea "TEe"
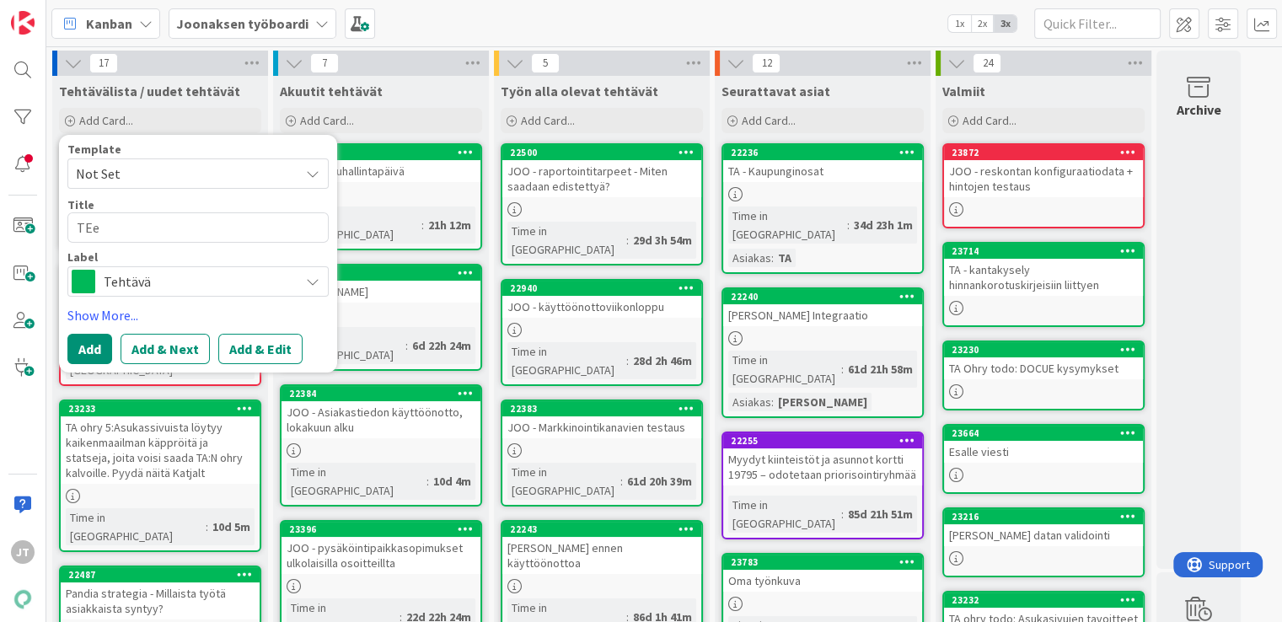
type textarea "x"
type textarea "TE"
type textarea "x"
type textarea "T"
type textarea "x"
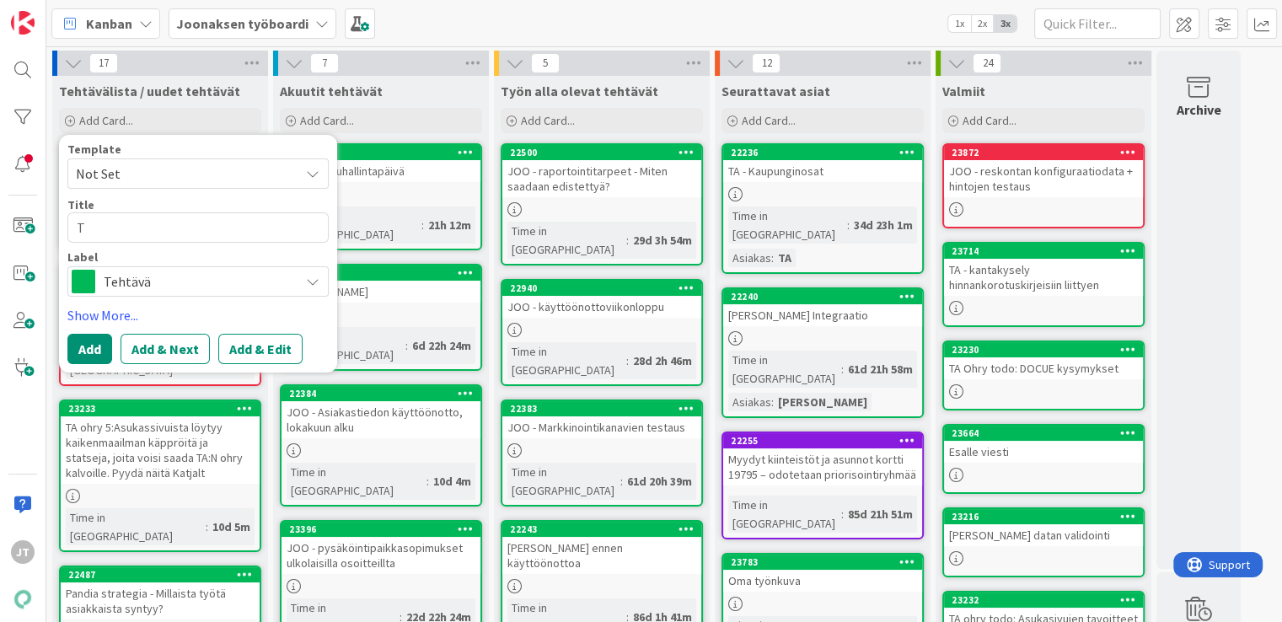
type textarea "Te"
type textarea "x"
type textarea "Tee"
type textarea "x"
type textarea "Tee"
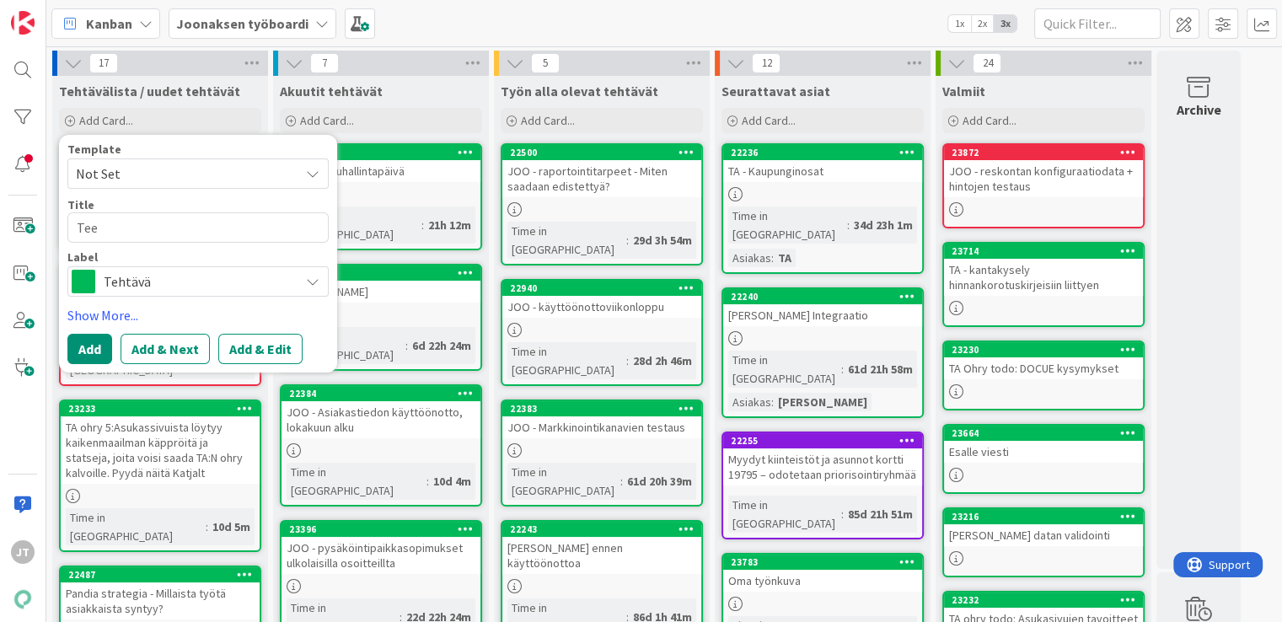
type textarea "x"
type textarea "Tee k"
type textarea "x"
type textarea "Tee ko"
type textarea "x"
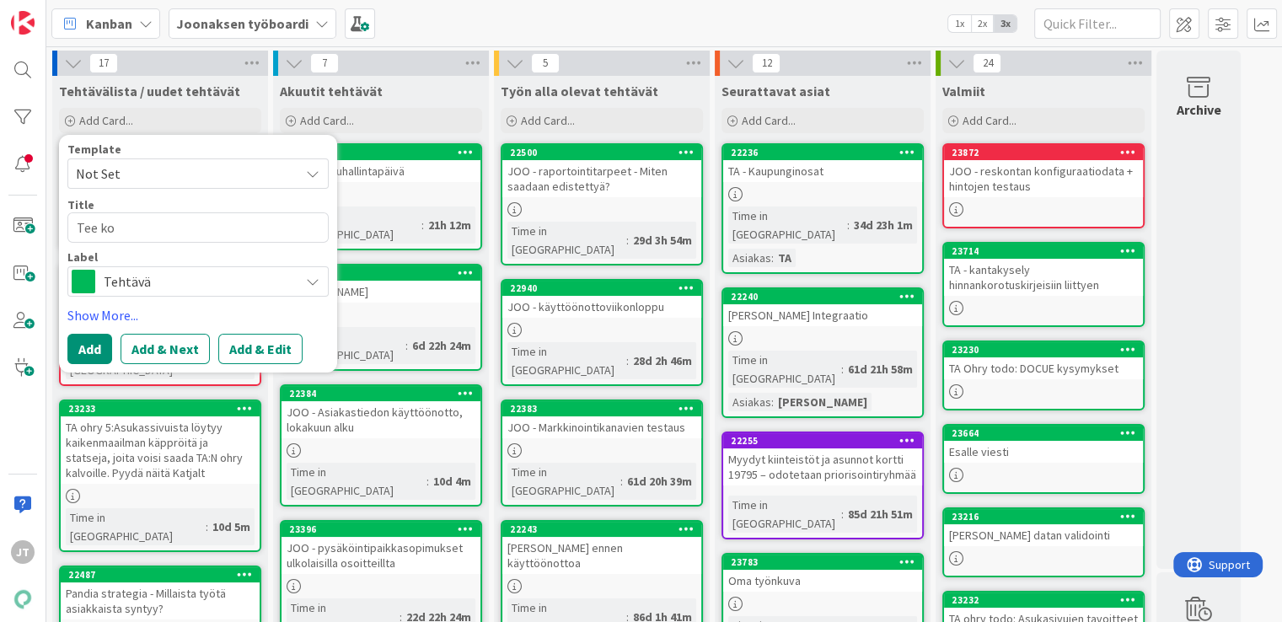
type textarea "Tee kor"
type textarea "x"
type textarea "Tee kort"
type textarea "x"
type textarea "Tee kortt"
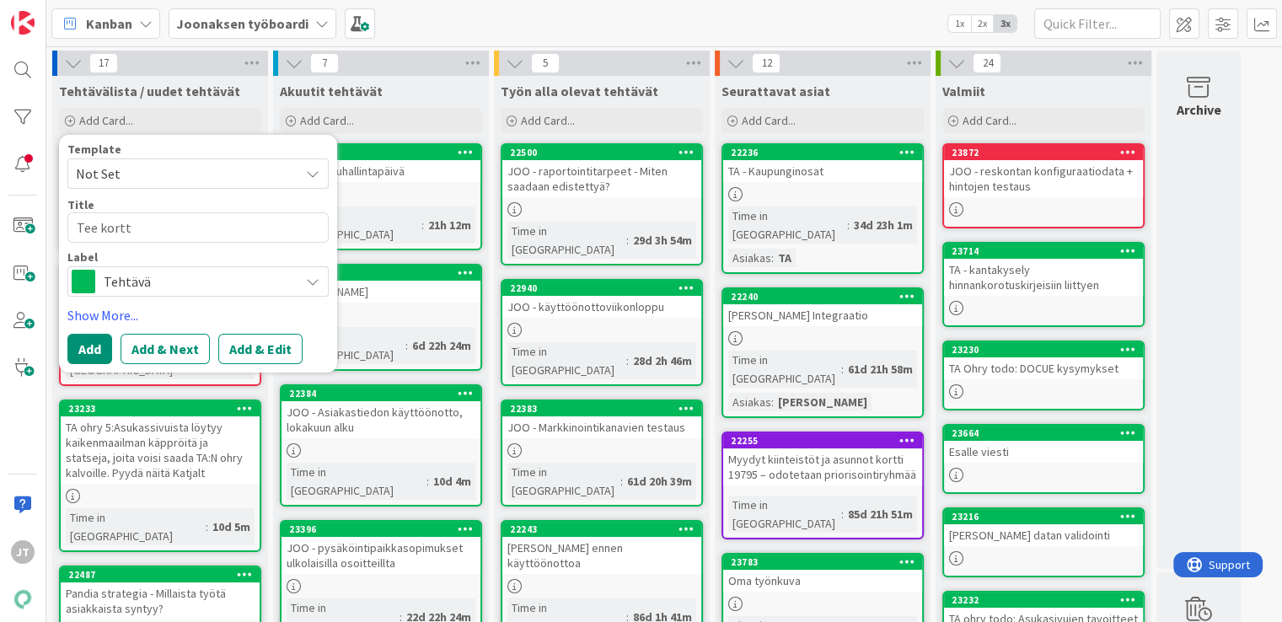
type textarea "x"
type textarea "Tee kortti"
type textarea "x"
type textarea "Tee kortti"
type textarea "x"
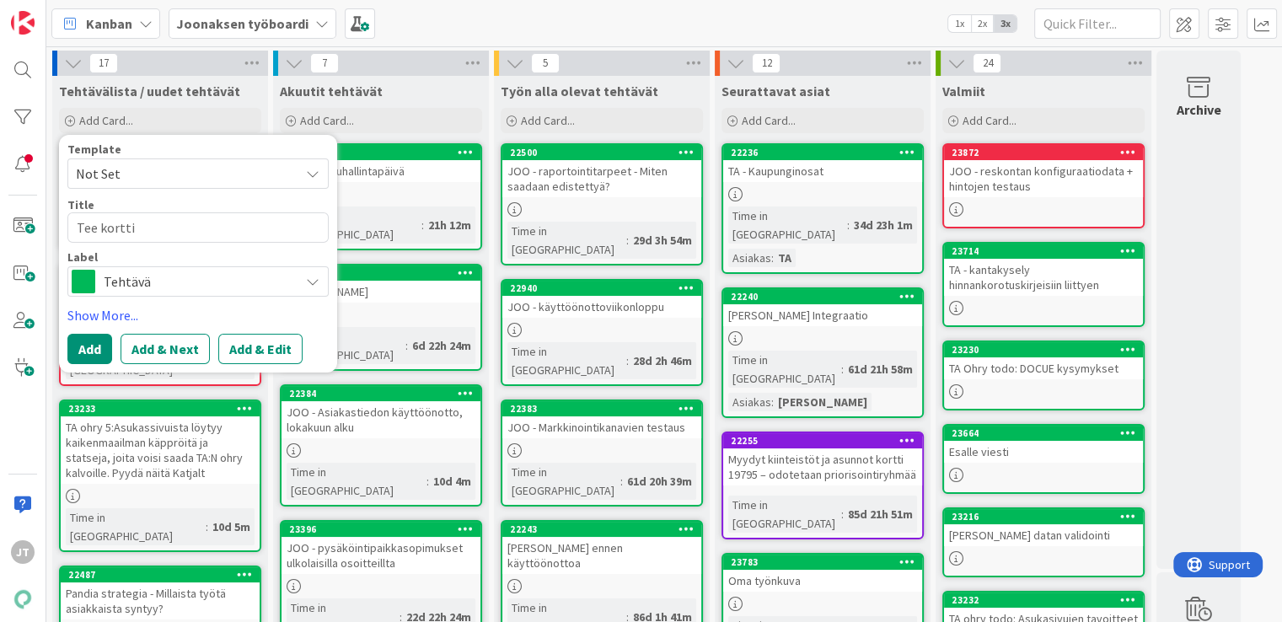
type textarea "Tee kortti H"
type textarea "x"
type textarea "Tee kortti Ha"
type textarea "x"
type textarea "Tee kortti Hav"
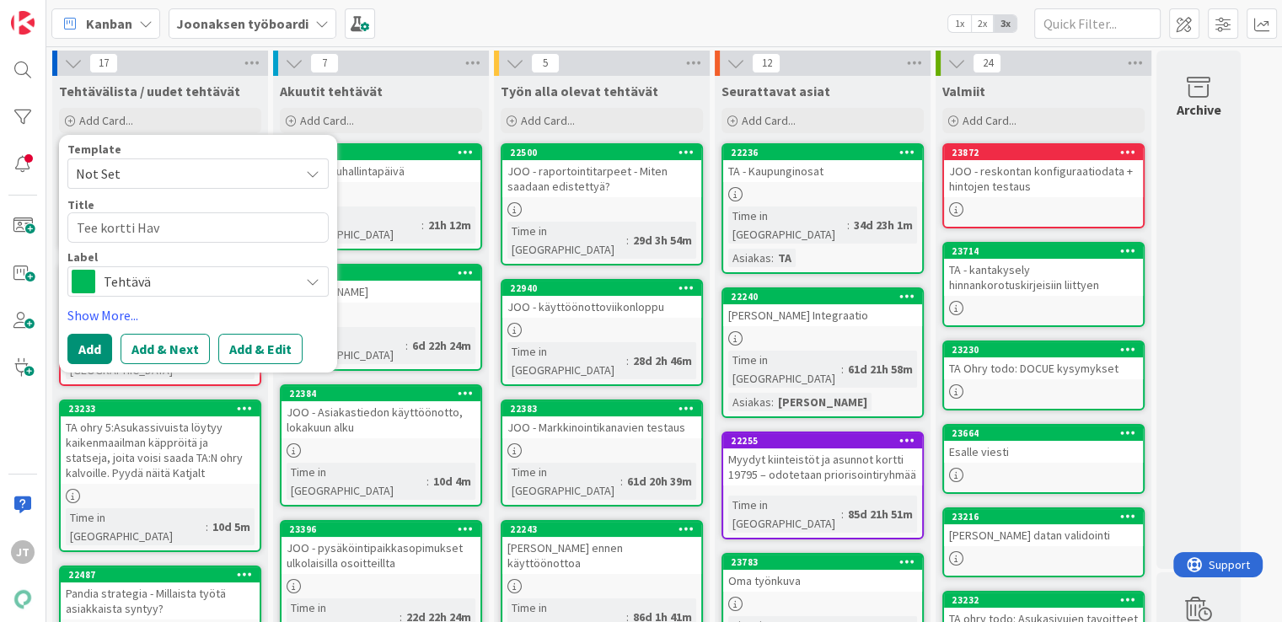
type textarea "x"
type textarea "Tee kortti Hava"
type textarea "x"
type textarea "Tee kortti Havai"
type textarea "x"
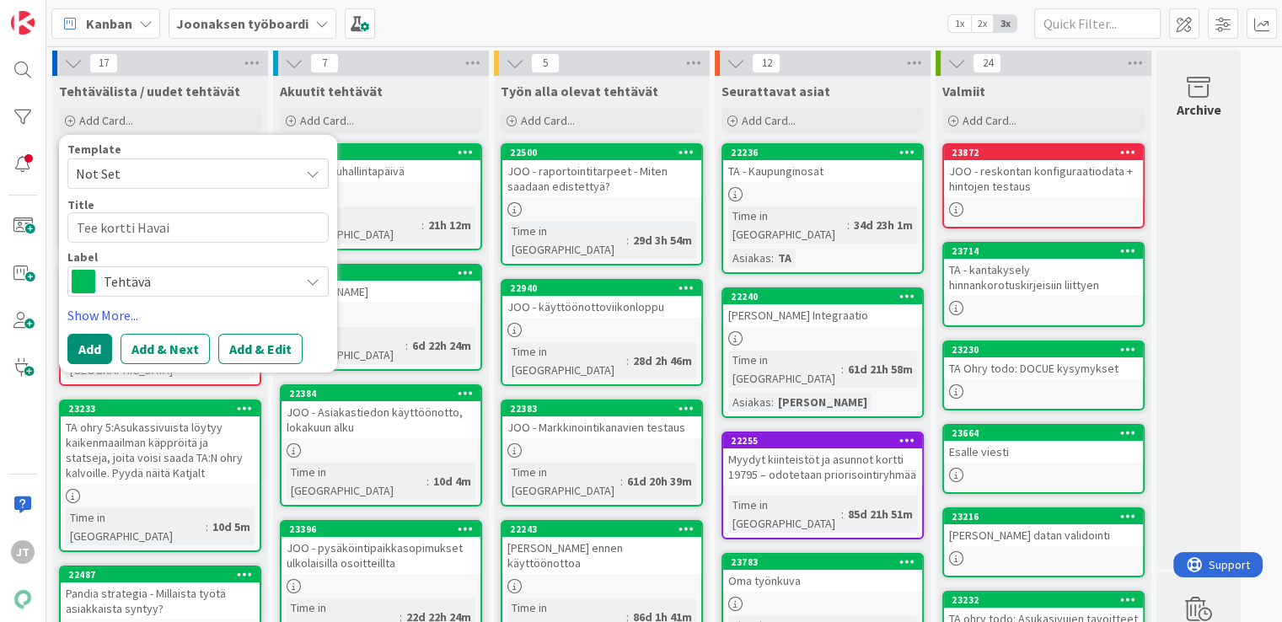
type textarea "Tee kortti Havain"
type textarea "x"
type textarea "Tee kortti Havainn"
type textarea "x"
type textarea "Tee kortti Havainno"
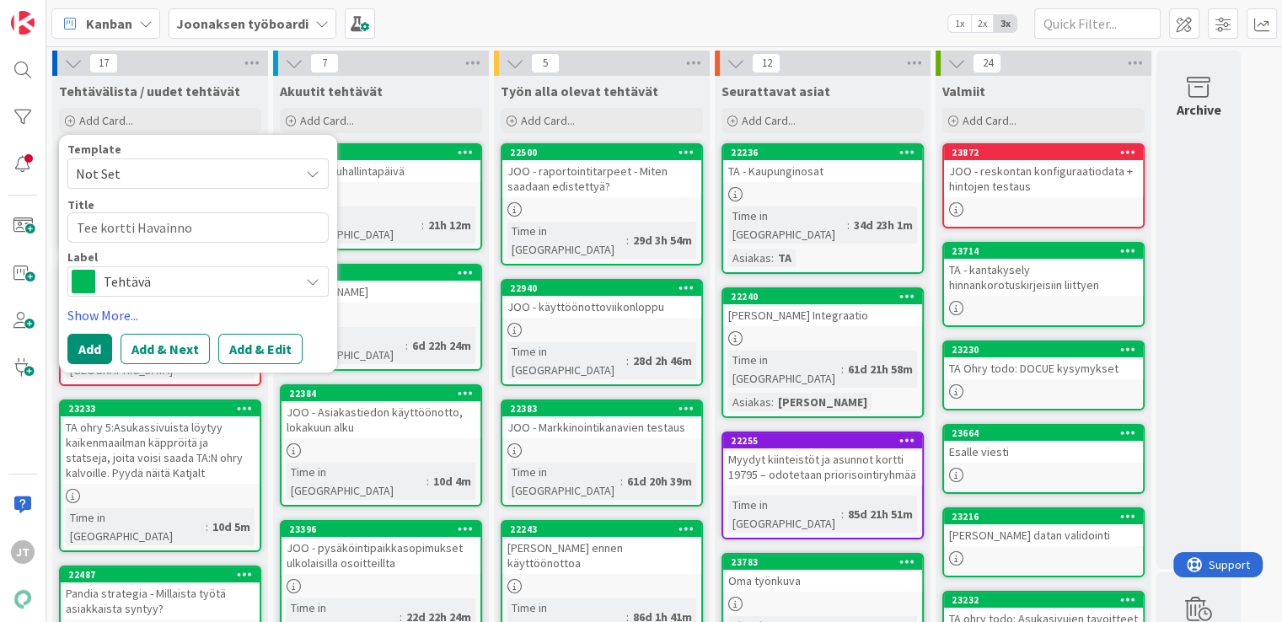
type textarea "x"
type textarea "Tee kortti Havainnot"
type textarea "x"
type textarea "Tee kortti Havainnot"
type textarea "x"
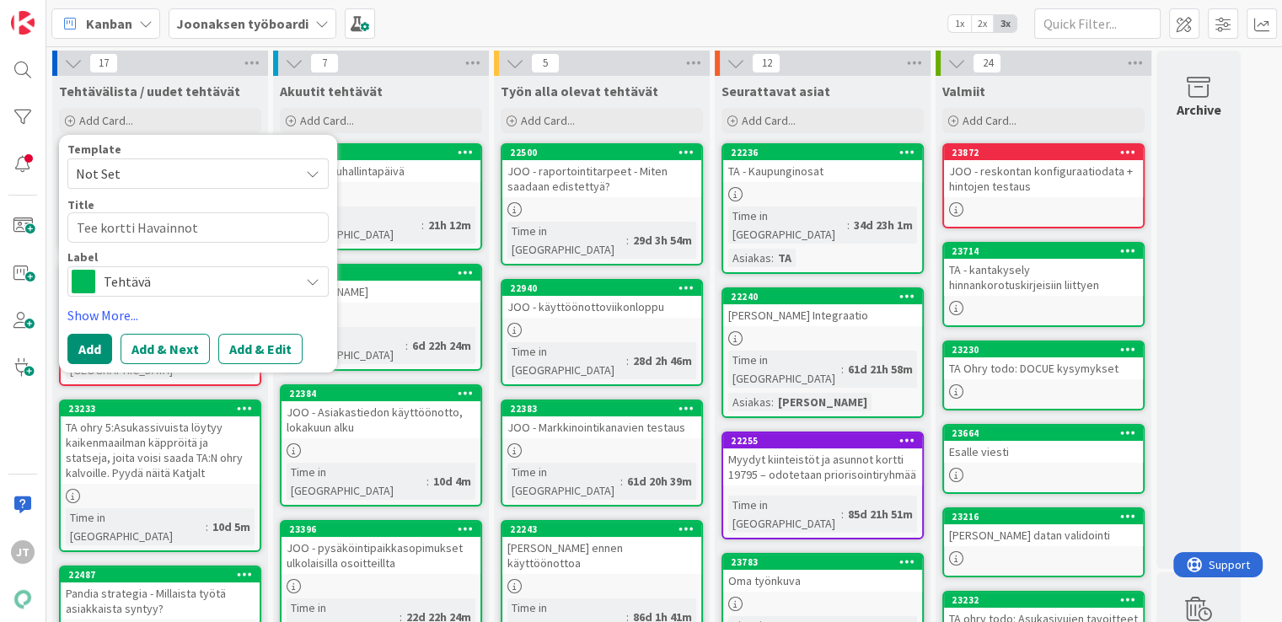
type textarea "Tee kortti Havainnot l"
type textarea "x"
type textarea "Tee kortti Havainnot la"
type textarea "x"
type textarea "Tee kortti Havainnot lan"
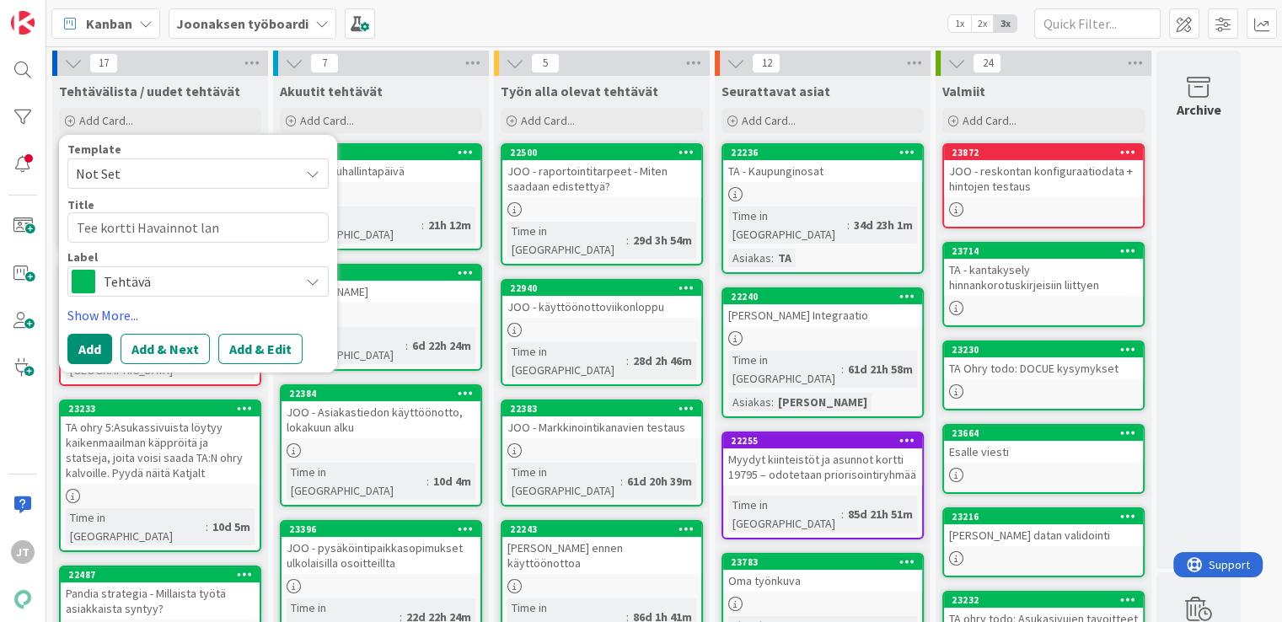
type textarea "x"
type textarea "Tee kortti Havainnot lane"
type textarea "x"
type textarea "Tee kortti Havainnot lanet"
type textarea "x"
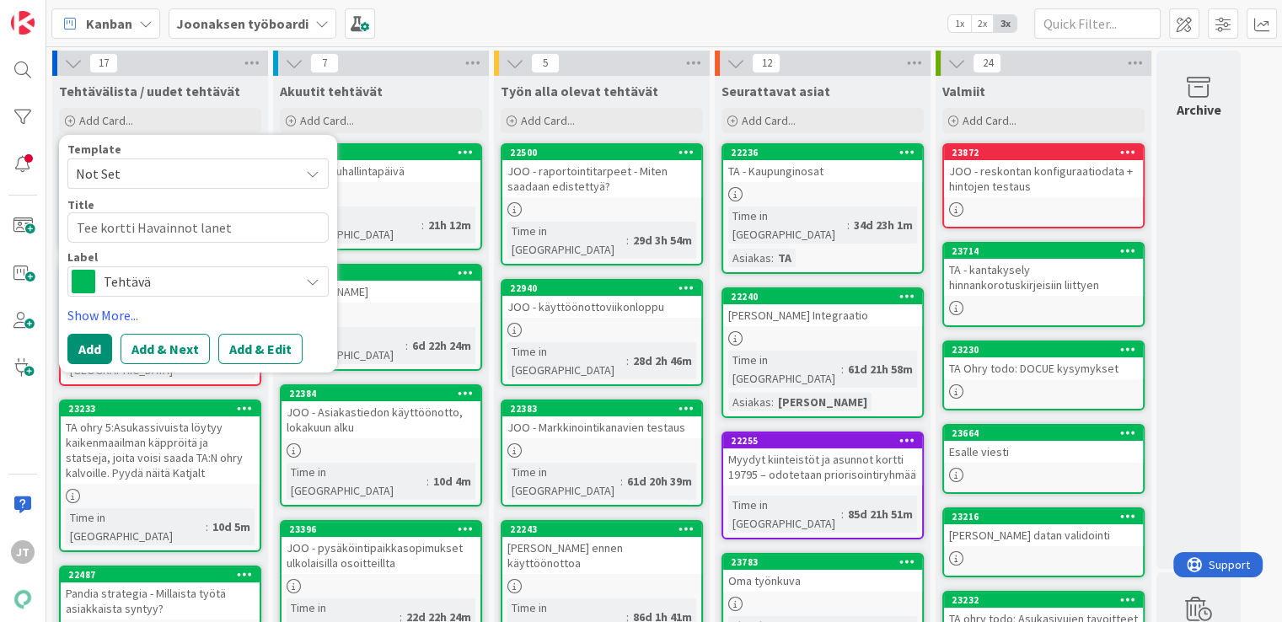
type textarea "Tee kortti Havainnot lane"
type textarea "x"
type textarea "Tee kortti Havainnot lane"
type textarea "x"
type textarea "Tee kortti Havainnot lane j"
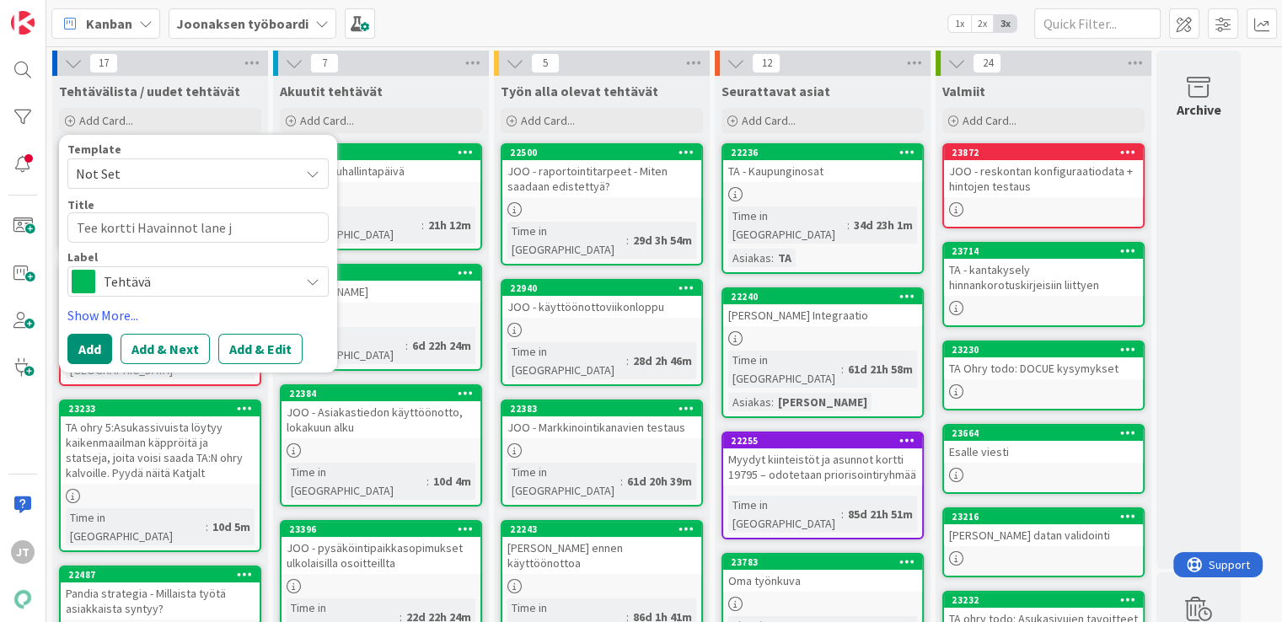
type textarea "x"
type textarea "Tee kortti Havainnot lane ja"
type textarea "x"
type textarea "Tee kortti Havainnot lane ja"
type textarea "x"
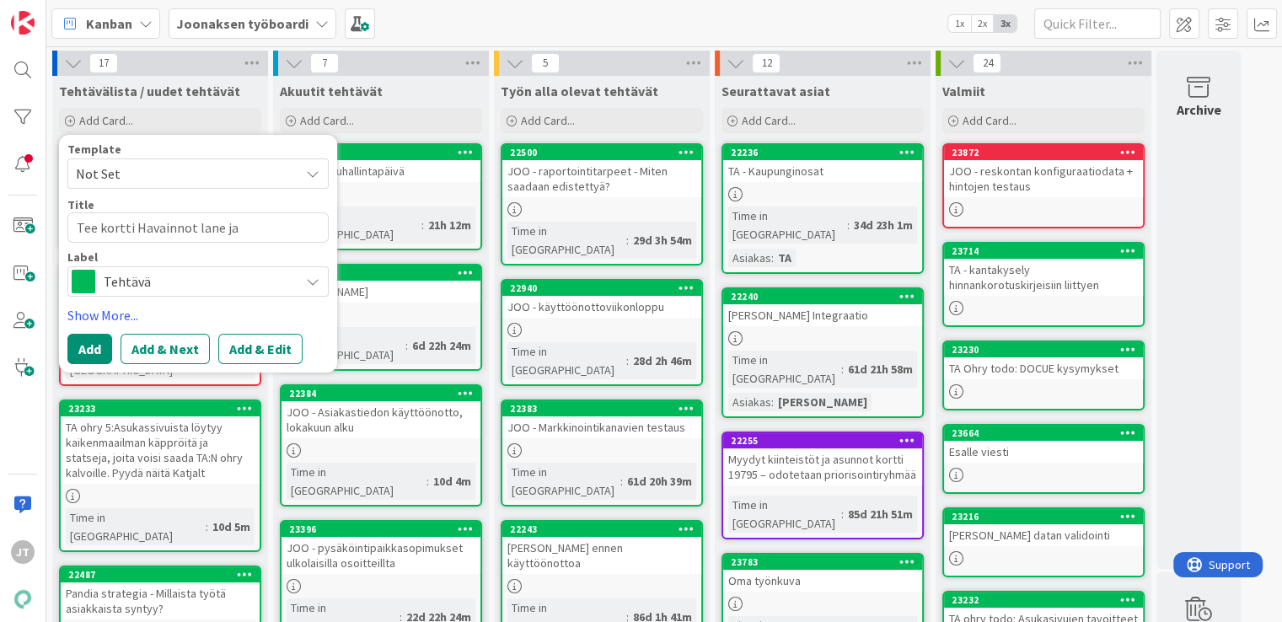
type textarea "Tee kortti Havainnot lane ja s"
type textarea "x"
type textarea "Tee kortti Havainnot lane ja su"
type textarea "x"
type textarea "Tee kortti Havainnot lane ja suu"
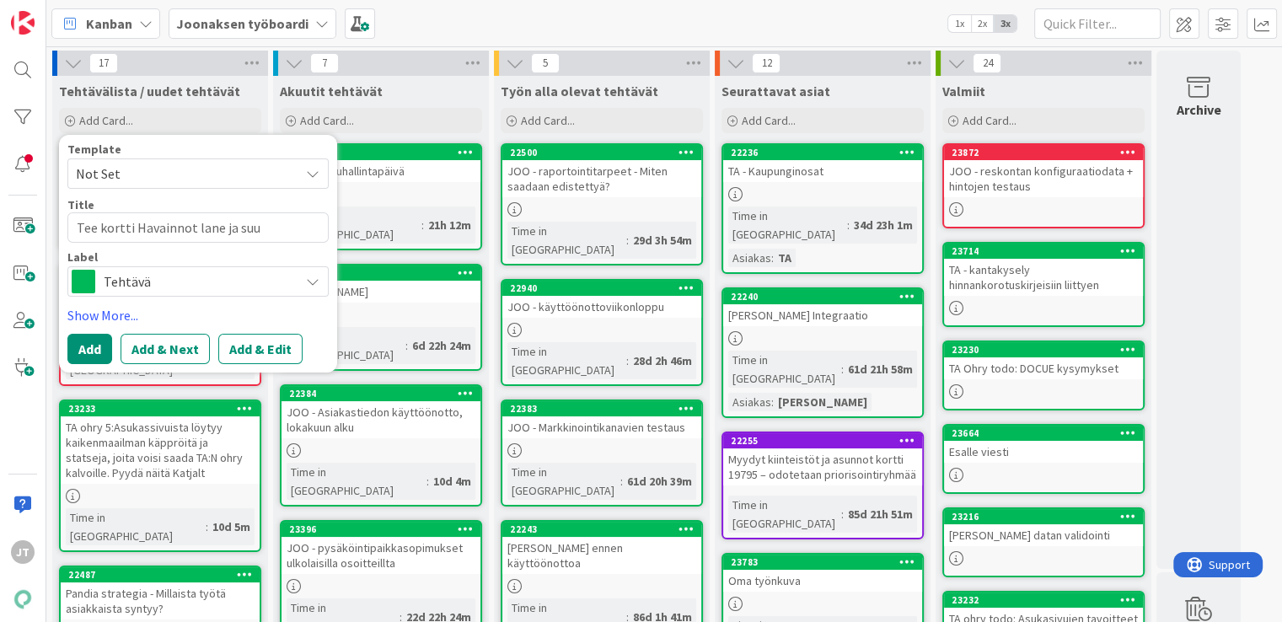
type textarea "x"
type textarea "Tee kortti Havainnot lane ja suun"
type textarea "x"
type textarea "Tee kortti Havainnot lane ja suunn"
type textarea "x"
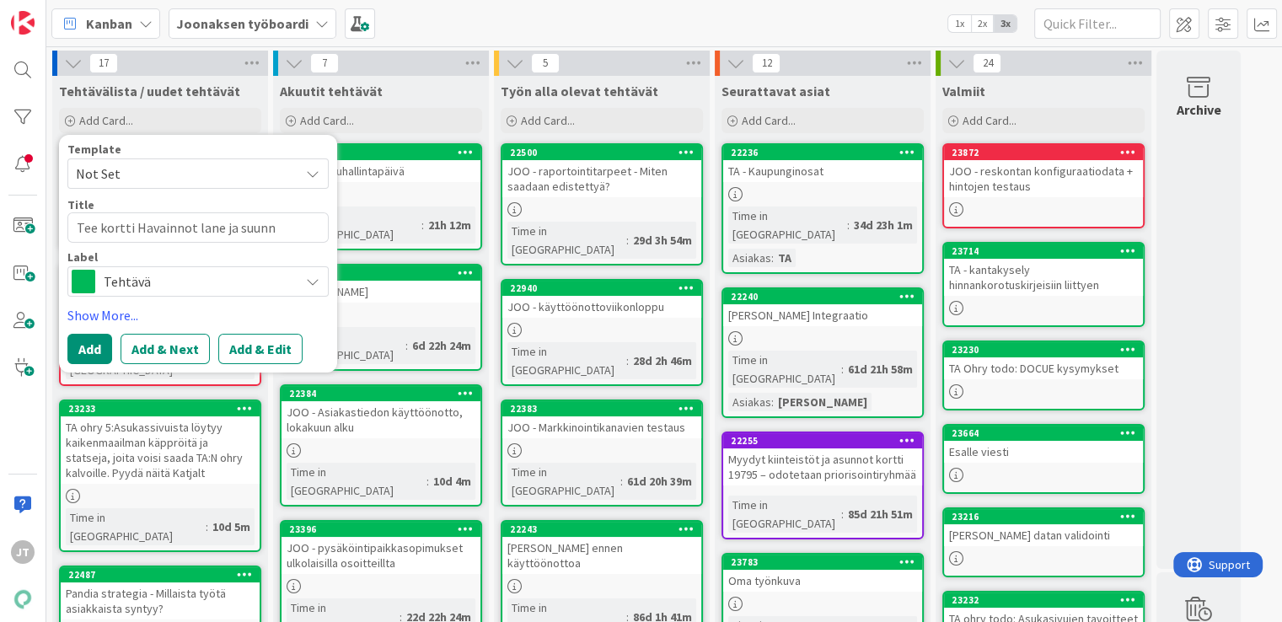
type textarea "Tee kortti Havainnot lane ja suunni"
type textarea "x"
type textarea "Tee kortti Havainnot lane ja suunnit"
type textarea "x"
type textarea "Tee kortti Havainnot lane ja suunnitt"
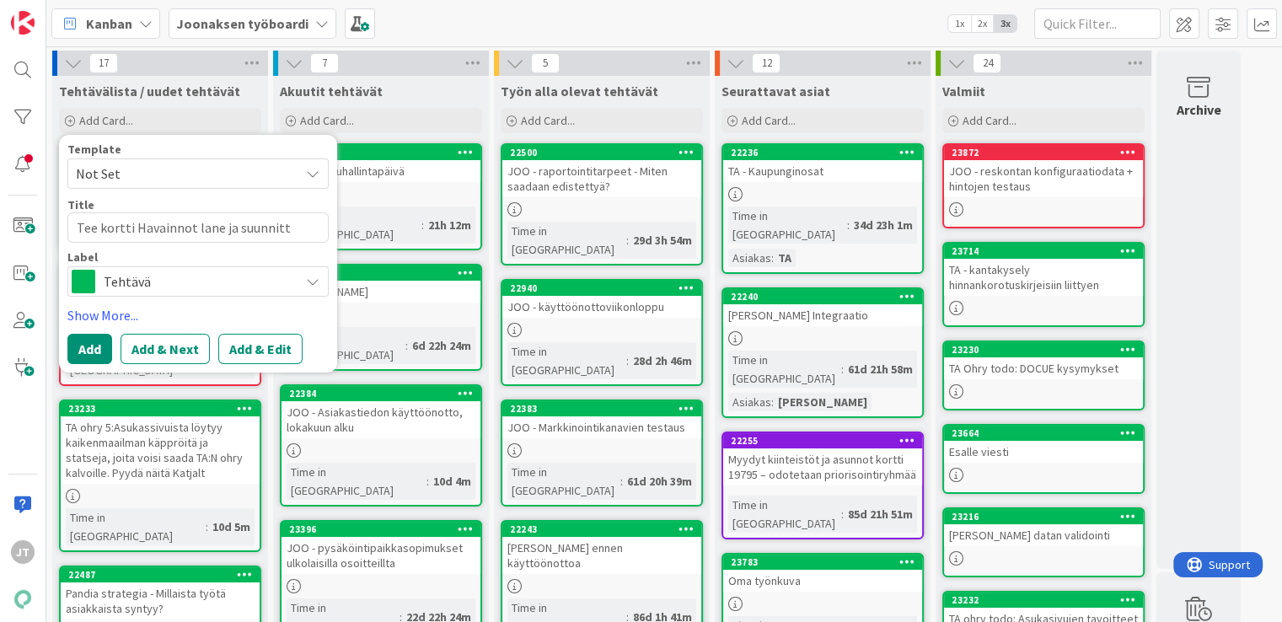
type textarea "x"
type textarea "Tee kortti Havainnot lane ja suunnitte"
type textarea "x"
type textarea "Tee kortti Havainnot lane ja suunnittel"
type textarea "x"
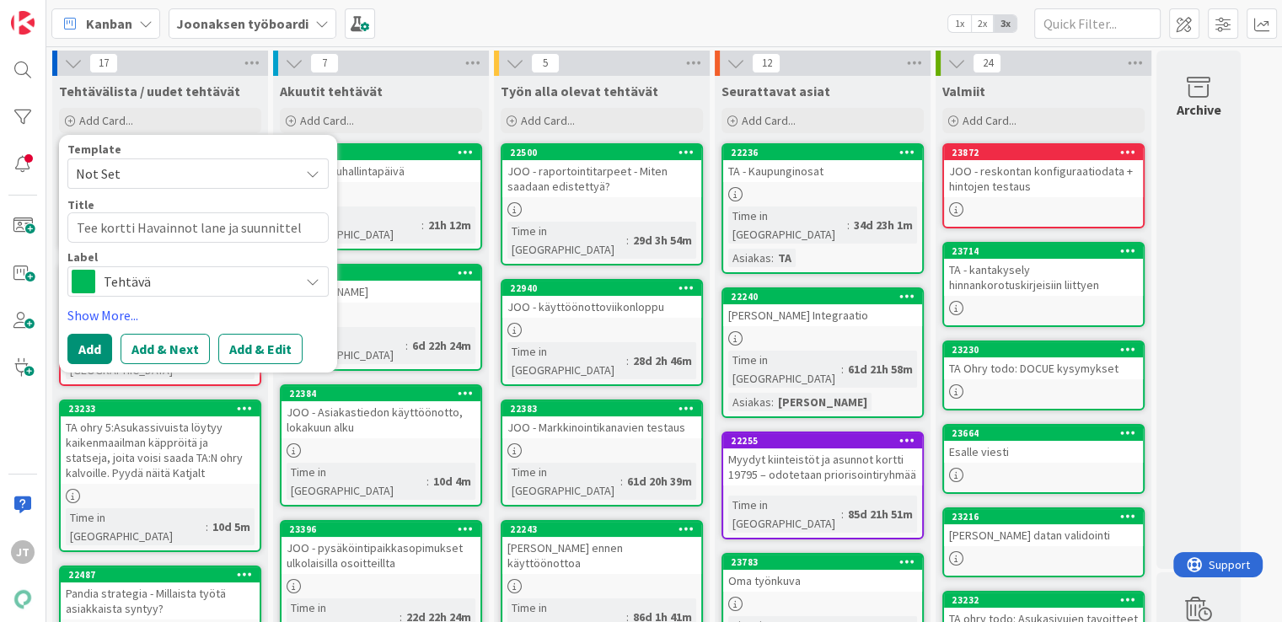
type textarea "Tee kortti Havainnot lane ja suunnittelu"
click at [209, 228] on textarea "Tee kortti Havainnot lane ja suunnittelu" at bounding box center [197, 227] width 261 height 30
type textarea "x"
type textarea "Tee kortti Havainnot bja suunnittelu"
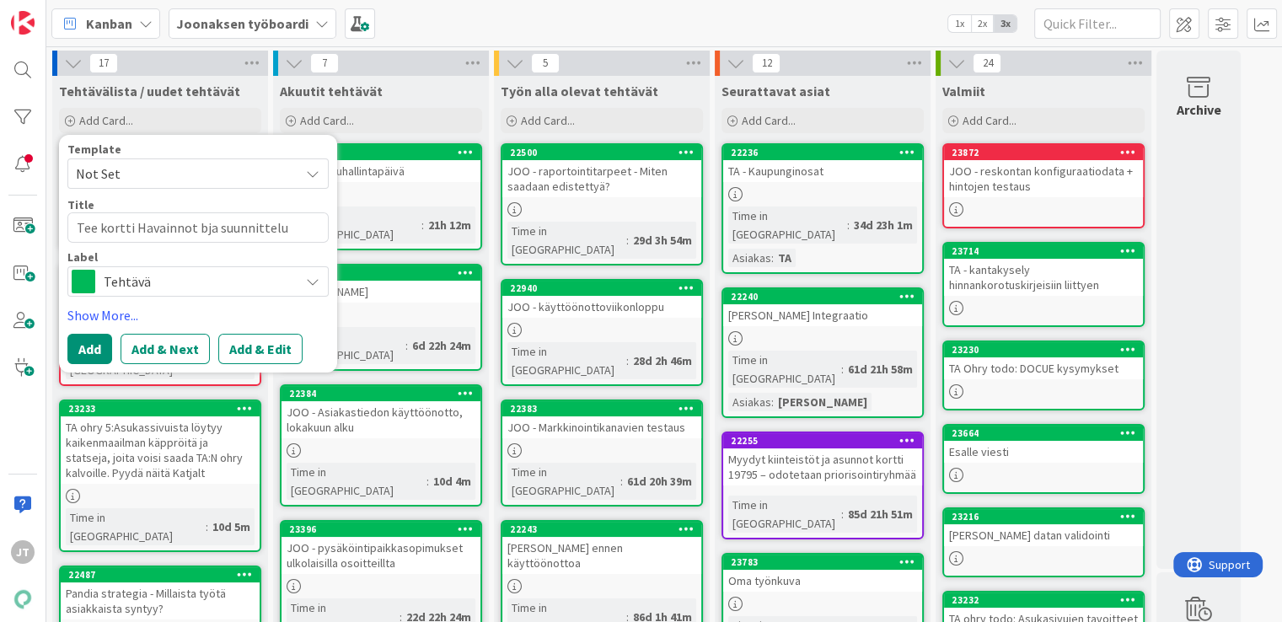
type textarea "x"
type textarea "Tee kortti Havainnot boja suunnittelu"
type textarea "x"
type textarea "Tee kortti Havainnot boarja suunnittelu"
type textarea "x"
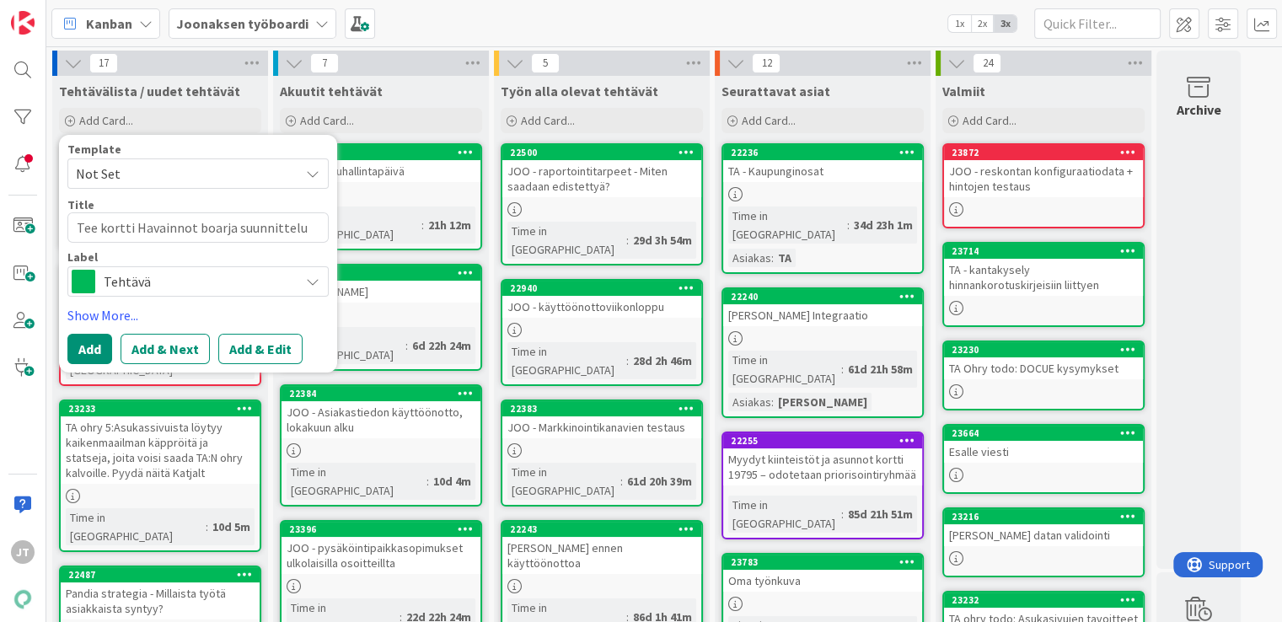
type textarea "Tee kortti Havainnot boardja suunnittelu"
type textarea "x"
type textarea "Tee kortti Havainnot board ja suunnittelu"
click at [314, 230] on textarea "Tee kortti Havainnot board ja suunnittelu" at bounding box center [197, 227] width 261 height 30
type textarea "x"
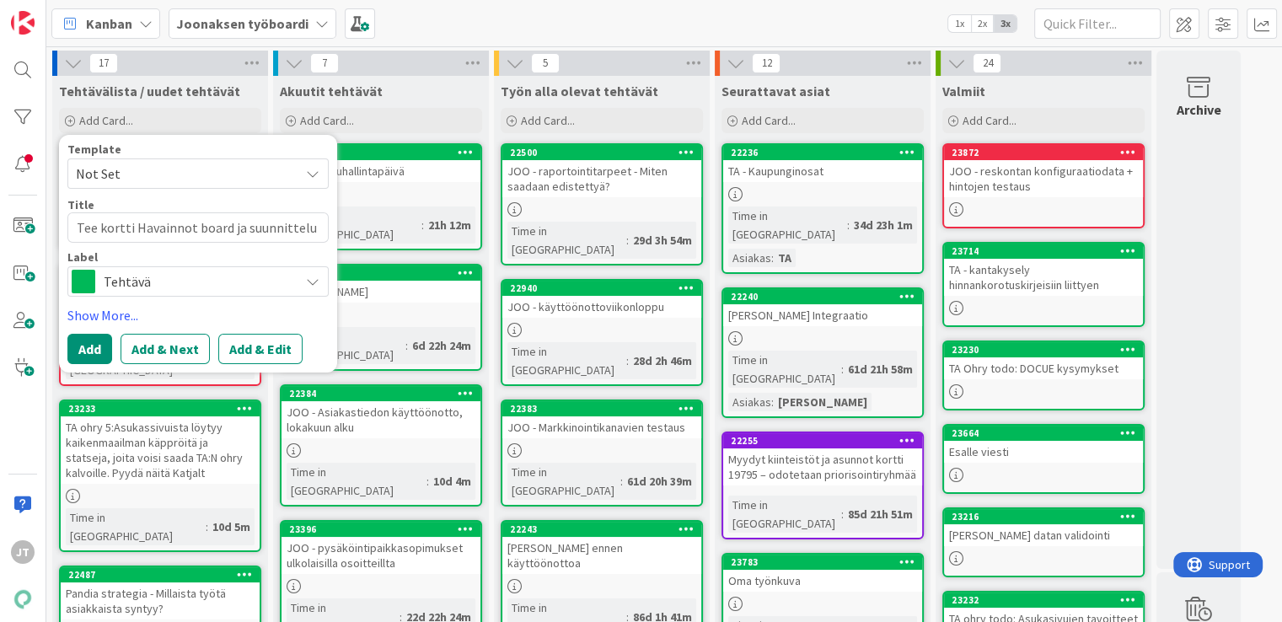
type textarea "Tee kortti Havainnot board ja suunnittelu"
type textarea "x"
type textarea "Tee kortti Havainnot board ja suunnittelu l"
type textarea "x"
type textarea "Tee kortti Havainnot board ja suunnittelu la"
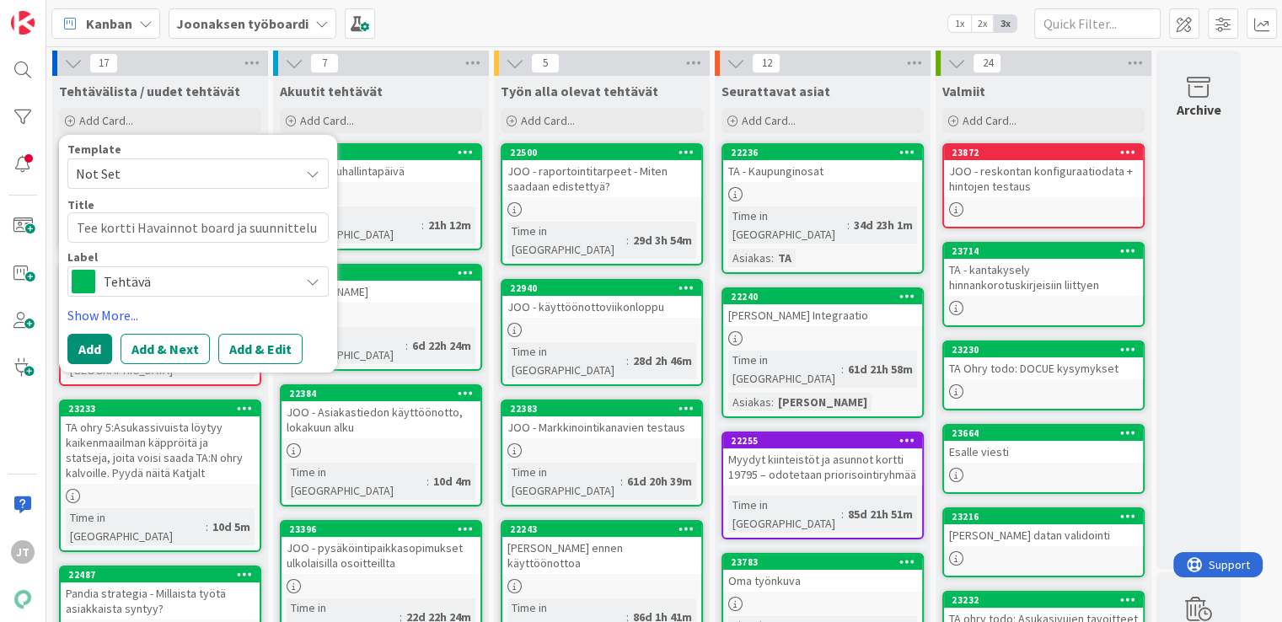
type textarea "x"
type textarea "Tee kortti Havainnot board ja suunnittelu lan"
type textarea "x"
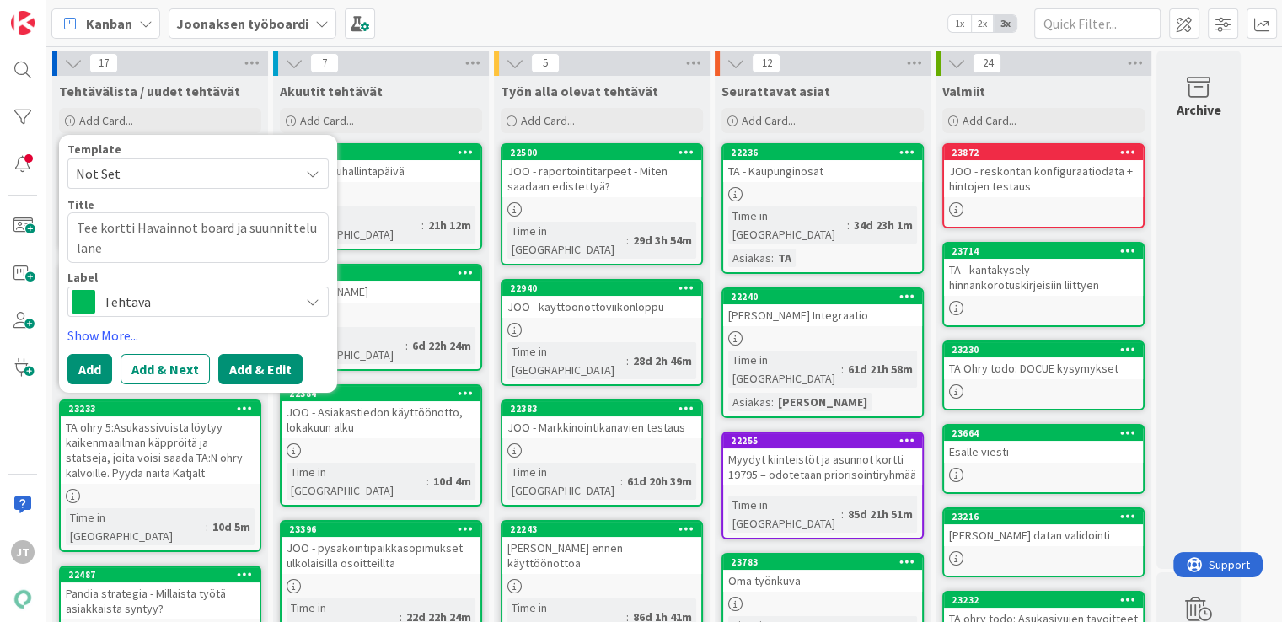
type textarea "Tee kortti Havainnot board ja suunnittelu lane"
click at [263, 369] on button "Add & Edit" at bounding box center [260, 369] width 84 height 30
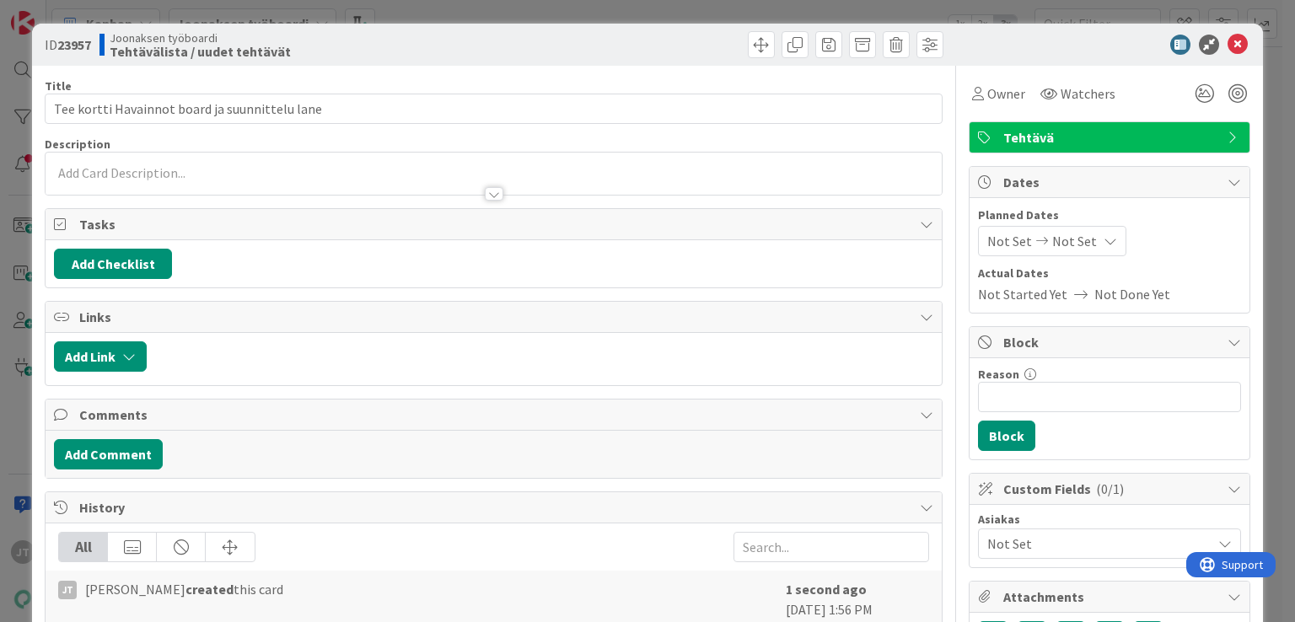
click at [217, 180] on div at bounding box center [493, 186] width 895 height 18
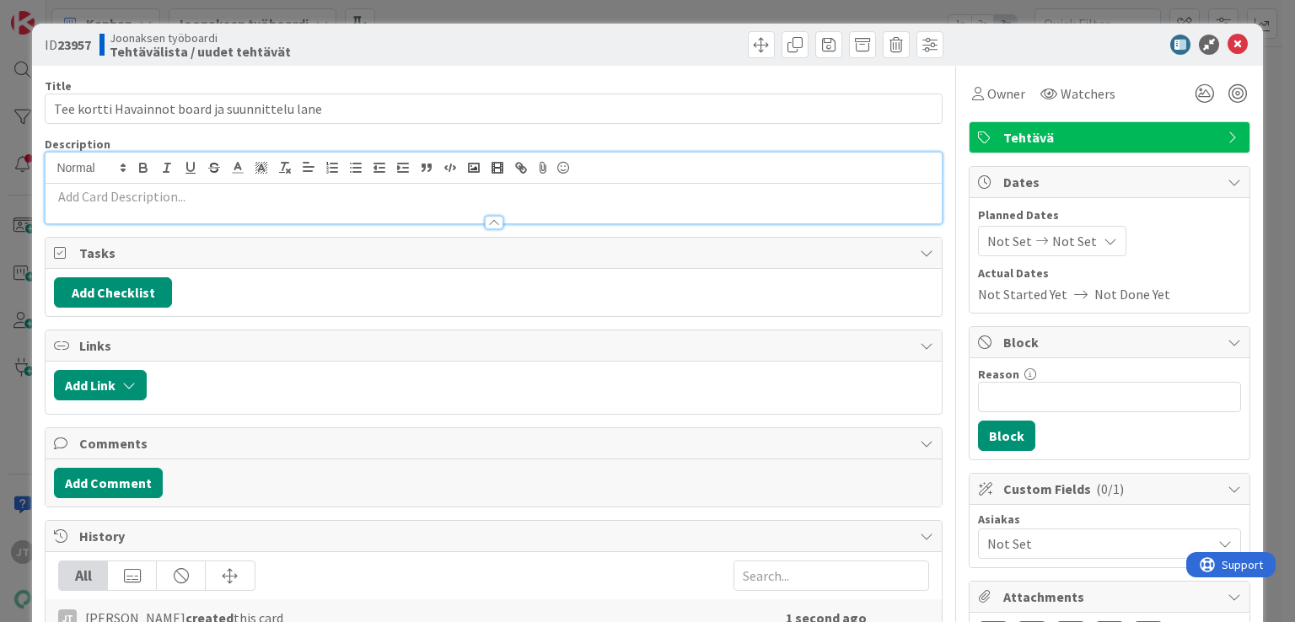
click at [185, 200] on p at bounding box center [493, 196] width 878 height 19
paste div
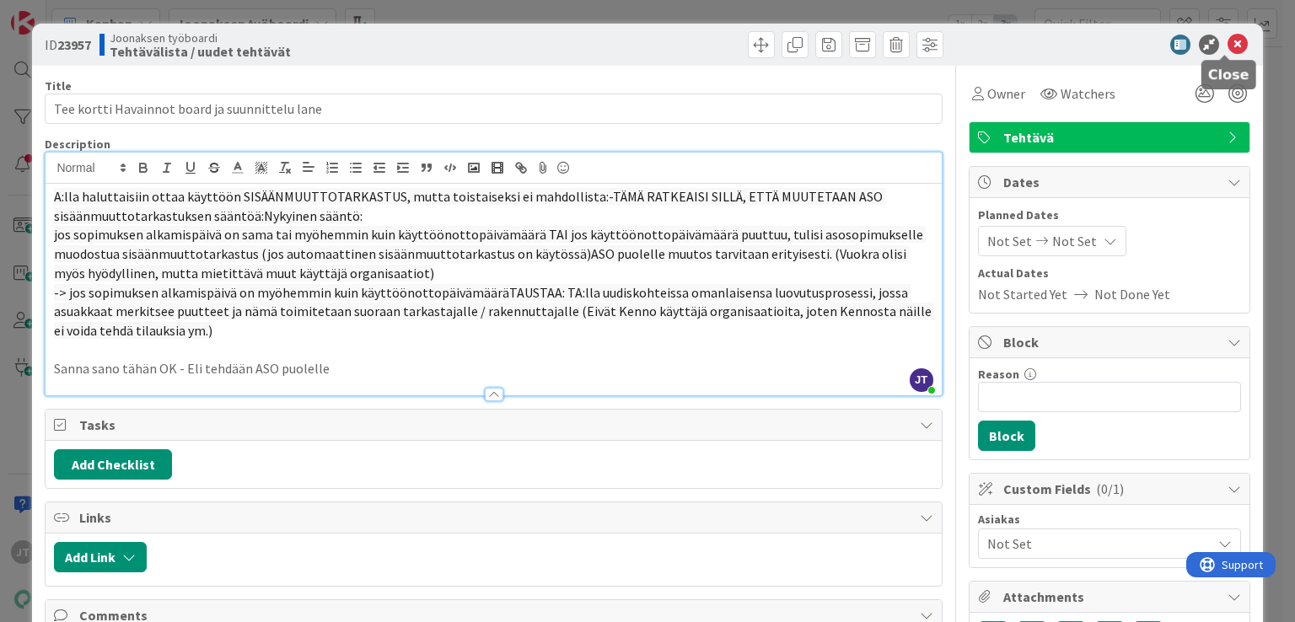
click at [1227, 46] on icon at bounding box center [1237, 45] width 20 height 20
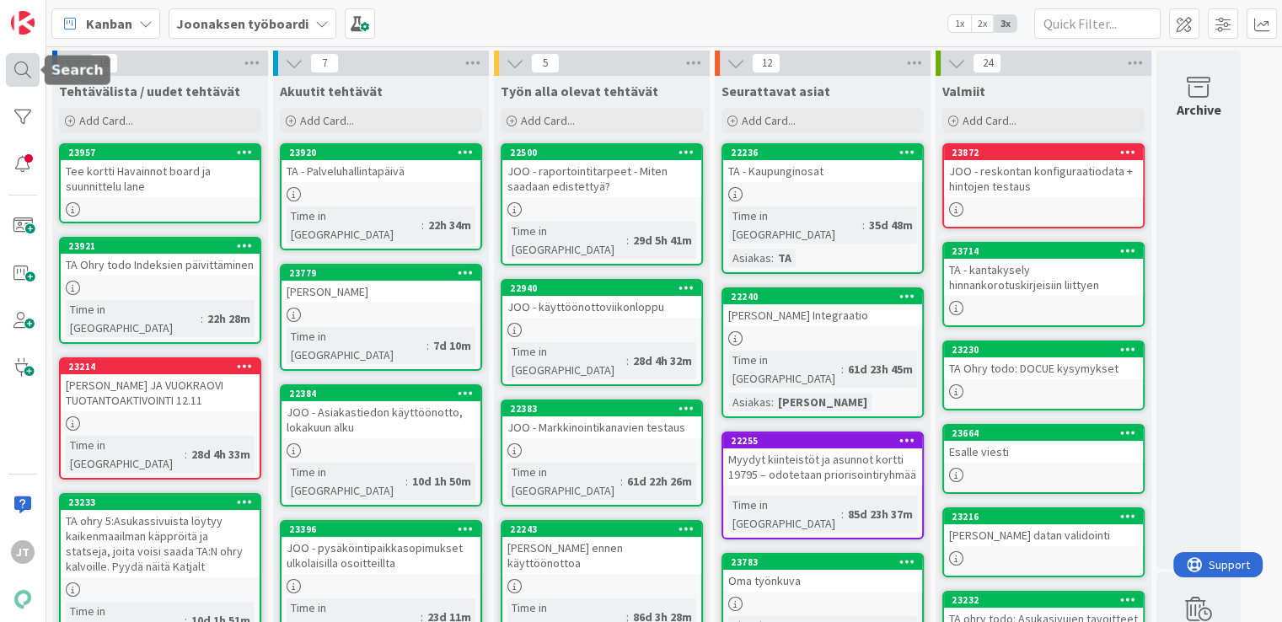
click at [34, 67] on div at bounding box center [23, 70] width 34 height 34
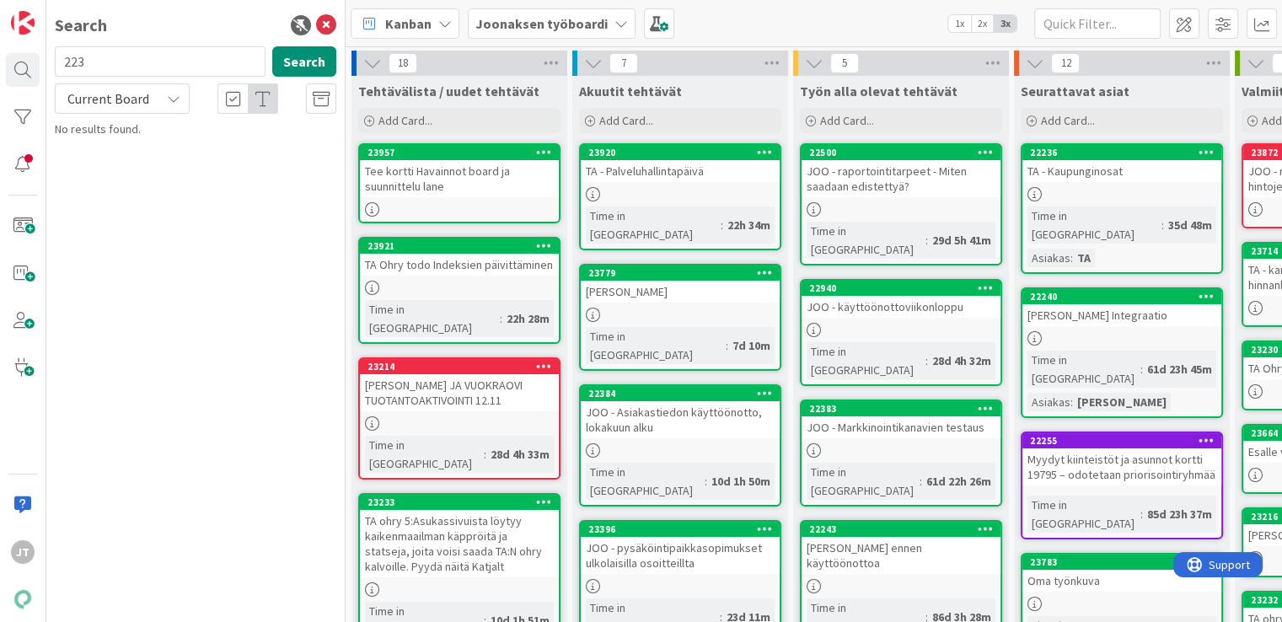
click at [105, 64] on input "223" at bounding box center [160, 61] width 211 height 30
click at [126, 115] on div "huoneistotarkas* Search Current Board No results found." at bounding box center [196, 92] width 282 height 92
click at [135, 106] on span "Current Board" at bounding box center [108, 99] width 88 height 24
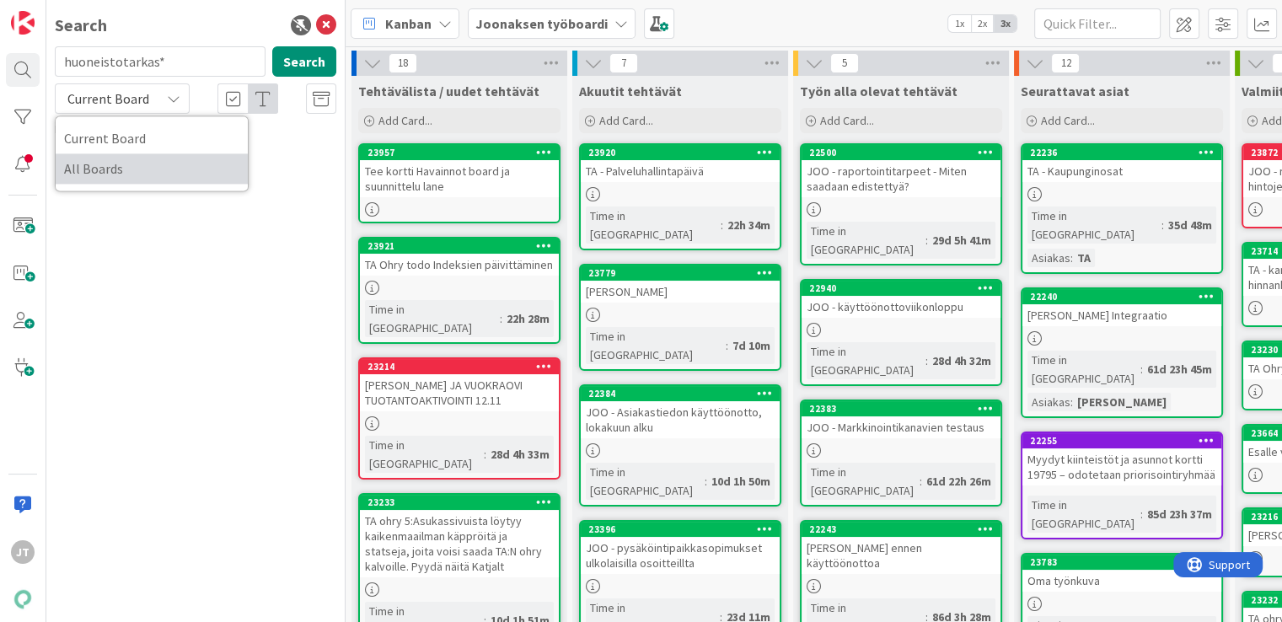
click at [118, 166] on span "All Boards" at bounding box center [151, 168] width 175 height 25
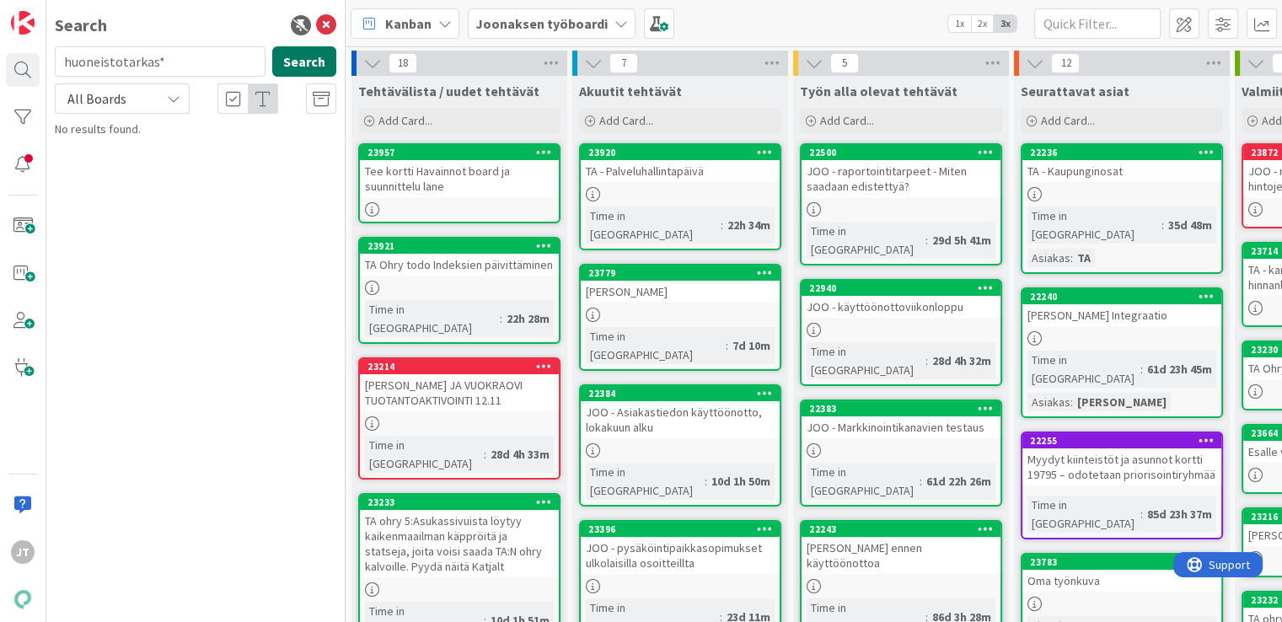
click at [299, 66] on button "Search" at bounding box center [304, 61] width 64 height 30
click at [215, 62] on input "huoneistotarkas*" at bounding box center [160, 61] width 211 height 30
click at [310, 62] on button "Search" at bounding box center [304, 61] width 64 height 30
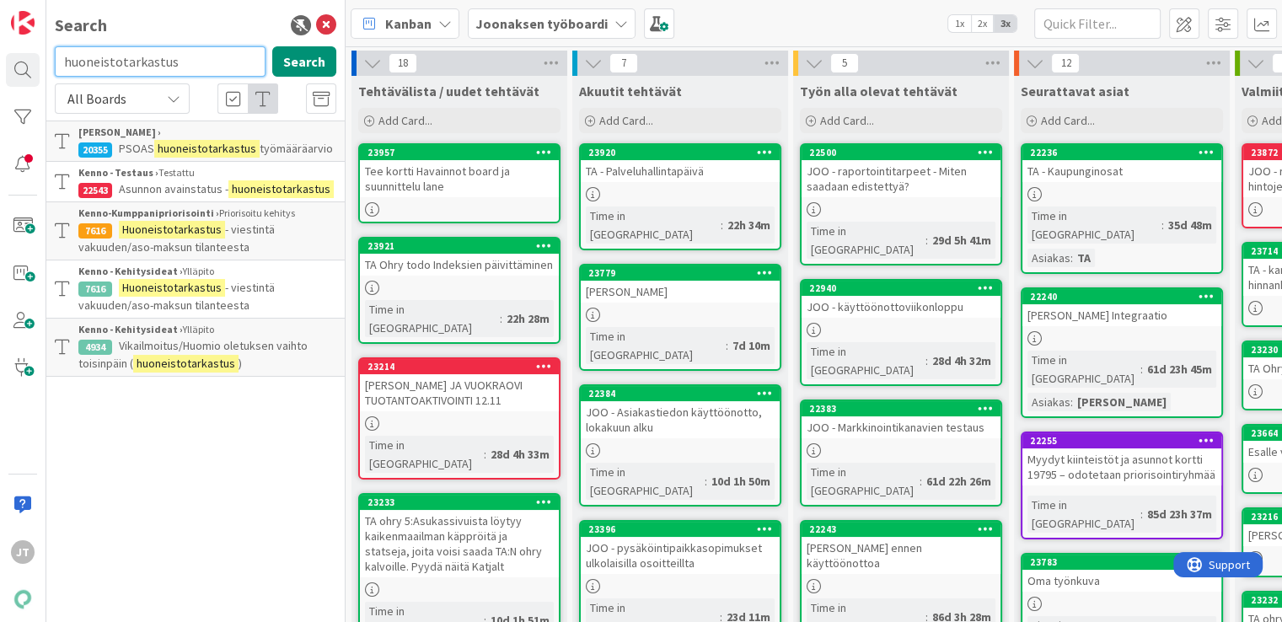
click at [195, 56] on input "huoneistotarkastus" at bounding box center [160, 61] width 211 height 30
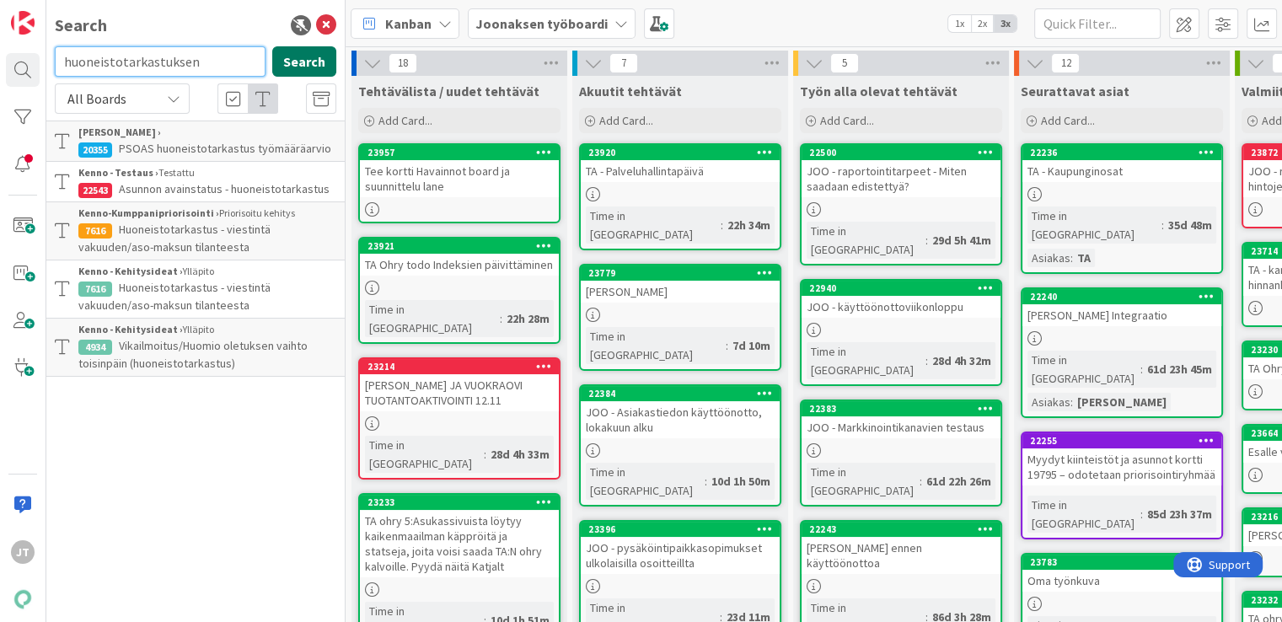
type input "huoneistotarkastuksen"
click at [305, 62] on button "Search" at bounding box center [304, 61] width 64 height 30
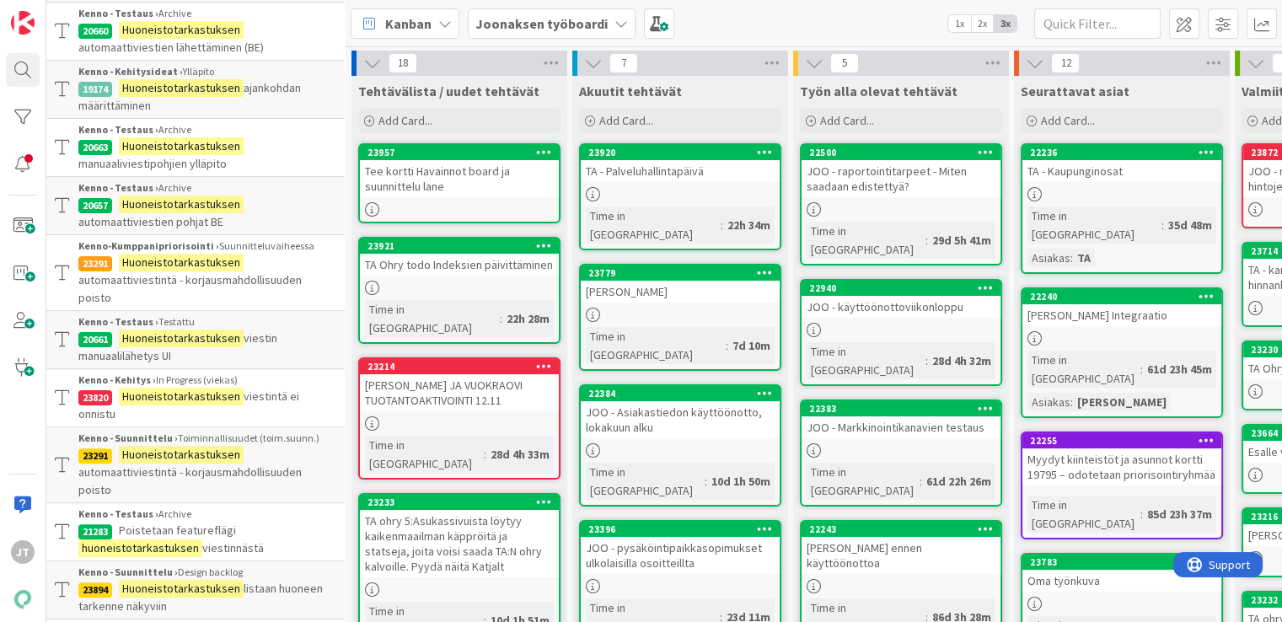
scroll to position [359, 0]
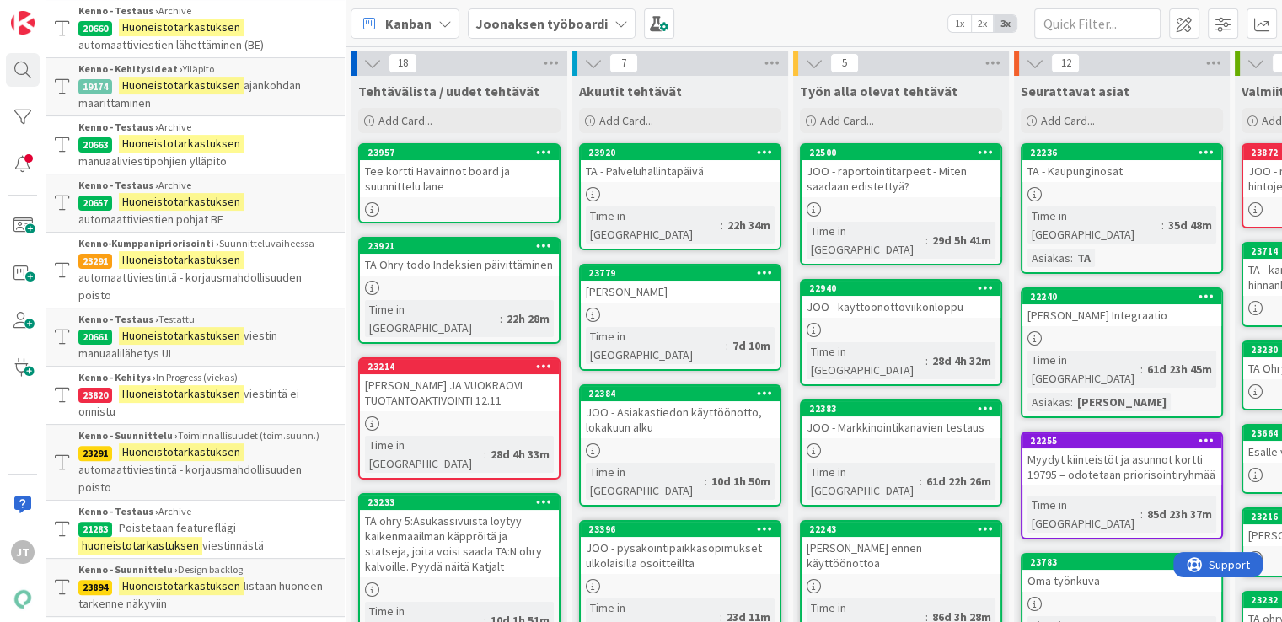
click at [190, 403] on mark "Huoneistotarkastuksen" at bounding box center [181, 394] width 125 height 18
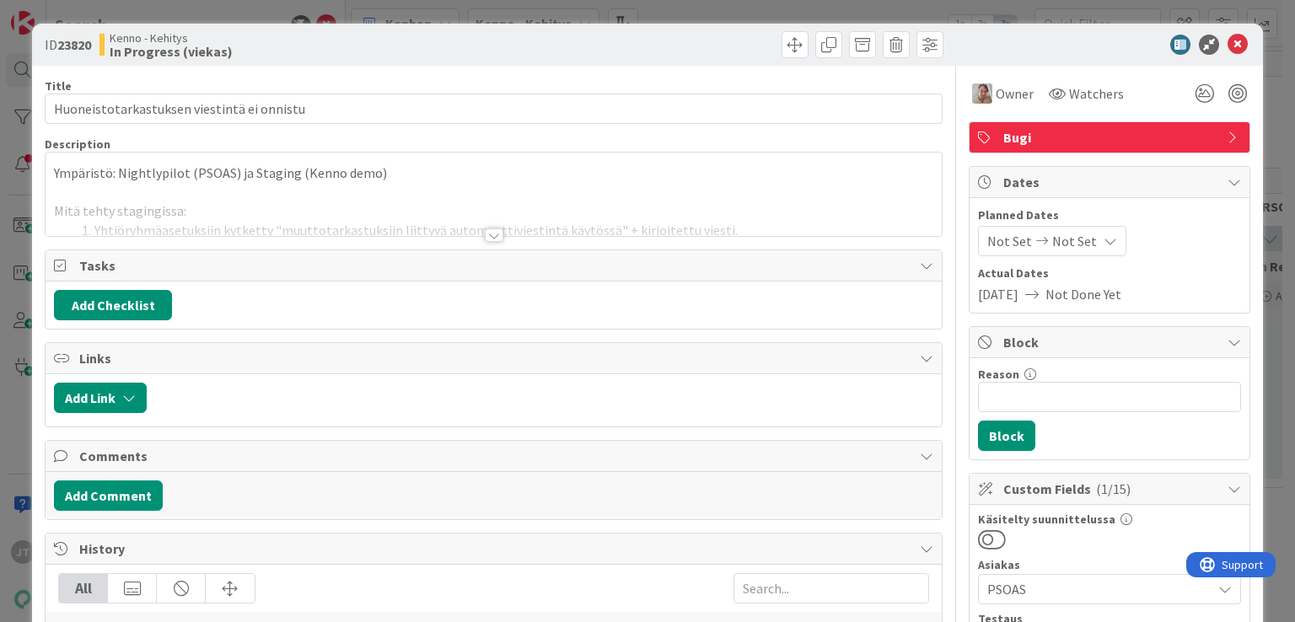
click at [489, 237] on div at bounding box center [494, 234] width 19 height 13
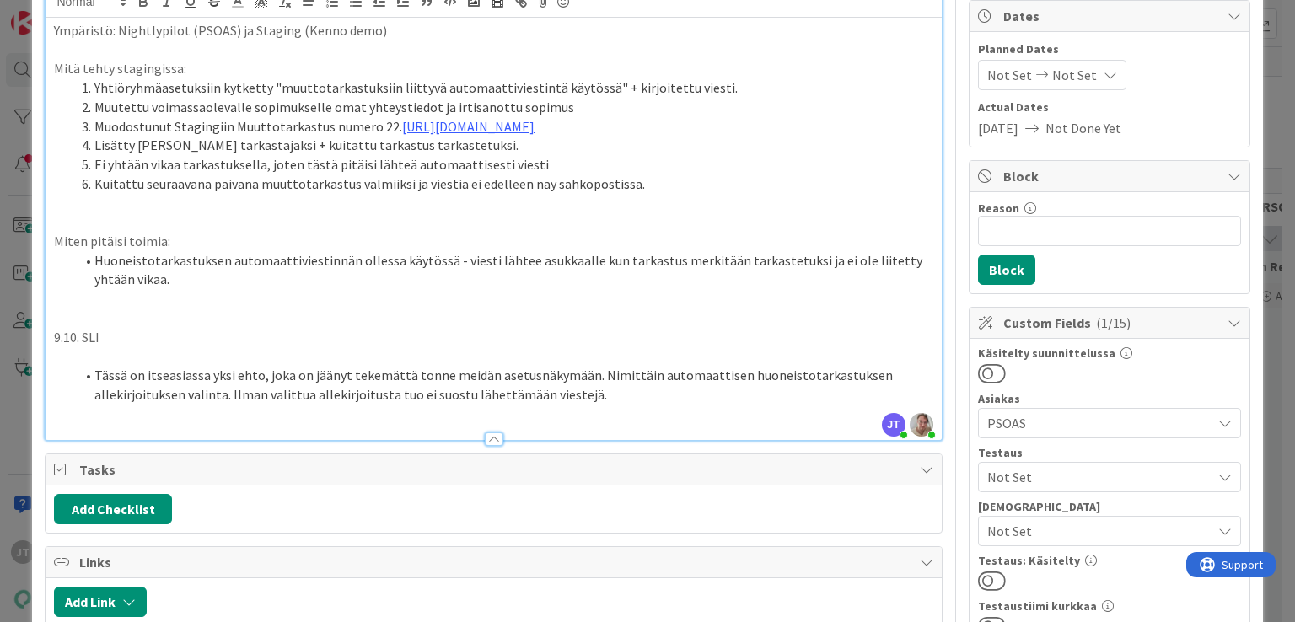
scroll to position [217, 0]
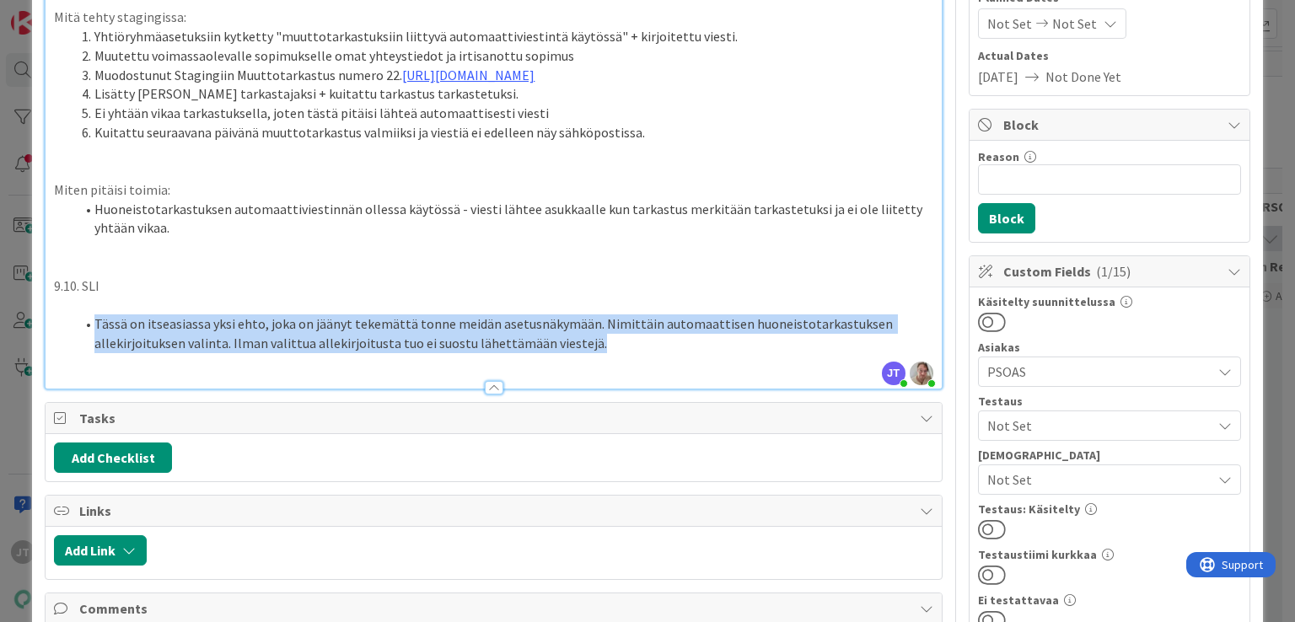
drag, startPoint x: 587, startPoint y: 362, endPoint x: 91, endPoint y: 341, distance: 496.1
click at [91, 341] on li "Tässä on itseasiassa yksi ehto, joka on jäänyt tekemättä tonne meidän asetusnäk…" at bounding box center [503, 333] width 858 height 38
copy li "Tässä on itseasiassa yksi ehto, joka on jäänyt tekemättä tonne meidän asetusnäk…"
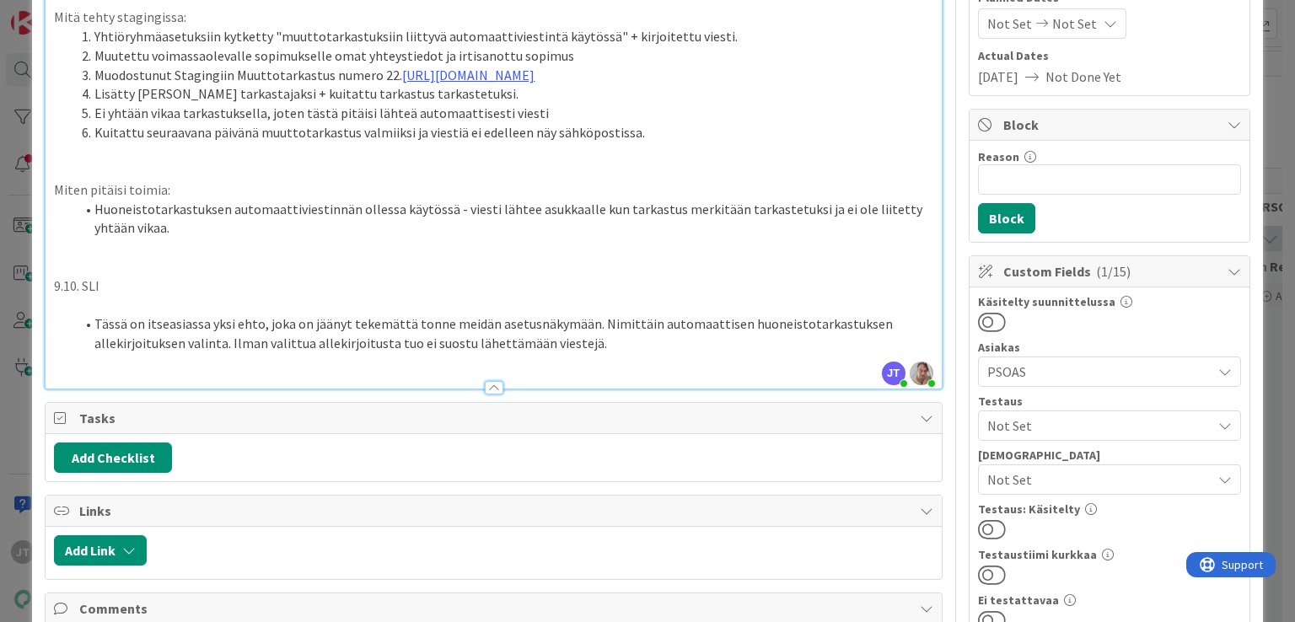
click at [519, 238] on li "Huoneistotarkastuksen automaattiviestinnän ollessa käytössä - viesti lähtee asu…" at bounding box center [503, 219] width 858 height 38
